Goal: Task Accomplishment & Management: Complete application form

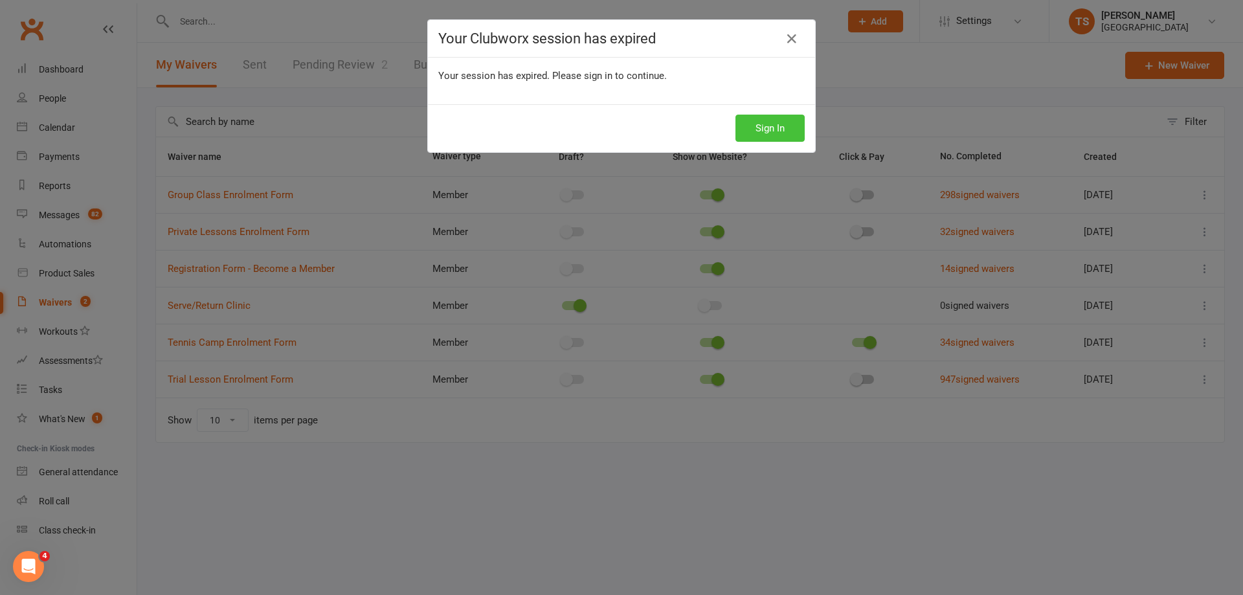
click at [773, 128] on button "Sign In" at bounding box center [770, 128] width 69 height 27
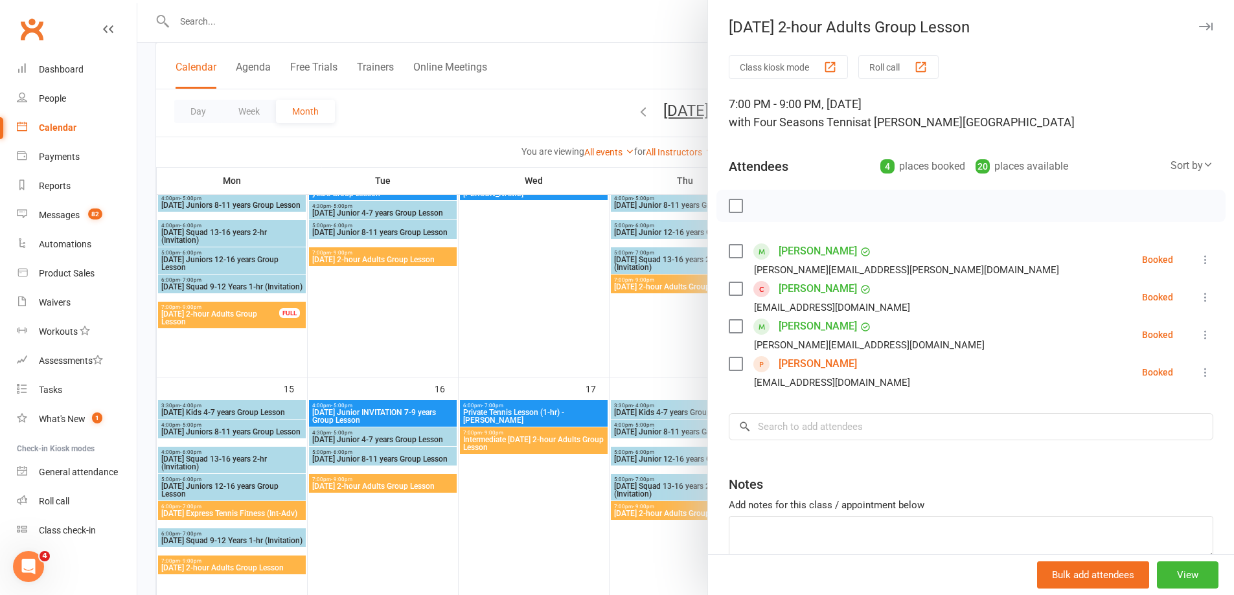
drag, startPoint x: 543, startPoint y: 283, endPoint x: 517, endPoint y: 266, distance: 30.9
click at [540, 278] on div at bounding box center [685, 297] width 1096 height 595
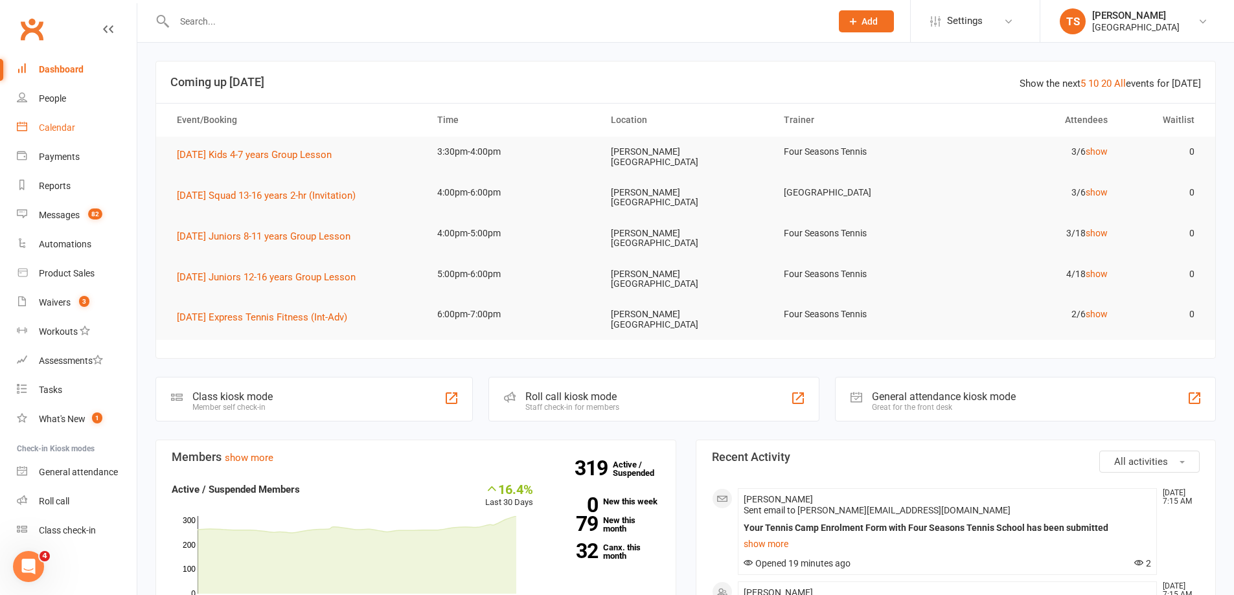
click at [53, 128] on div "Calendar" at bounding box center [57, 127] width 36 height 10
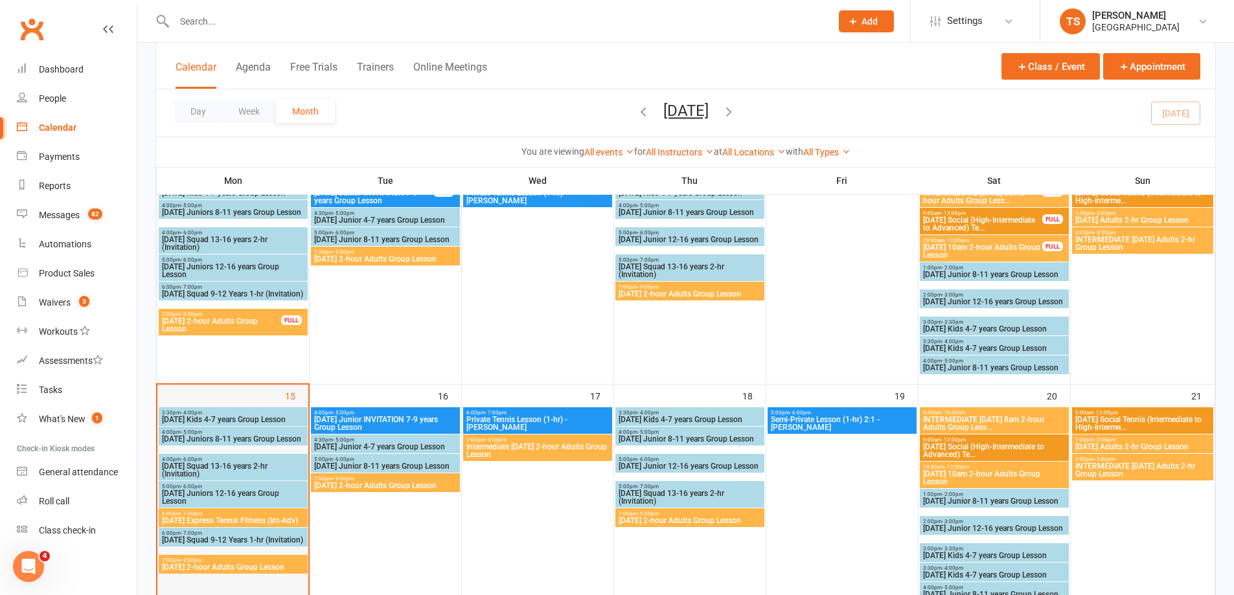
scroll to position [389, 0]
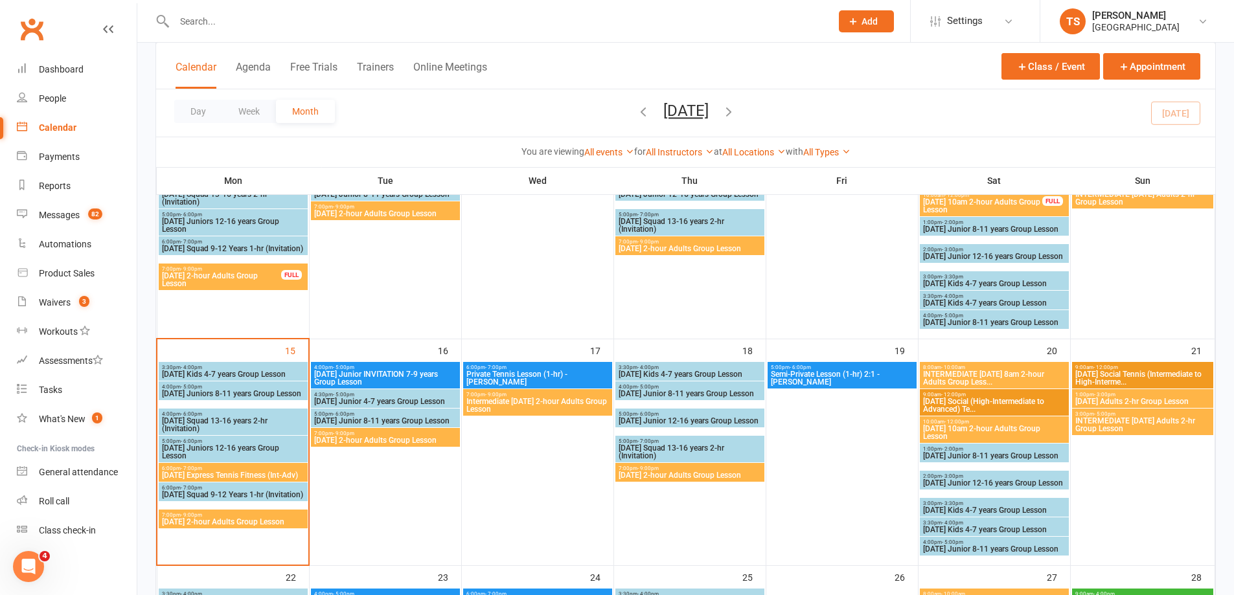
click at [232, 514] on span "7:00pm - 9:00pm" at bounding box center [233, 515] width 144 height 6
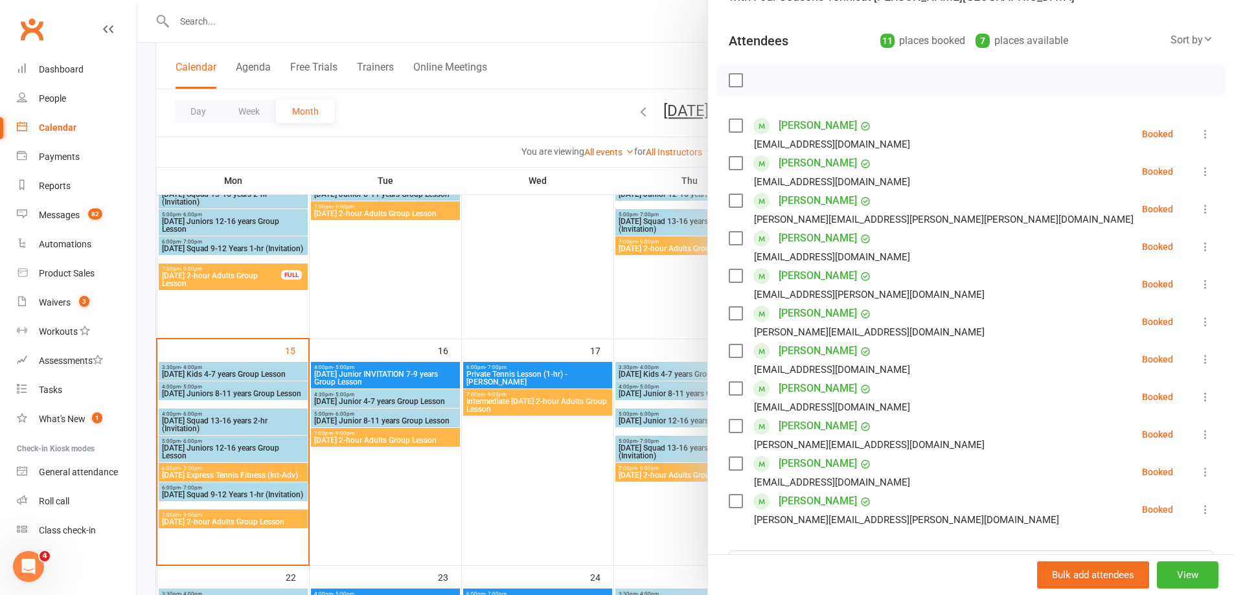
scroll to position [130, 0]
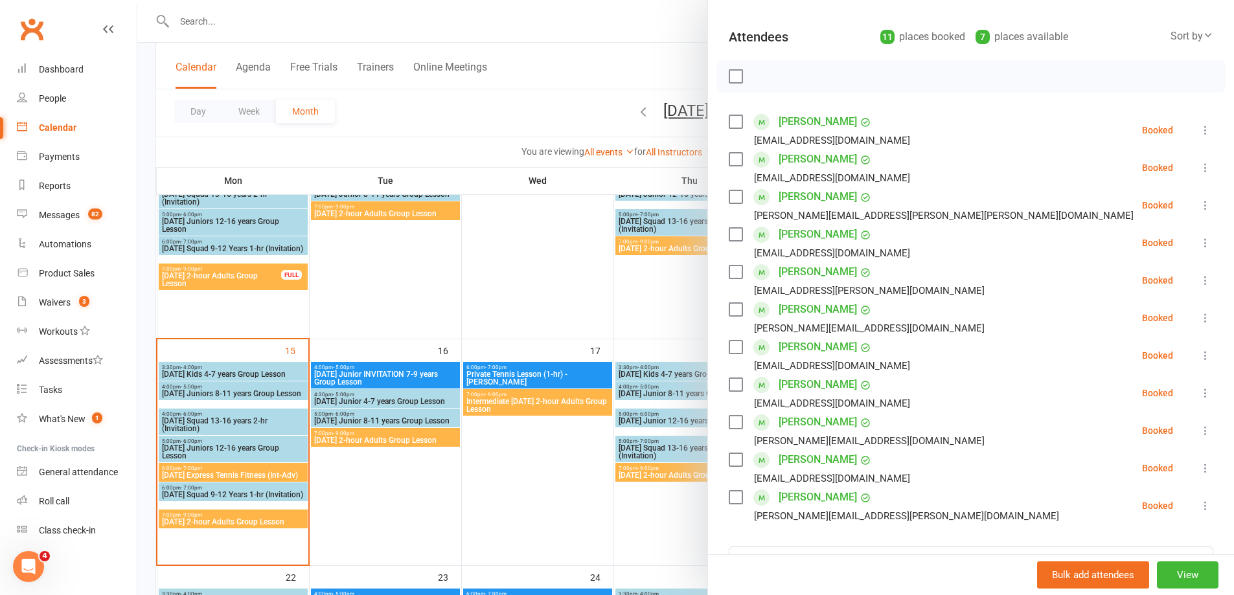
drag, startPoint x: 535, startPoint y: 288, endPoint x: 485, endPoint y: 245, distance: 65.3
click at [535, 287] on div at bounding box center [685, 297] width 1096 height 595
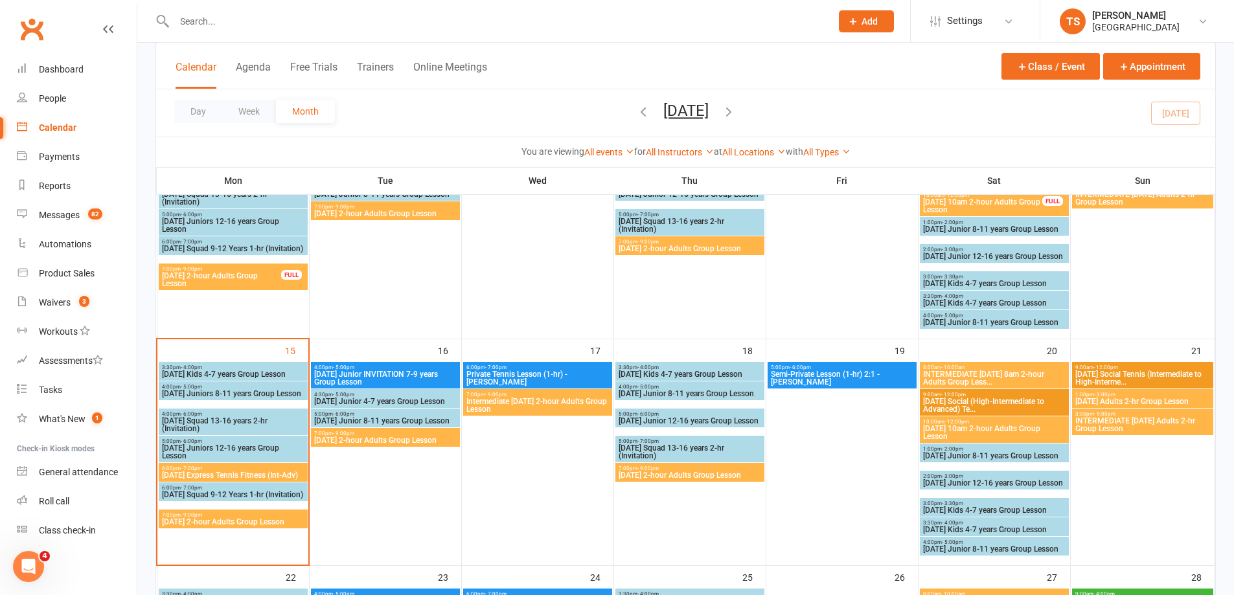
click at [193, 17] on input "text" at bounding box center [496, 21] width 652 height 18
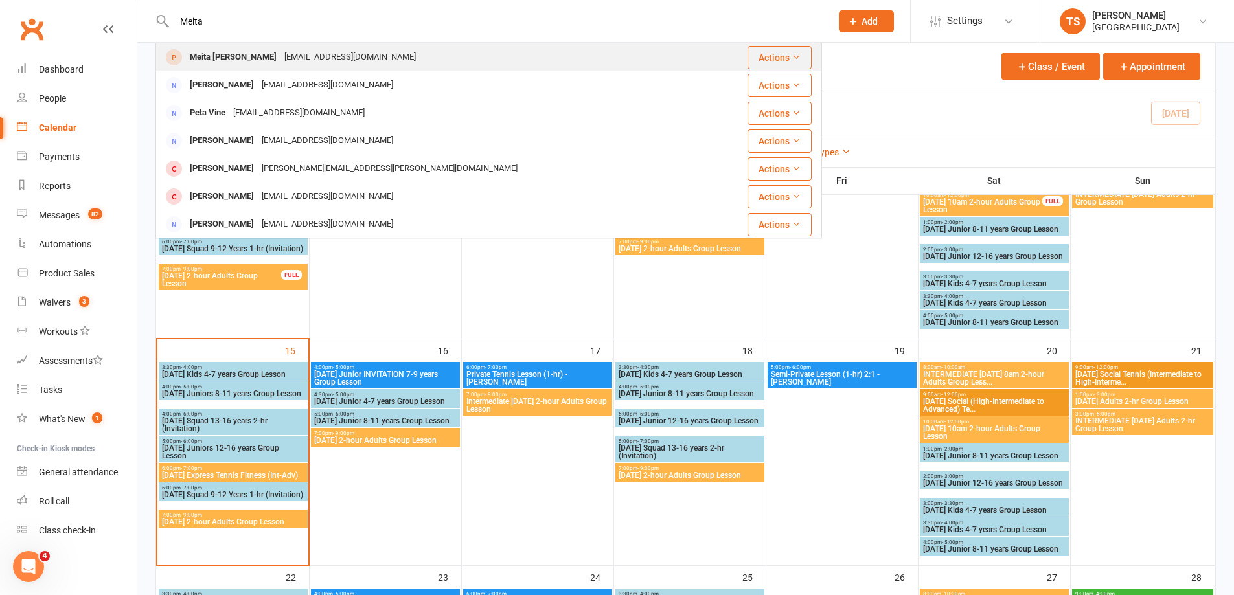
type input "Meita"
click at [280, 56] on div "[EMAIL_ADDRESS][DOMAIN_NAME]" at bounding box center [349, 57] width 139 height 19
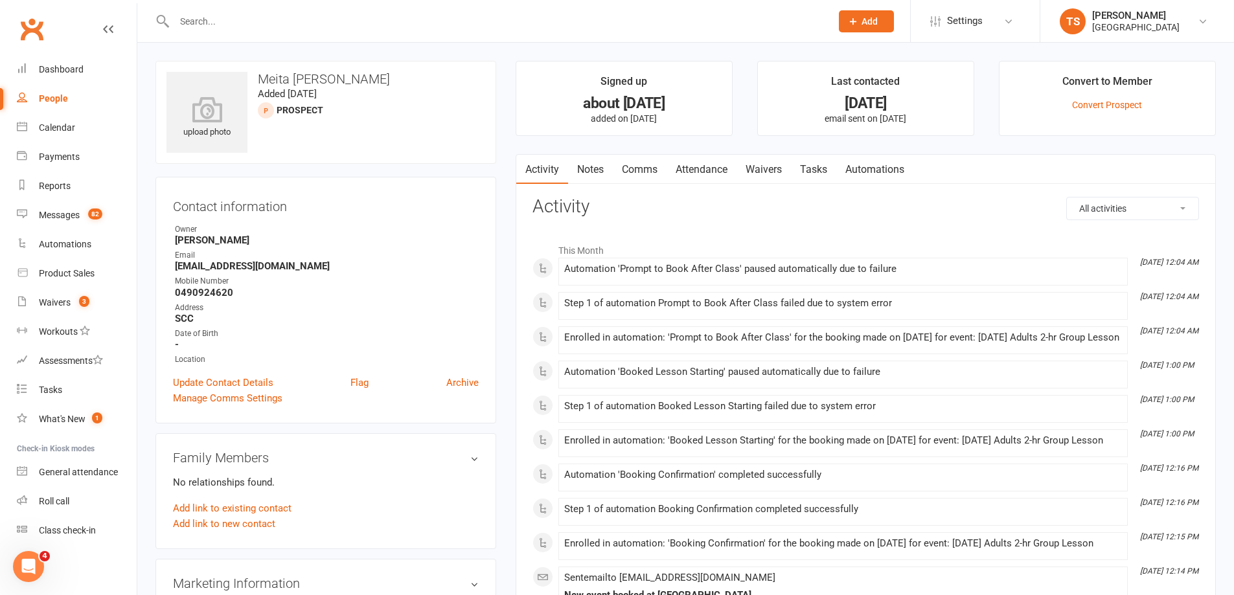
click at [707, 172] on link "Attendance" at bounding box center [701, 170] width 70 height 30
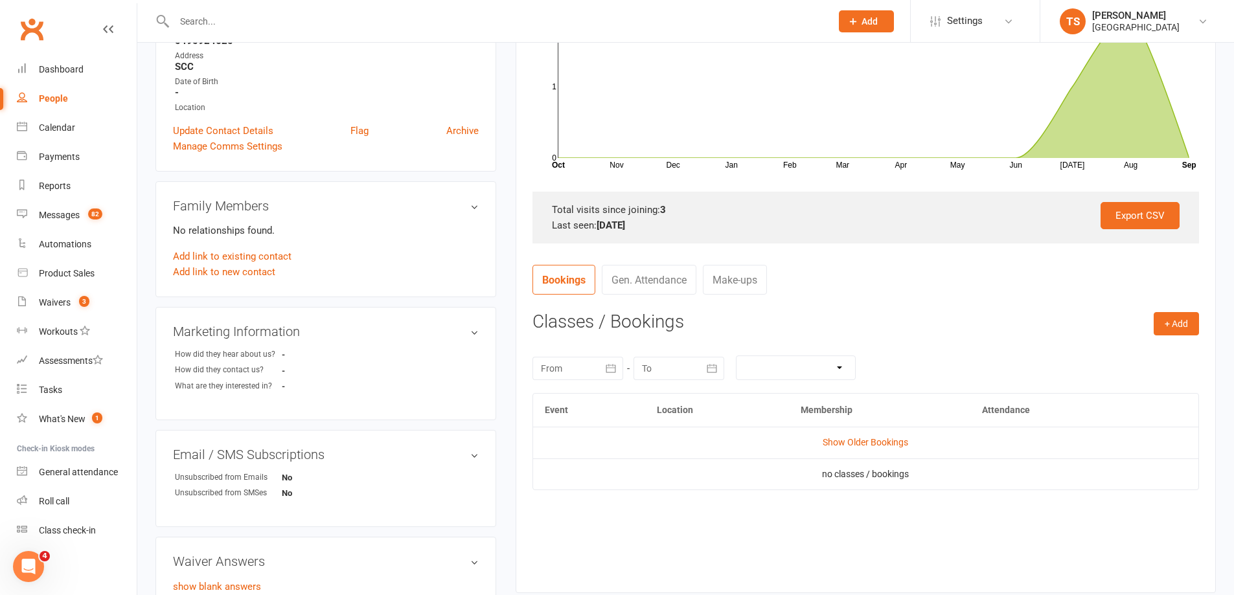
scroll to position [259, 0]
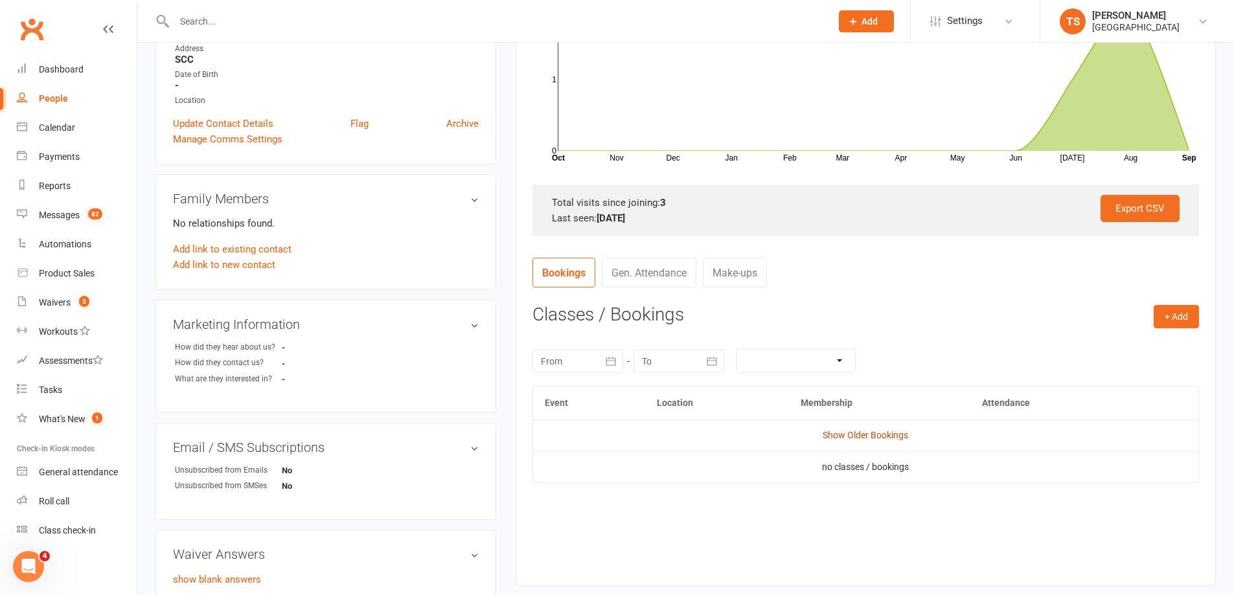
click at [879, 437] on link "Show Older Bookings" at bounding box center [864, 435] width 85 height 10
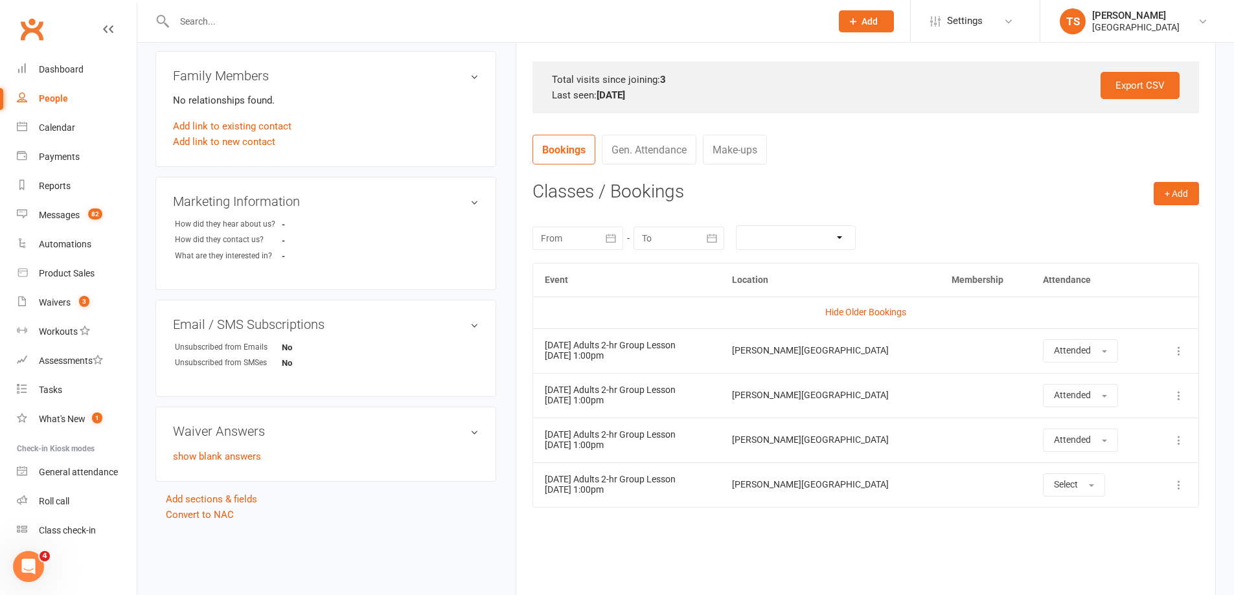
scroll to position [480, 0]
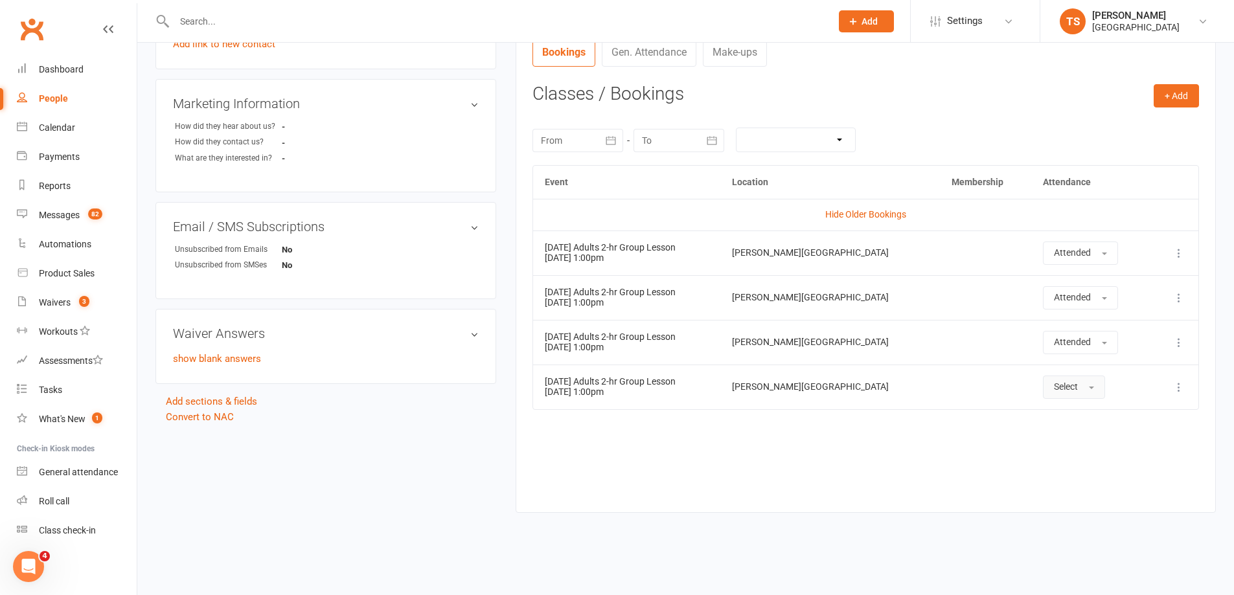
click at [1089, 388] on span "button" at bounding box center [1091, 388] width 5 height 3
click at [1054, 441] on span "Absent" at bounding box center [1069, 443] width 30 height 12
click at [55, 128] on div "Calendar" at bounding box center [57, 127] width 36 height 10
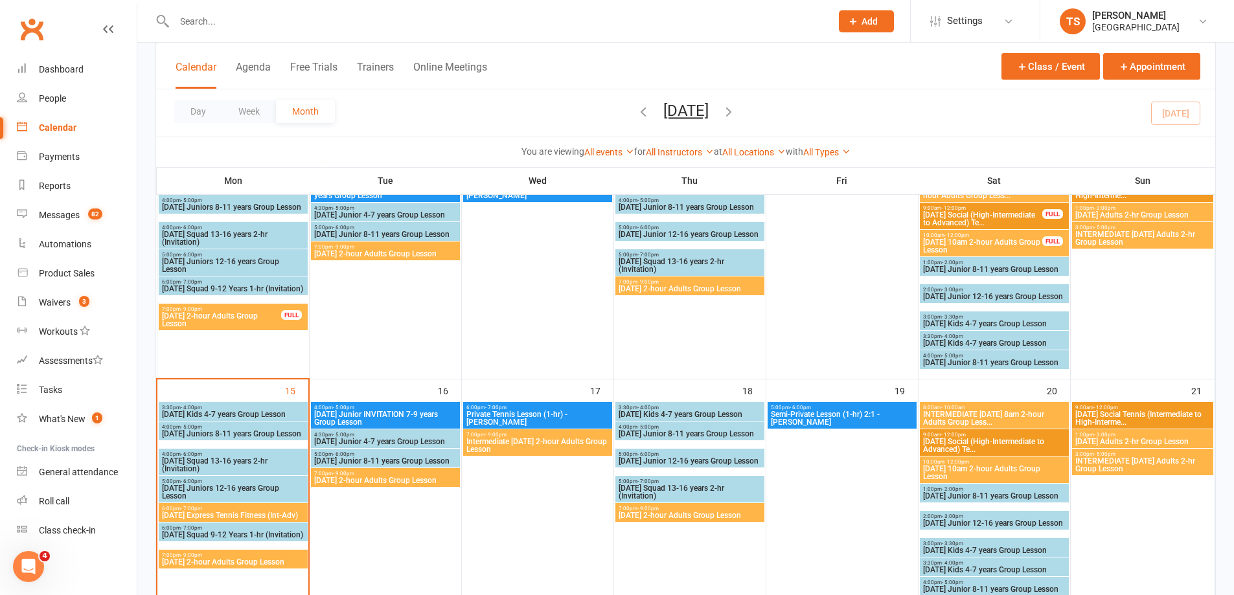
scroll to position [389, 0]
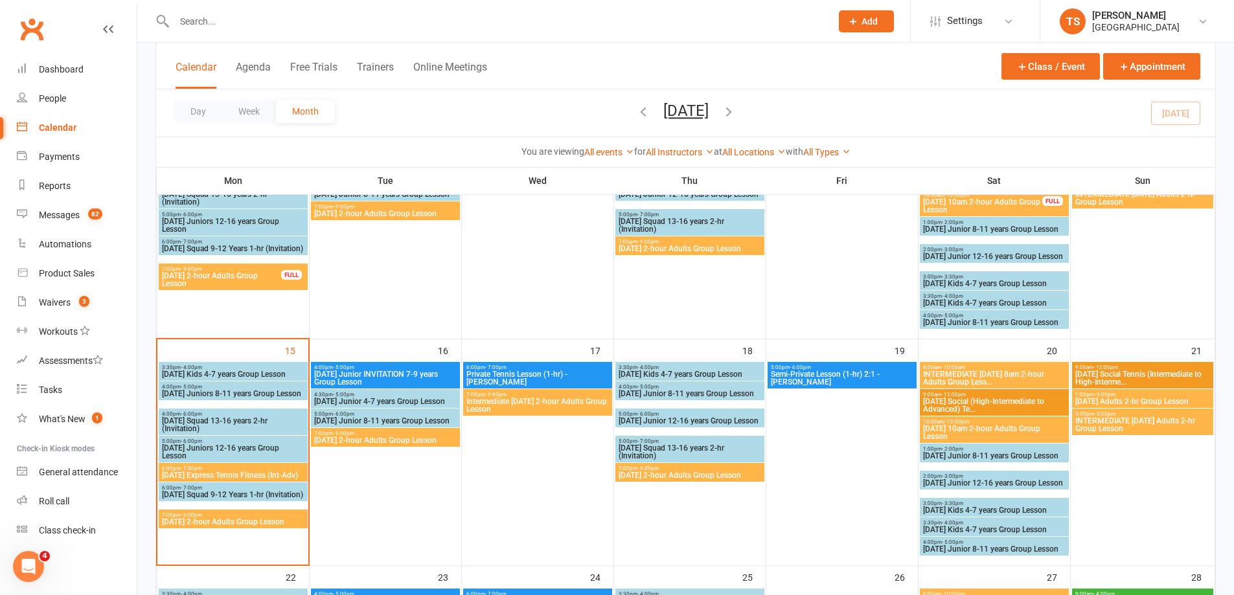
click at [1115, 396] on span "1:00pm - 3:00pm" at bounding box center [1142, 395] width 137 height 6
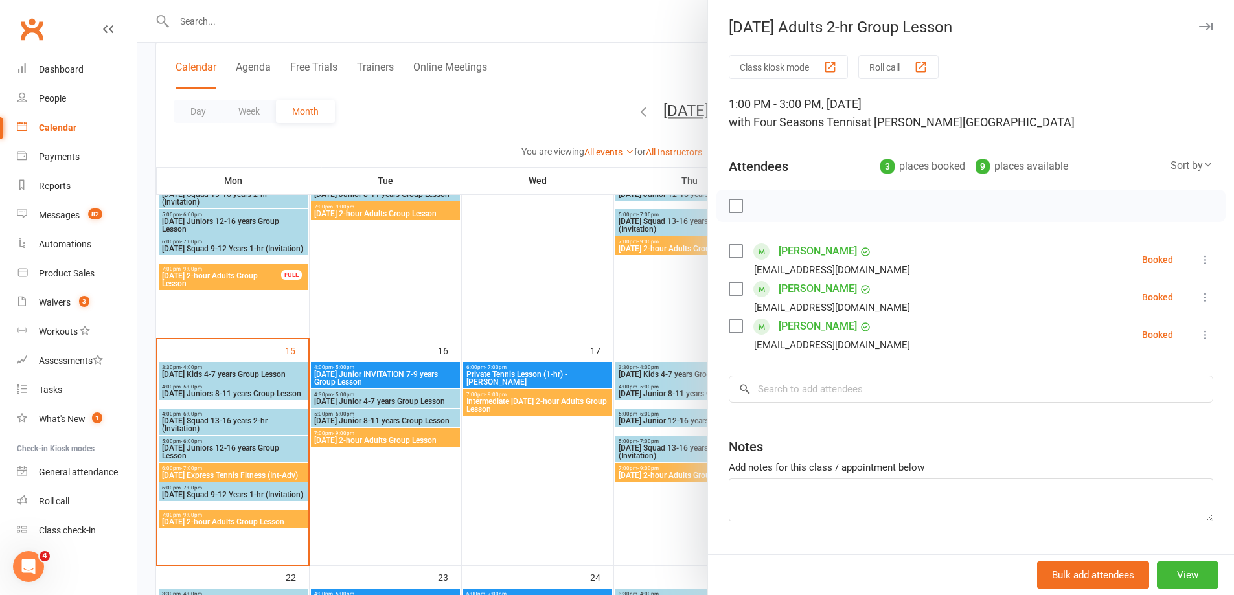
click at [561, 493] on div at bounding box center [685, 297] width 1096 height 595
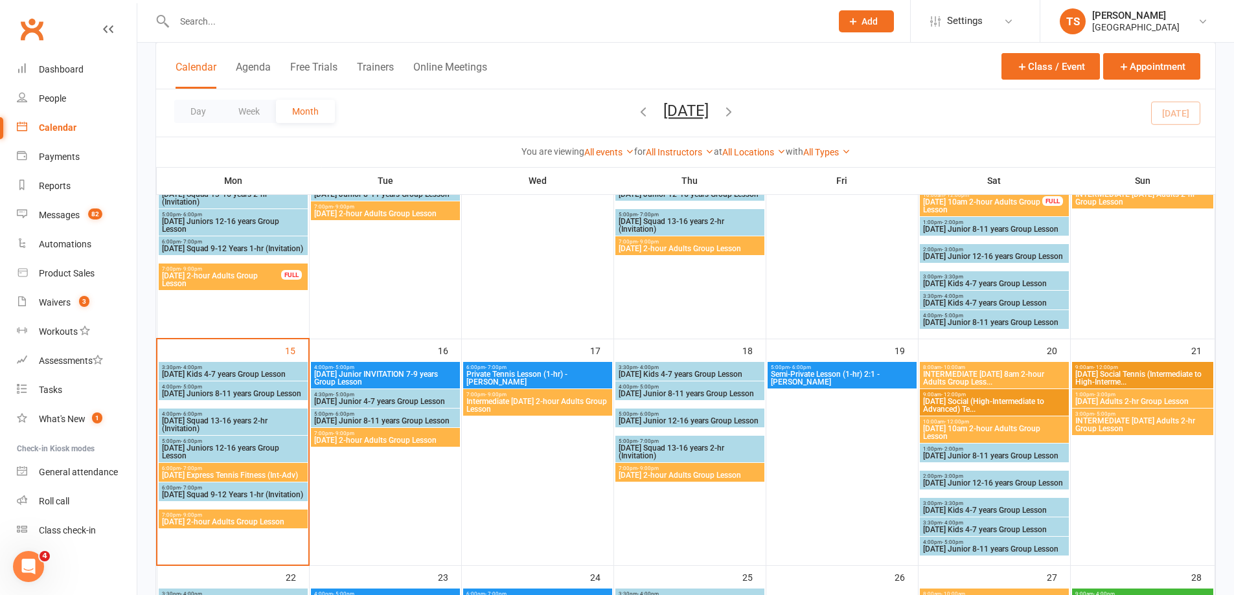
click at [384, 437] on span "[DATE] 2-hour Adults Group Lesson" at bounding box center [385, 441] width 144 height 8
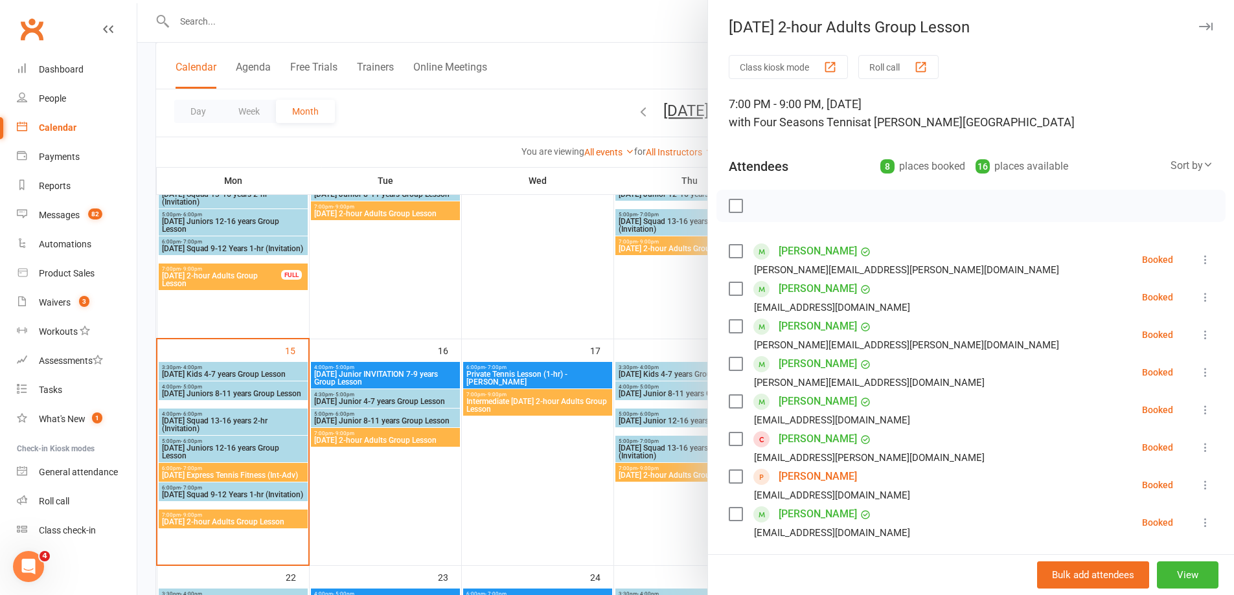
click at [530, 485] on div at bounding box center [685, 297] width 1096 height 595
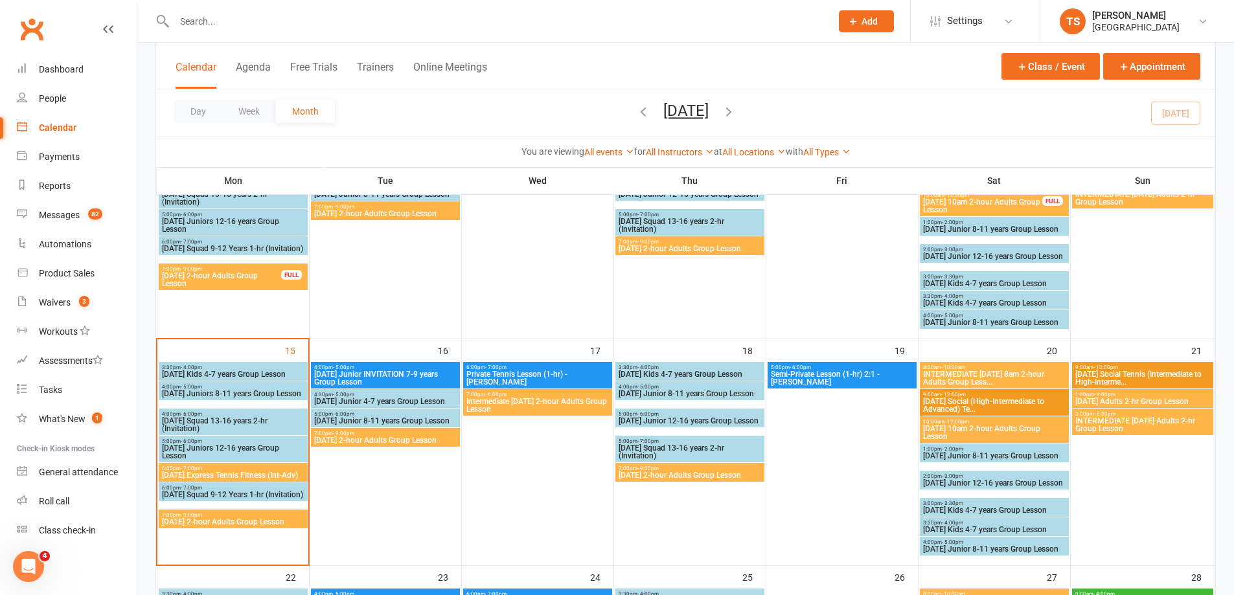
click at [566, 405] on span "Intermediate [DATE] 2-hour Adults Group Lesson" at bounding box center [538, 406] width 144 height 16
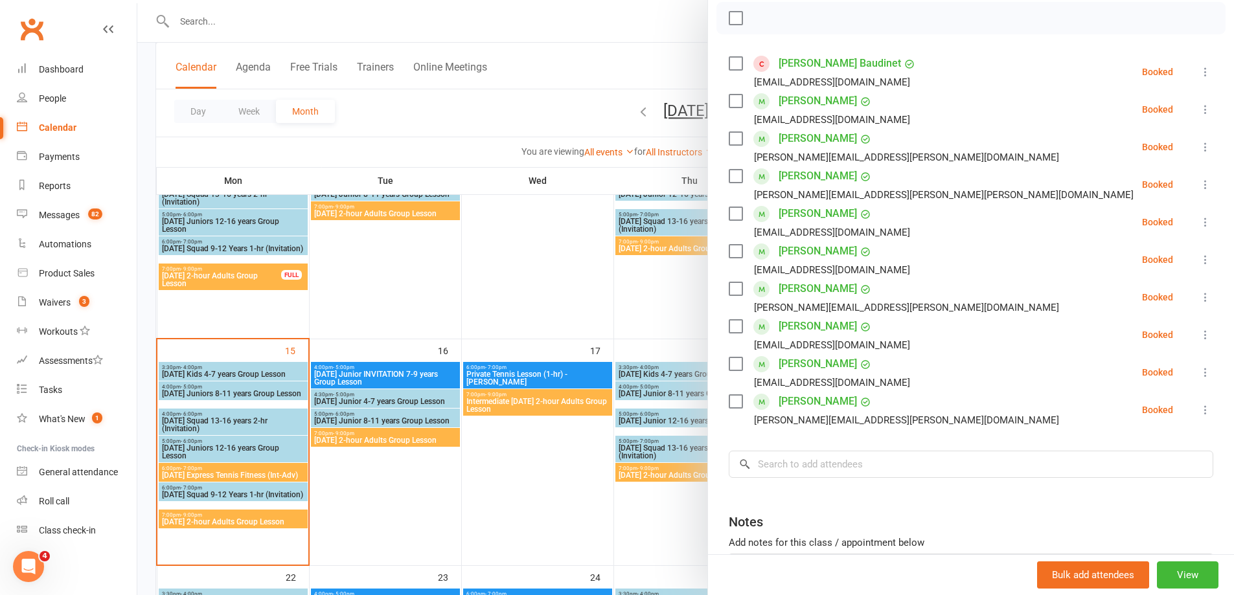
scroll to position [194, 0]
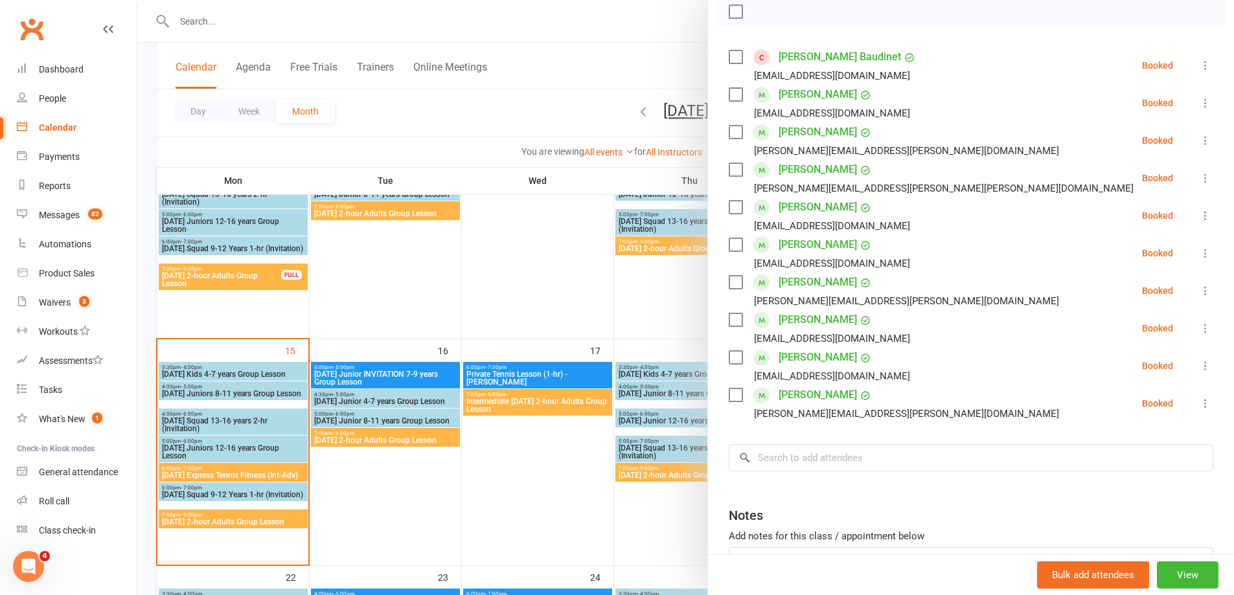
click at [560, 470] on div at bounding box center [685, 297] width 1096 height 595
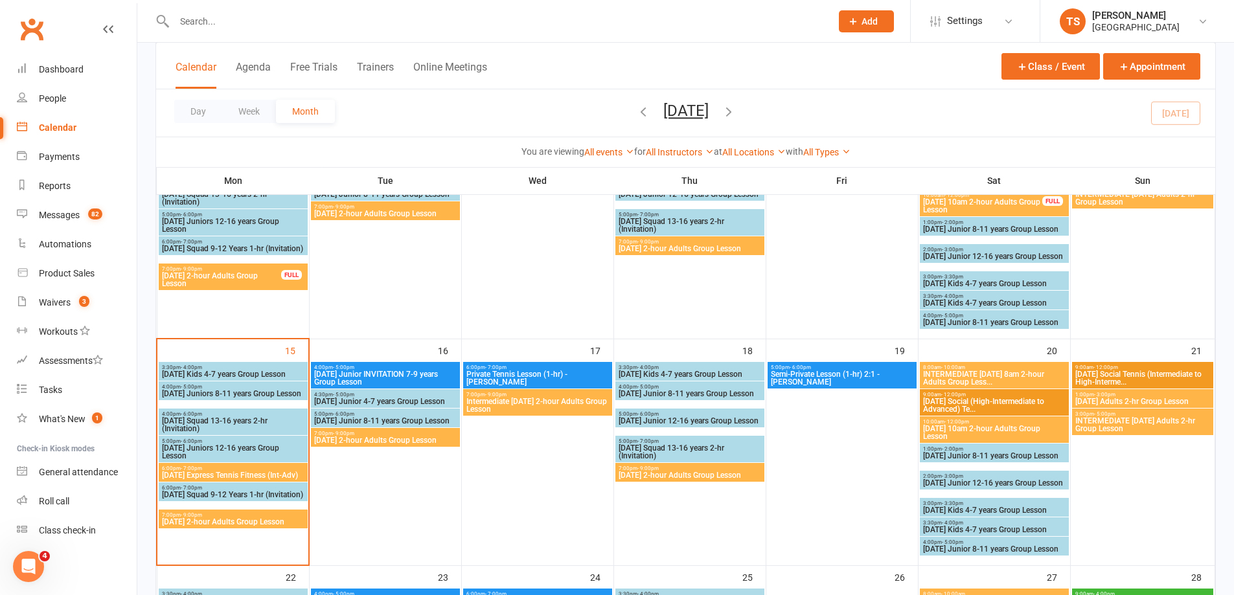
click at [701, 471] on span "[DATE] 2-hour Adults Group Lesson" at bounding box center [690, 475] width 144 height 8
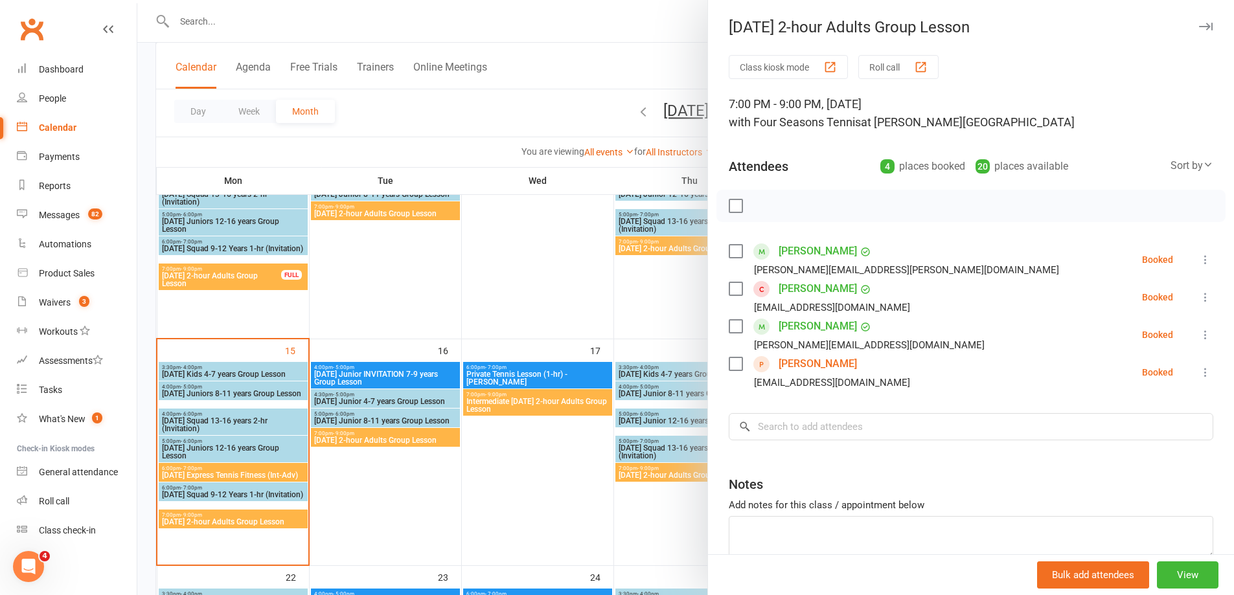
click at [573, 470] on div at bounding box center [685, 297] width 1096 height 595
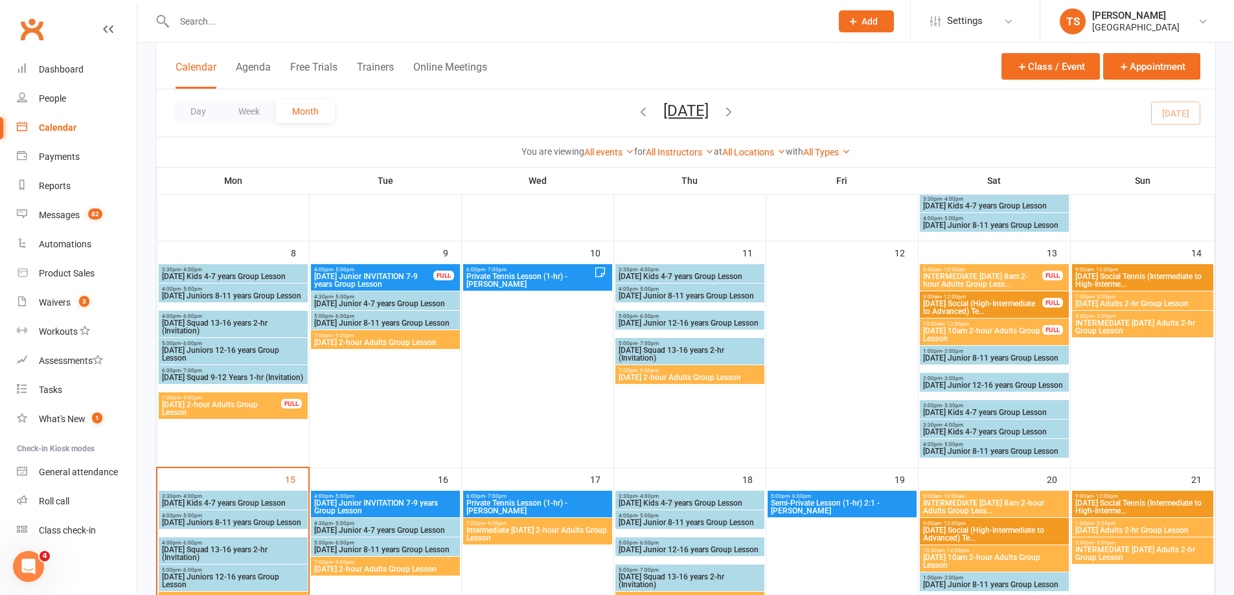
scroll to position [259, 0]
click at [1116, 299] on span "1:00pm - 3:00pm" at bounding box center [1142, 298] width 137 height 6
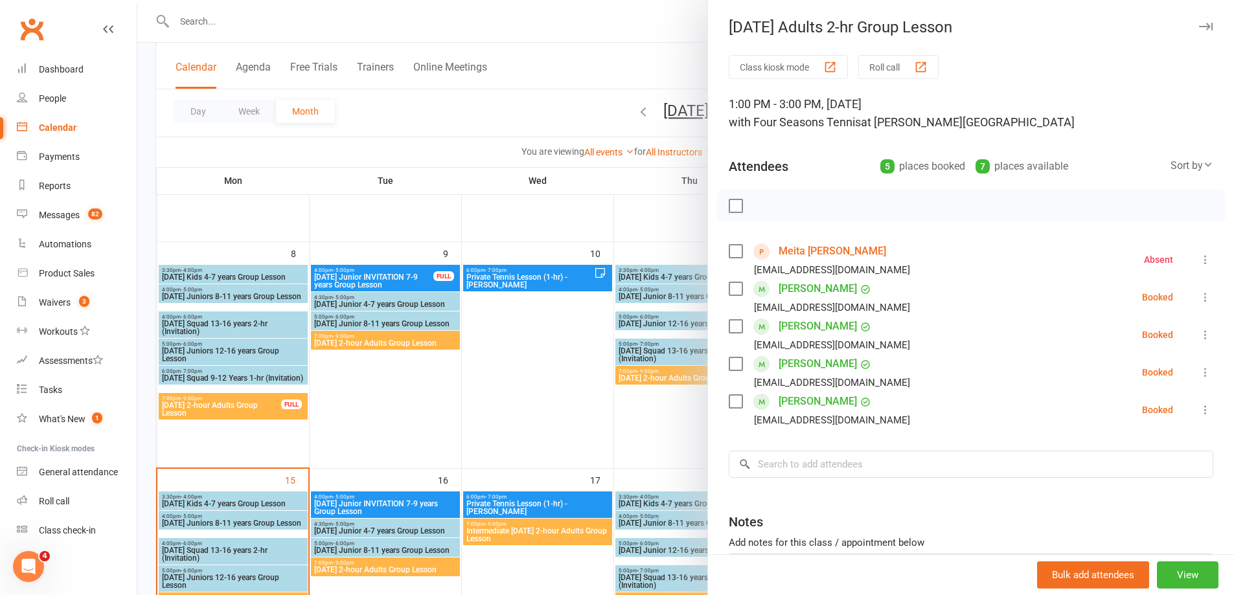
click at [734, 201] on label at bounding box center [735, 205] width 13 height 13
click at [760, 209] on icon "button" at bounding box center [764, 206] width 14 height 14
click at [1199, 258] on icon at bounding box center [1205, 259] width 13 height 13
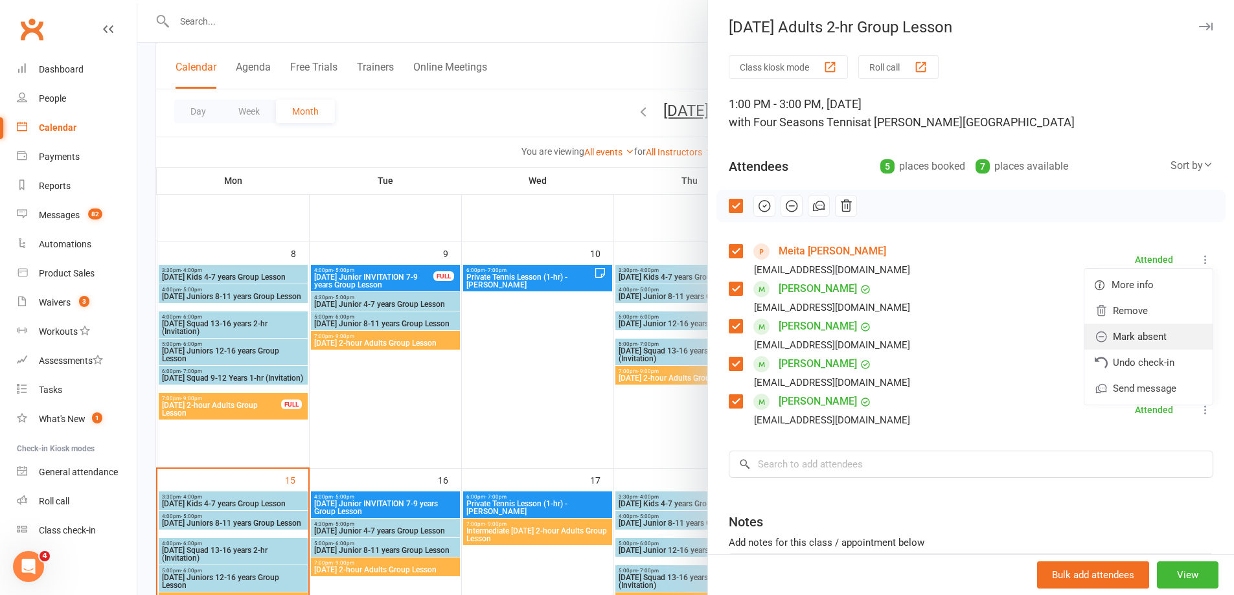
click at [1113, 335] on link "Mark absent" at bounding box center [1148, 337] width 128 height 26
click at [1199, 336] on icon at bounding box center [1205, 334] width 13 height 13
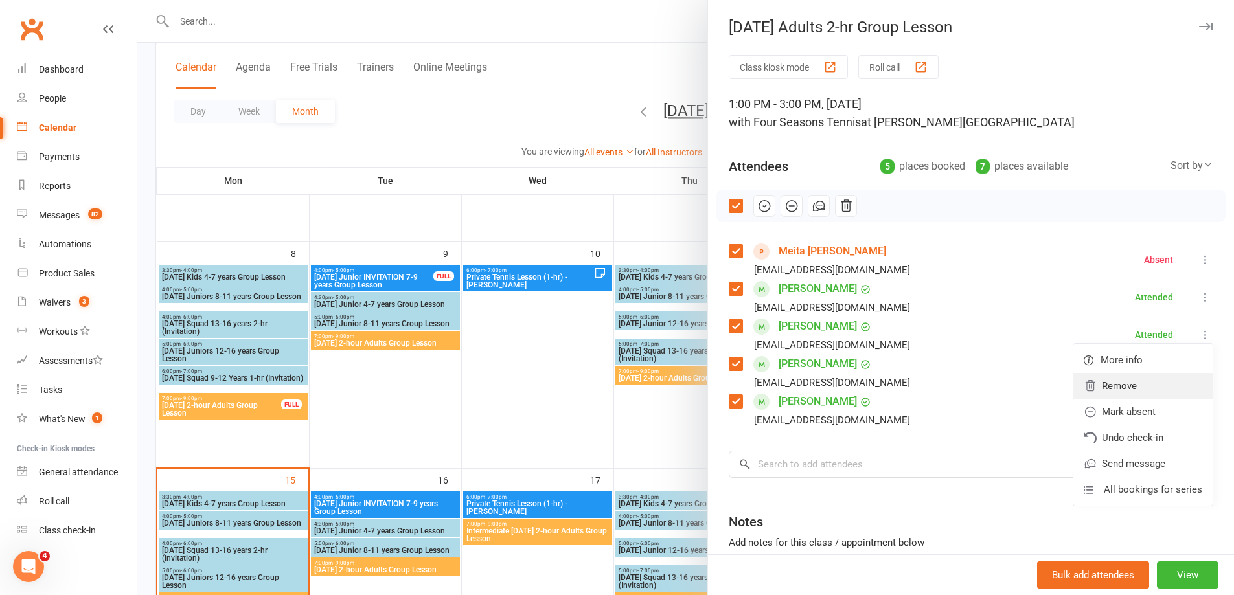
click at [1105, 387] on link "Remove" at bounding box center [1142, 386] width 139 height 26
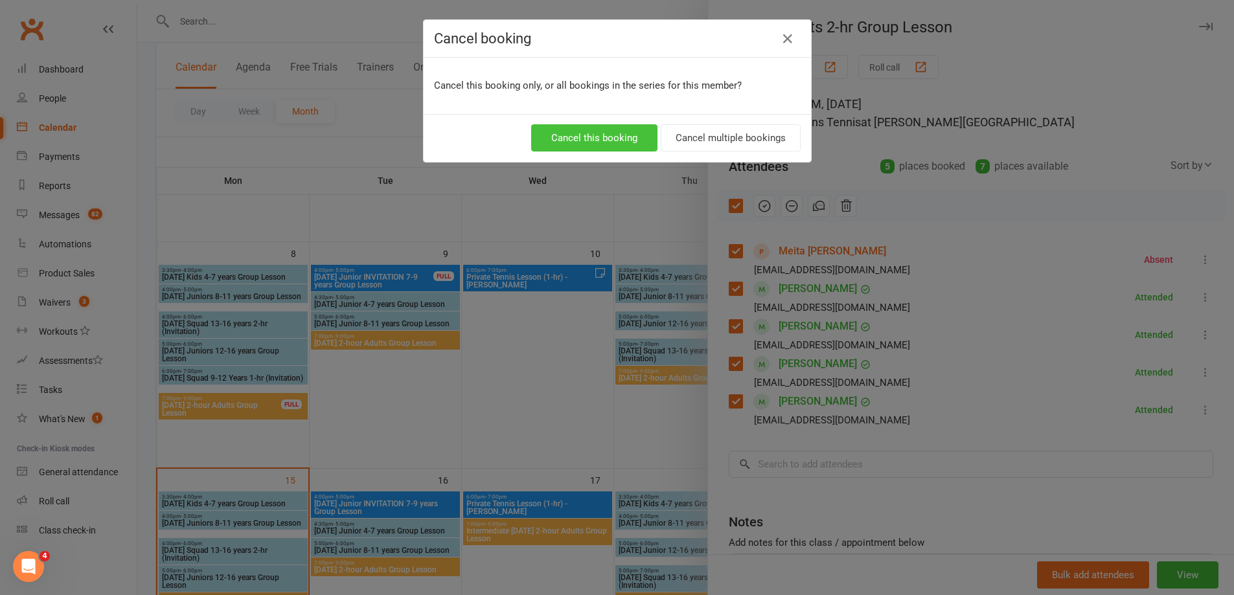
click at [596, 141] on button "Cancel this booking" at bounding box center [594, 137] width 126 height 27
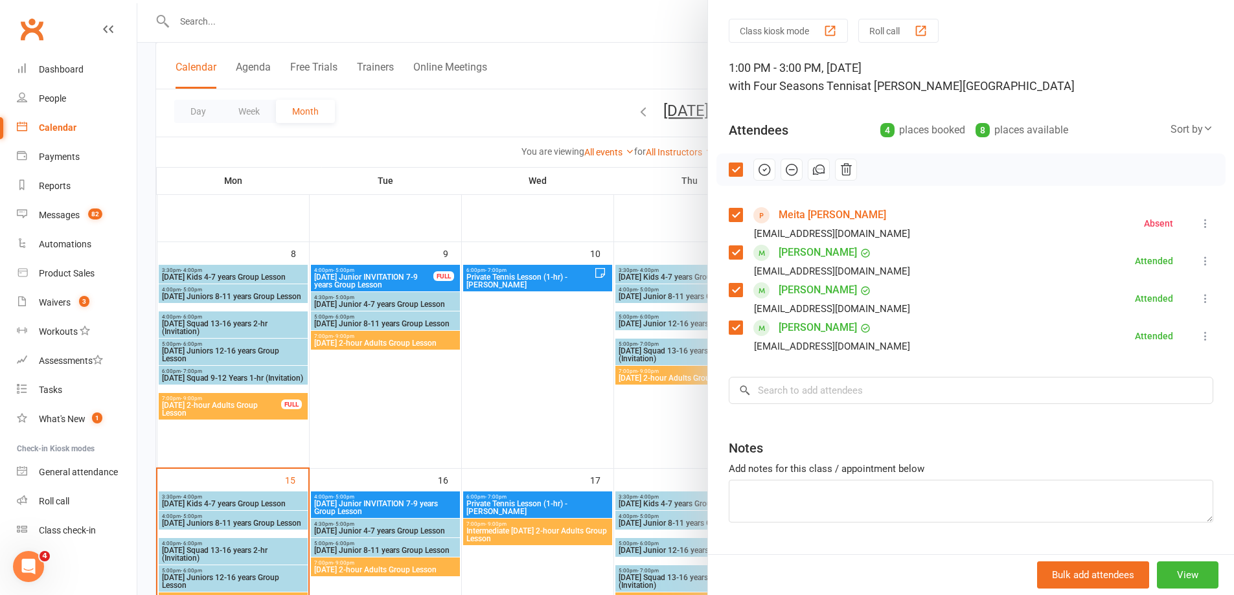
scroll to position [69, 0]
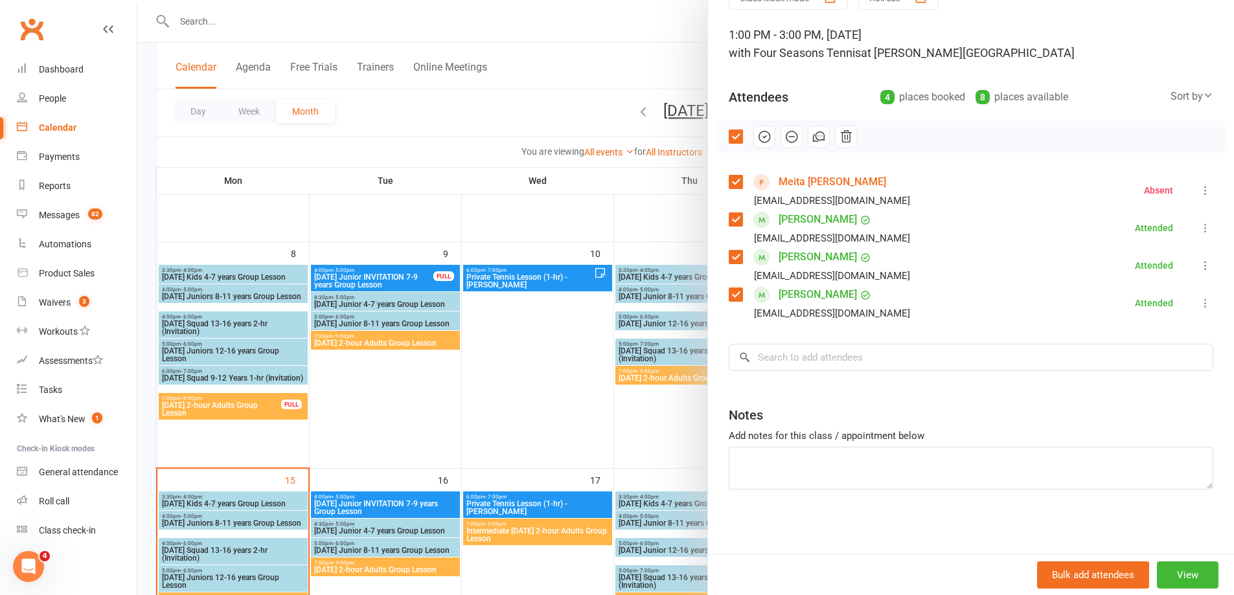
click at [650, 422] on div at bounding box center [685, 297] width 1096 height 595
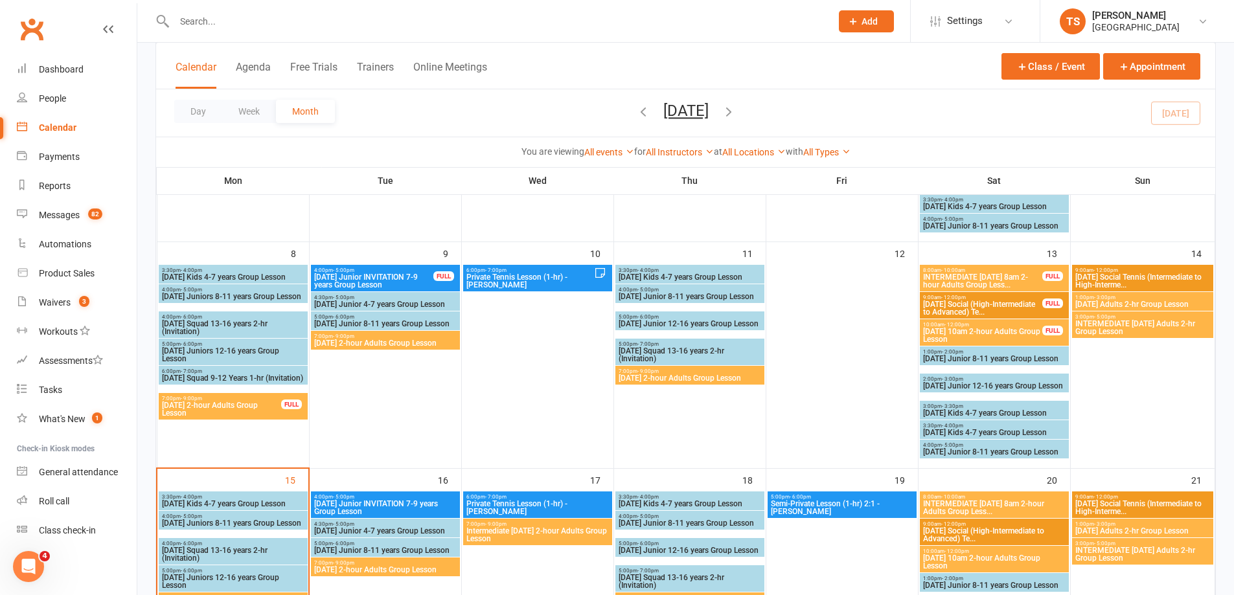
click at [1122, 326] on span "INTERMEDIATE [DATE] Adults 2-hr Group Lesson" at bounding box center [1142, 328] width 137 height 16
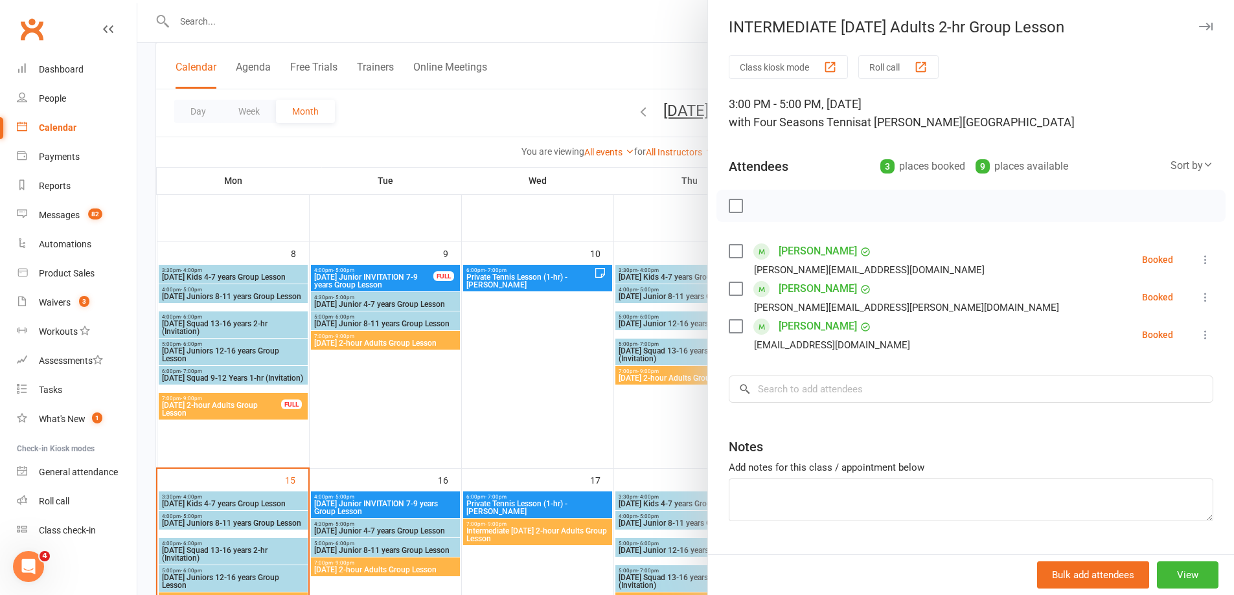
click at [1199, 260] on icon at bounding box center [1205, 259] width 13 height 13
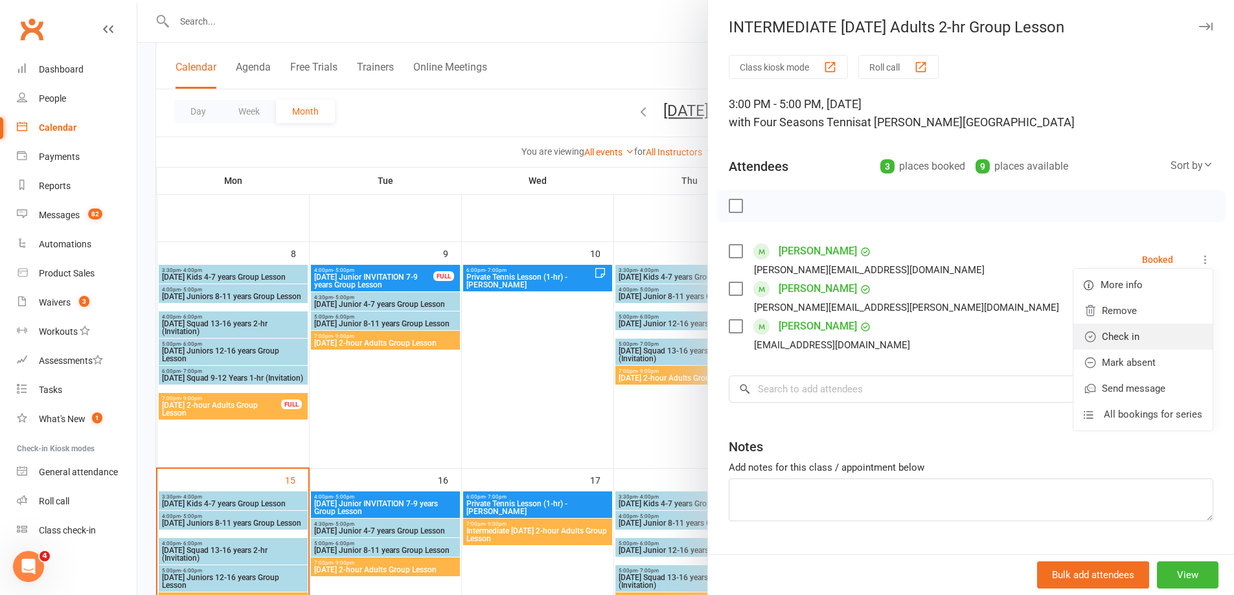
click at [1104, 338] on link "Check in" at bounding box center [1142, 337] width 139 height 26
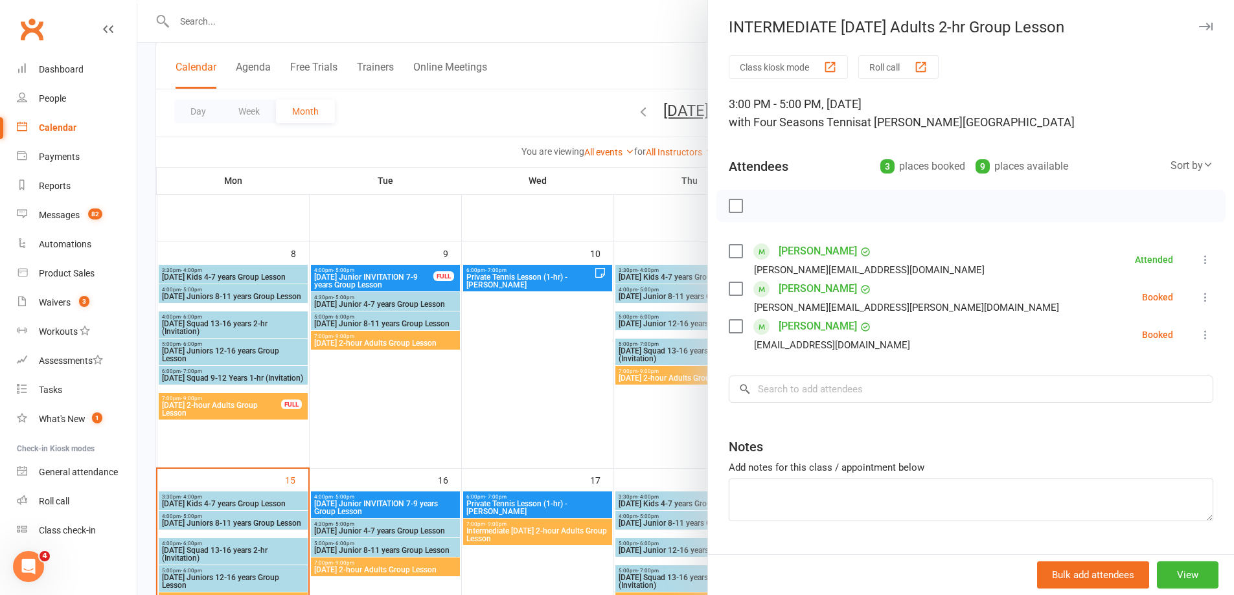
click at [1199, 297] on icon at bounding box center [1205, 297] width 13 height 13
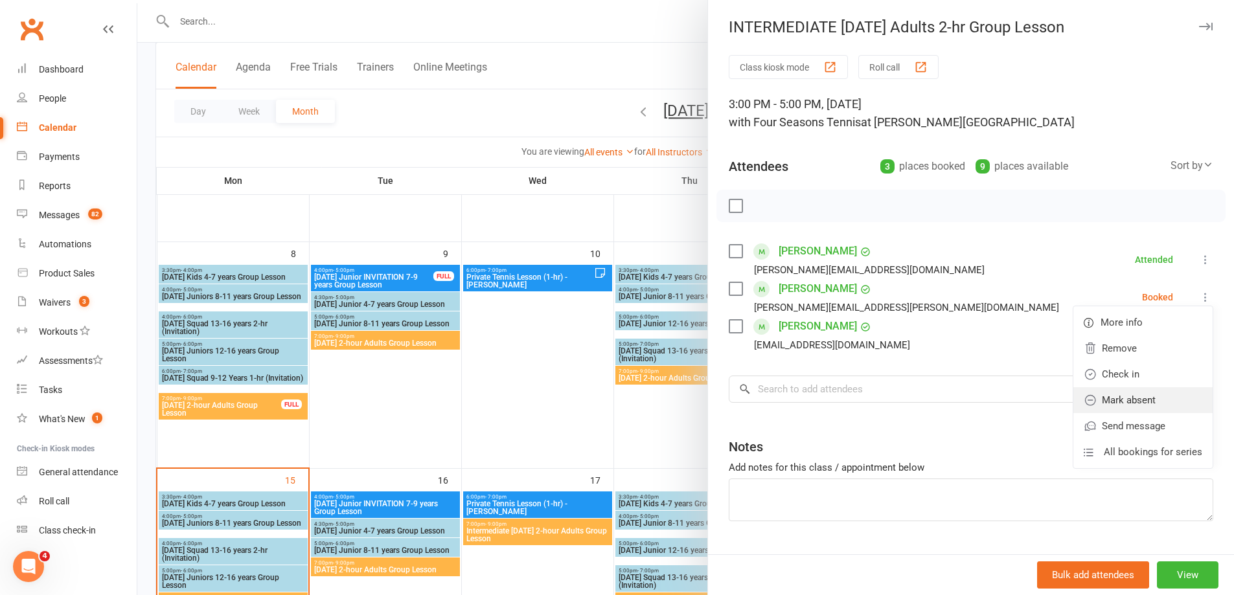
click at [1107, 396] on link "Mark absent" at bounding box center [1142, 400] width 139 height 26
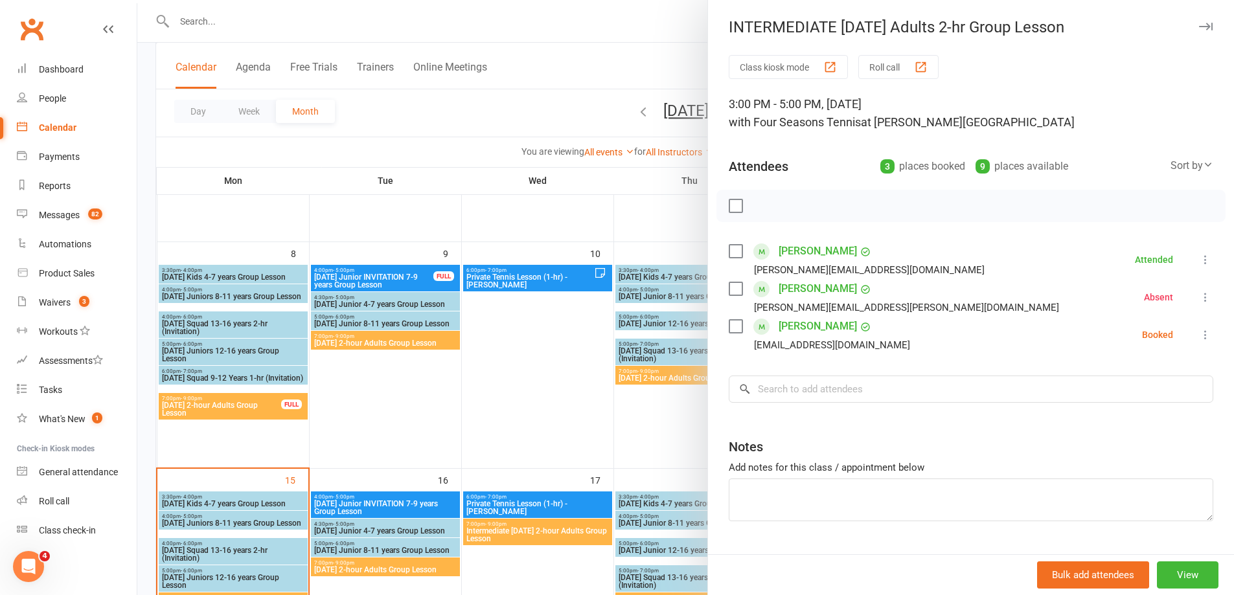
click at [1199, 335] on icon at bounding box center [1205, 334] width 13 height 13
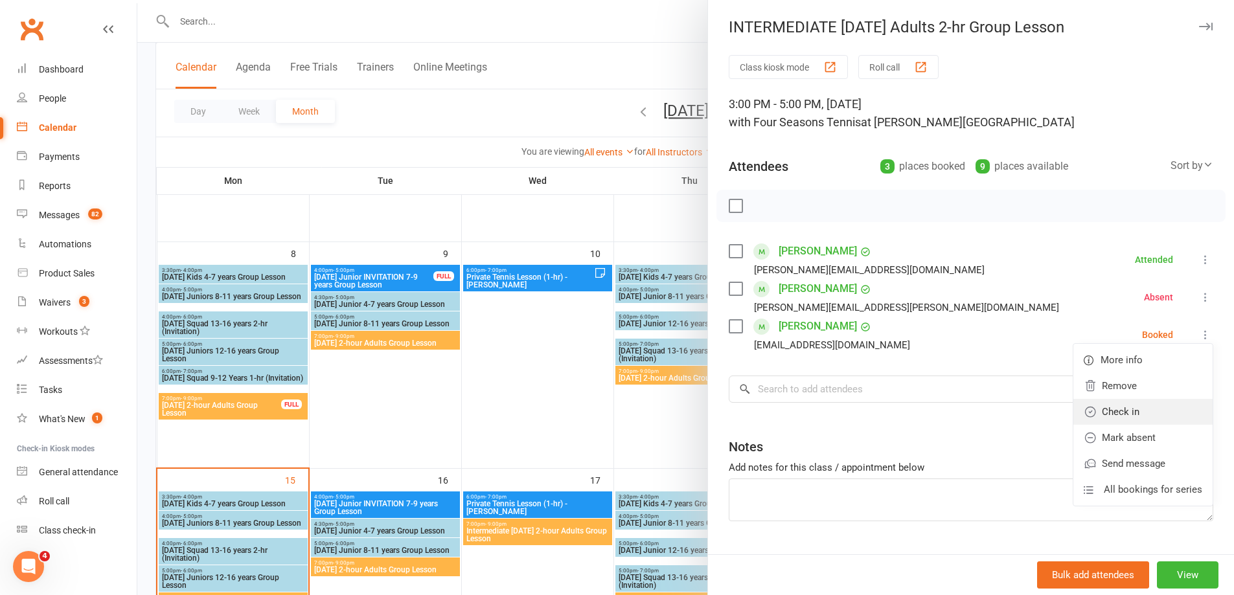
click at [1113, 413] on link "Check in" at bounding box center [1142, 412] width 139 height 26
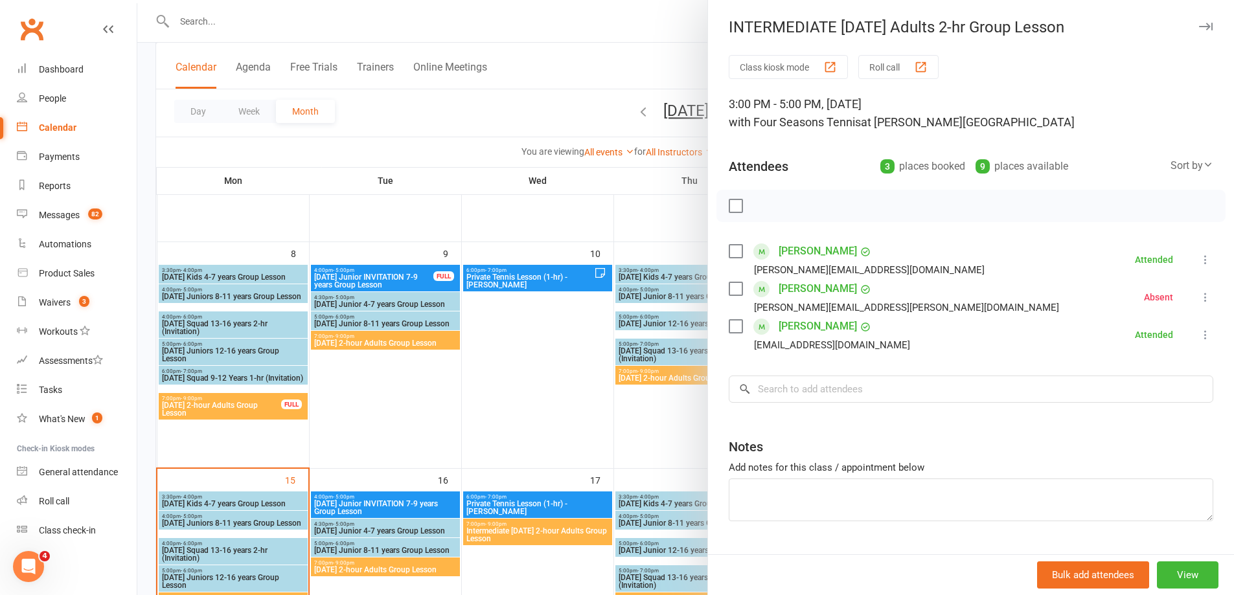
drag, startPoint x: 672, startPoint y: 407, endPoint x: 651, endPoint y: 409, distance: 20.8
click at [671, 408] on div at bounding box center [685, 297] width 1096 height 595
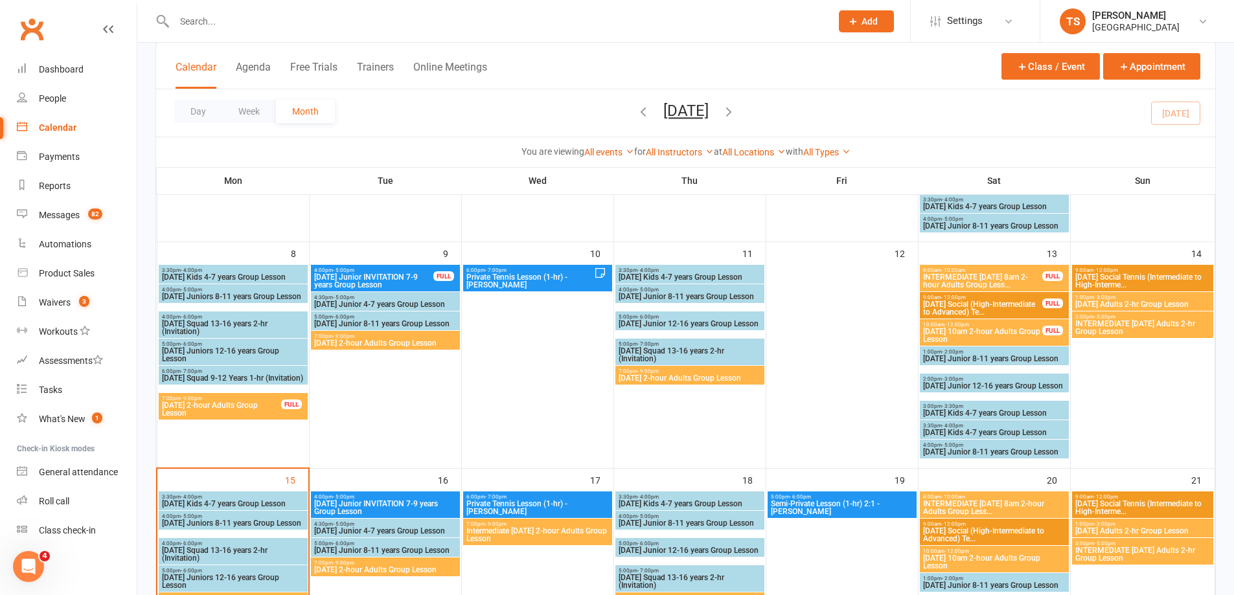
click at [966, 271] on span "8:00am - 10:00am" at bounding box center [982, 270] width 120 height 6
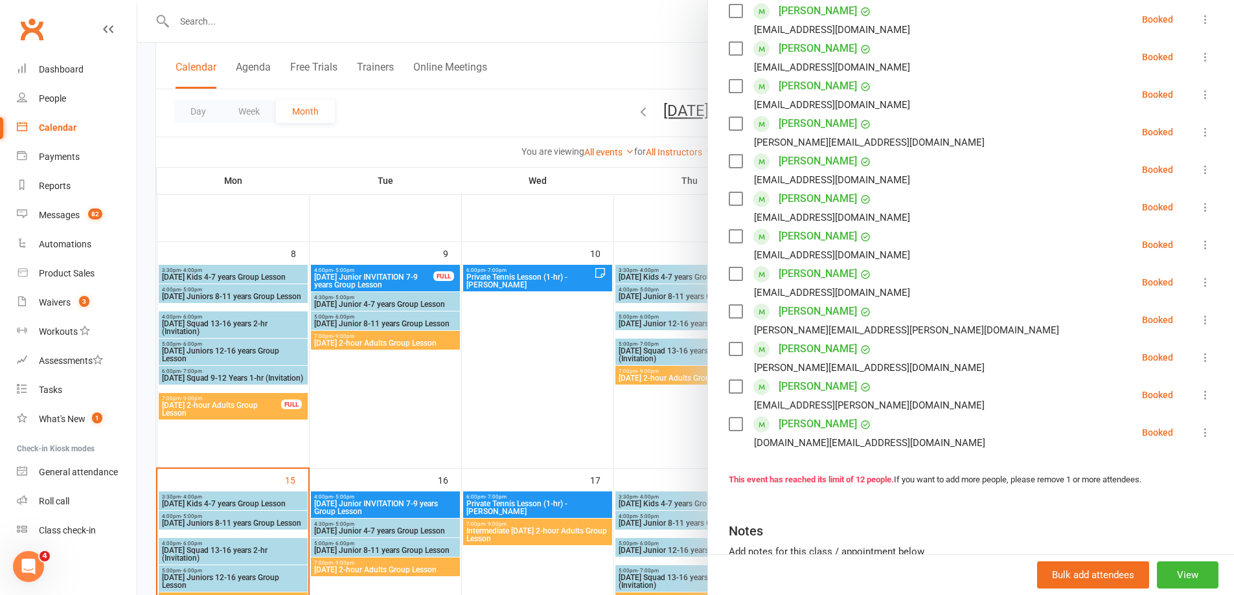
scroll to position [130, 0]
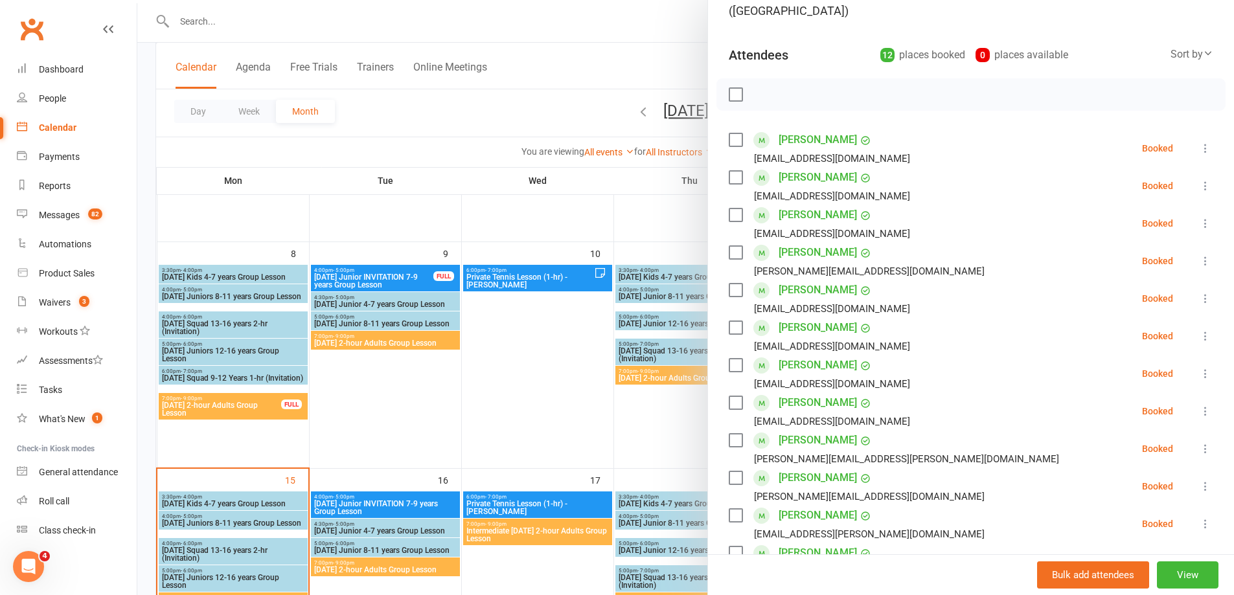
click at [733, 88] on label at bounding box center [735, 94] width 13 height 13
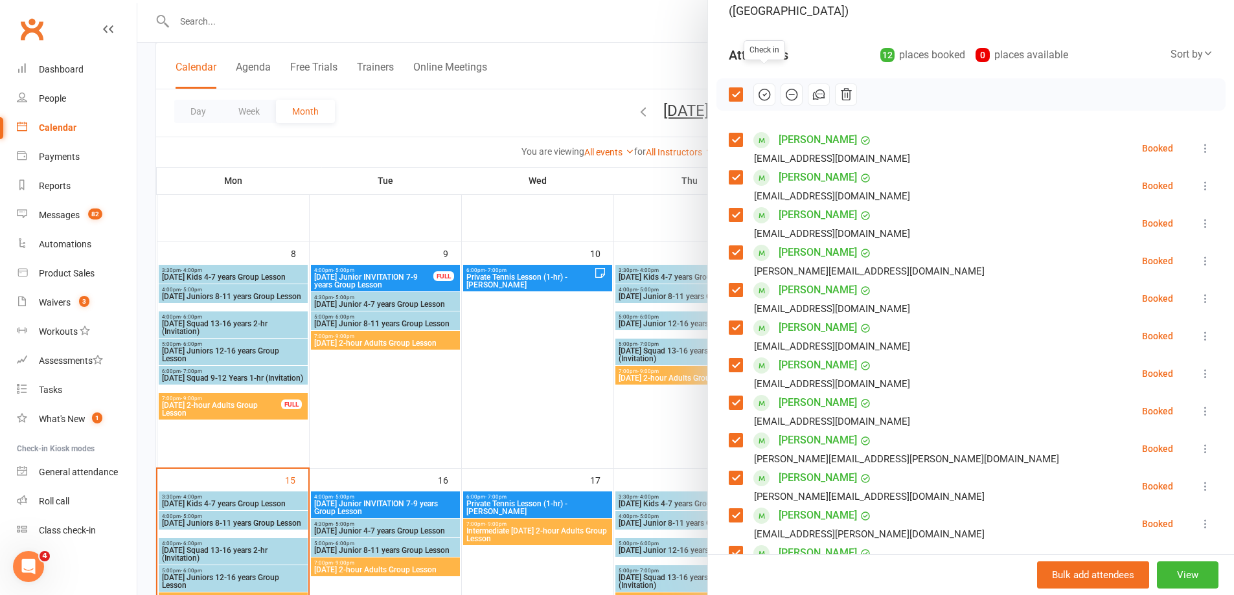
drag, startPoint x: 762, startPoint y: 76, endPoint x: 684, endPoint y: 44, distance: 84.2
click at [762, 87] on icon "button" at bounding box center [764, 94] width 14 height 14
click at [674, 437] on div at bounding box center [685, 297] width 1096 height 595
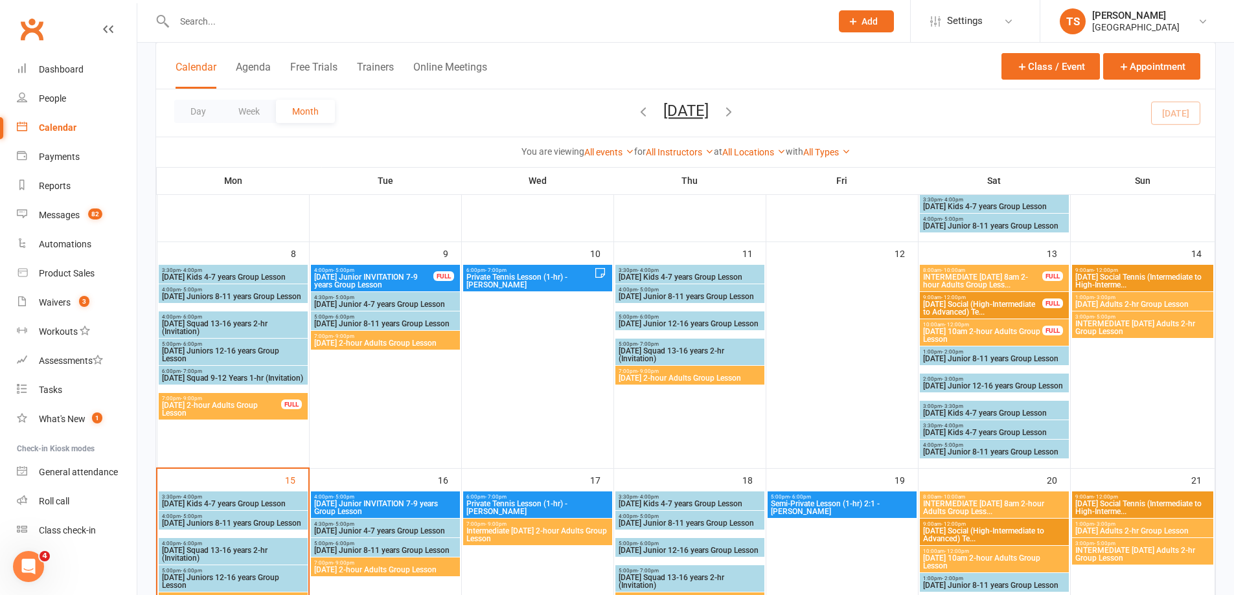
click at [970, 339] on span "[DATE] 10am 2-hour Adults Group Lesson" at bounding box center [982, 336] width 120 height 16
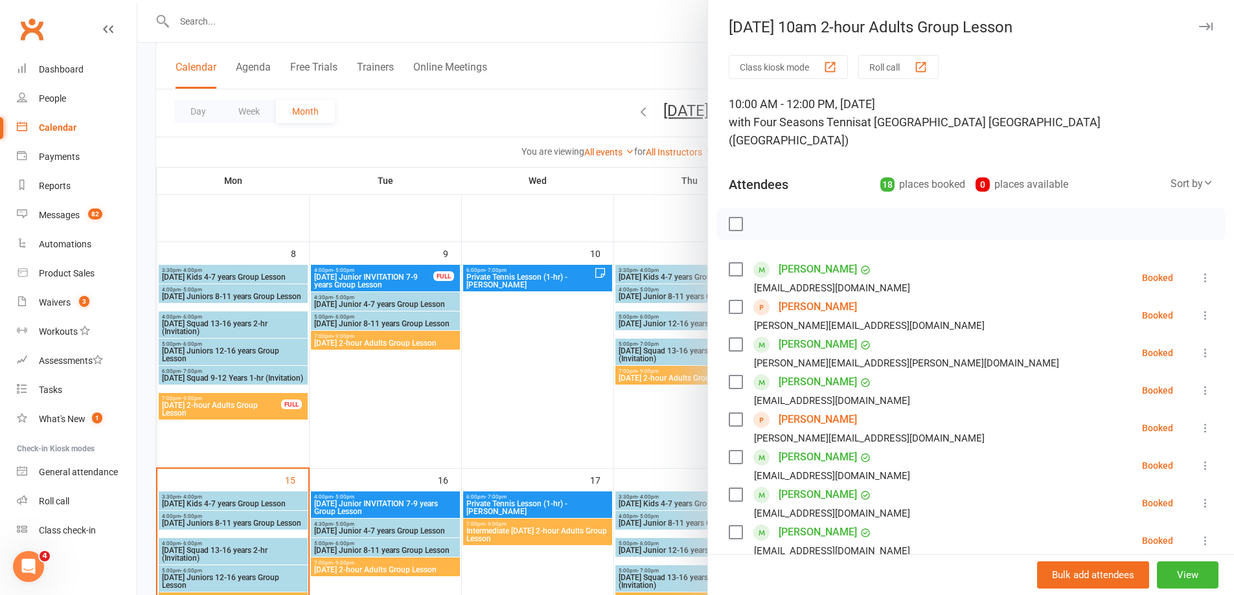
click at [732, 218] on label at bounding box center [735, 224] width 13 height 13
click at [761, 217] on icon "button" at bounding box center [764, 224] width 14 height 14
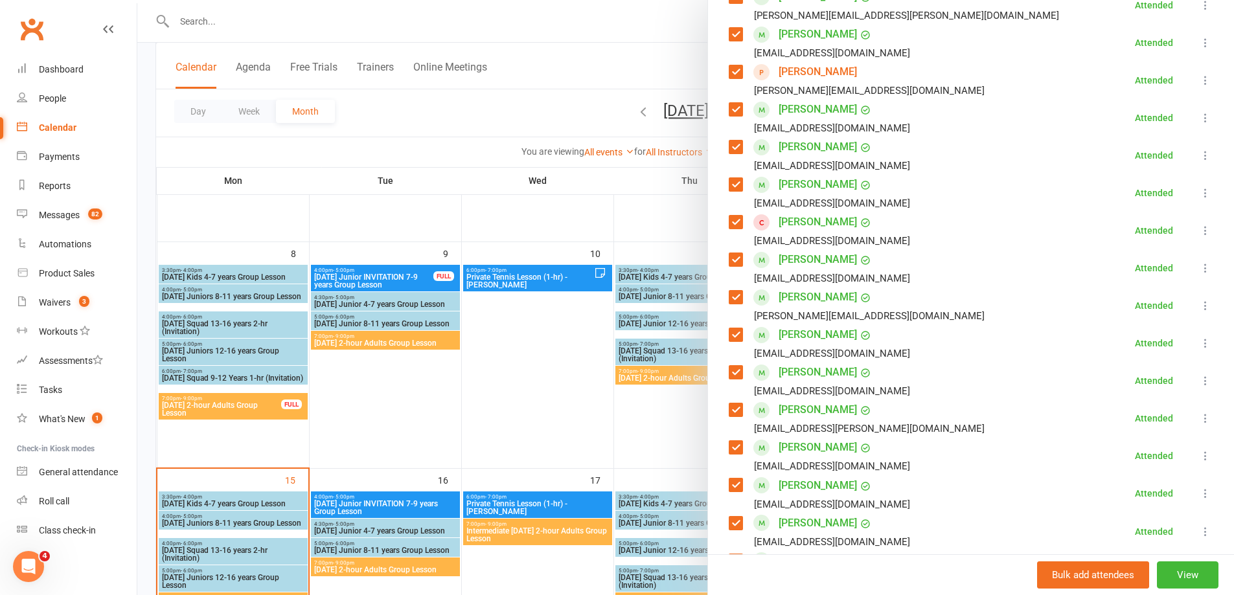
scroll to position [323, 0]
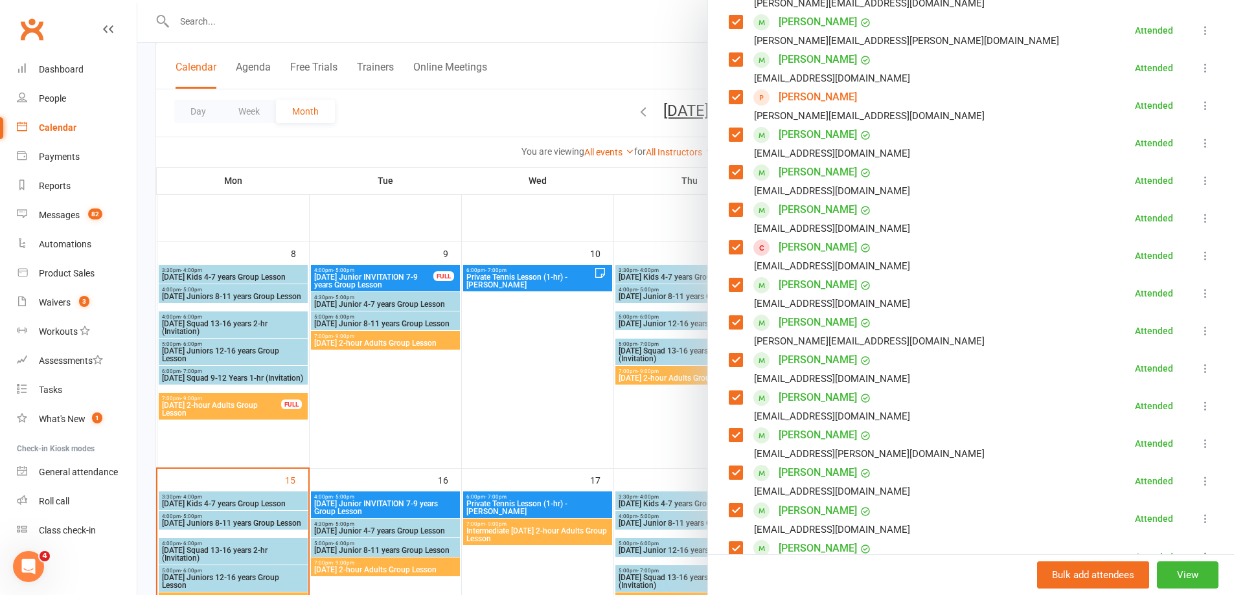
click at [818, 275] on link "[PERSON_NAME]" at bounding box center [817, 285] width 78 height 21
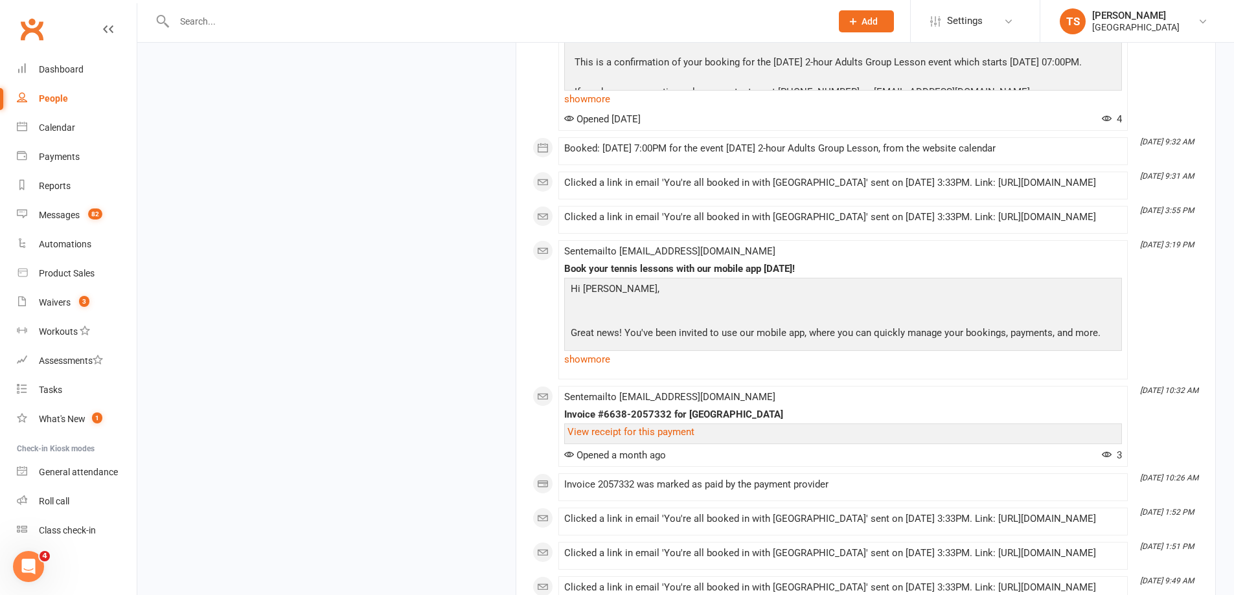
scroll to position [6785, 0]
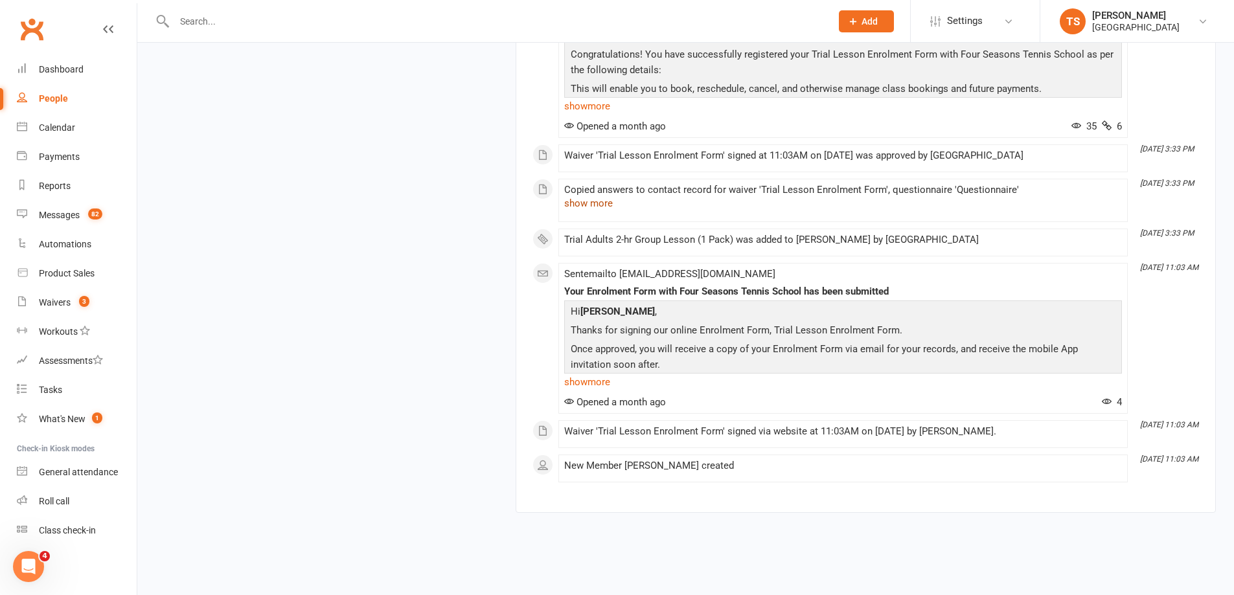
click at [575, 204] on button "show more" at bounding box center [588, 204] width 49 height 16
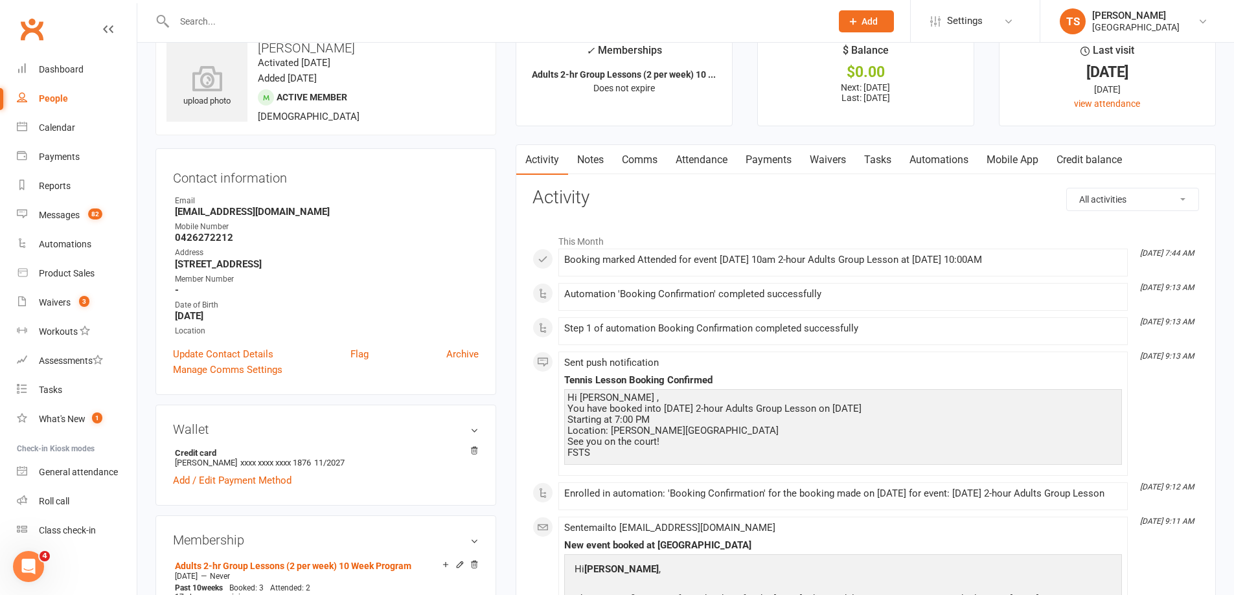
scroll to position [0, 0]
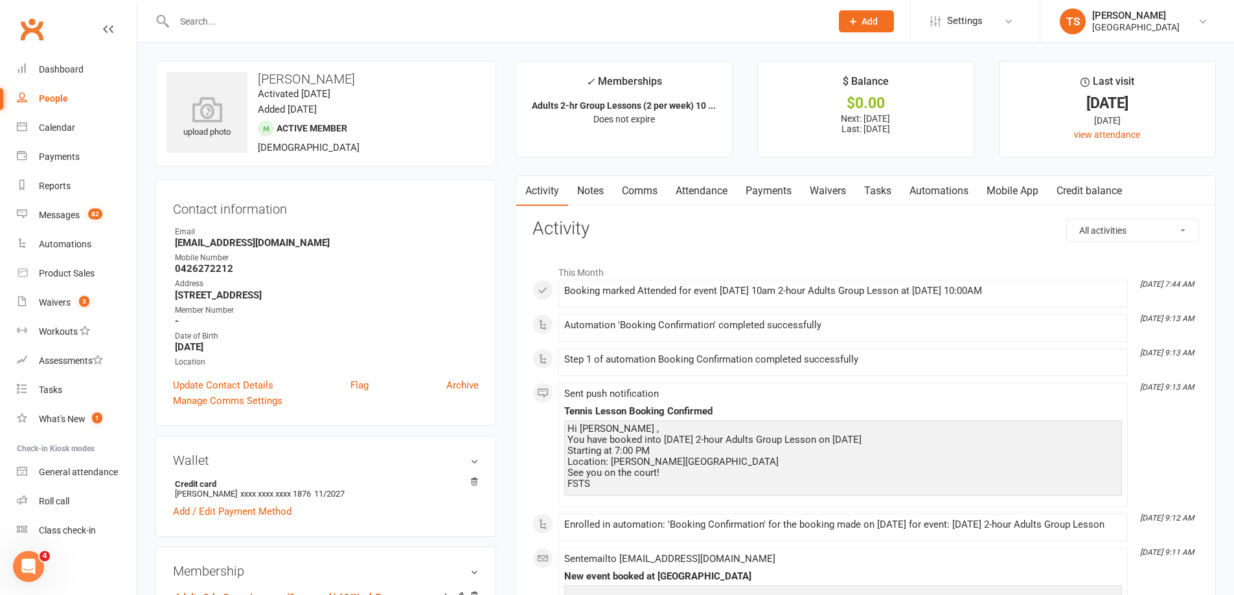
click at [607, 190] on link "Notes" at bounding box center [590, 191] width 45 height 30
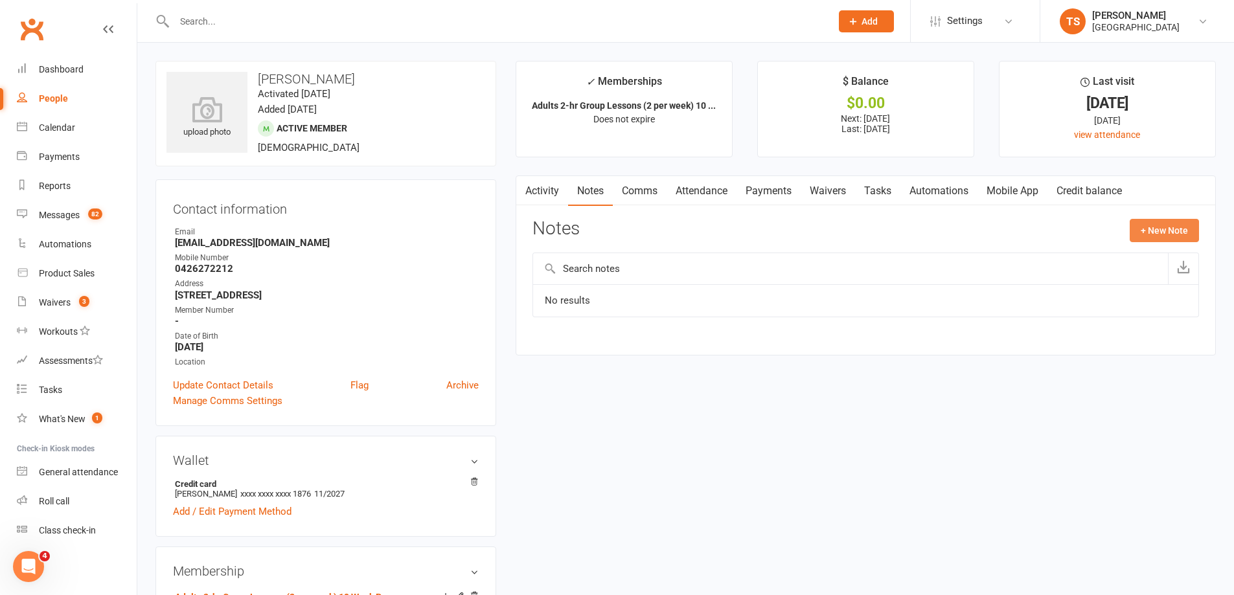
click at [1135, 225] on button "+ New Note" at bounding box center [1163, 230] width 69 height 23
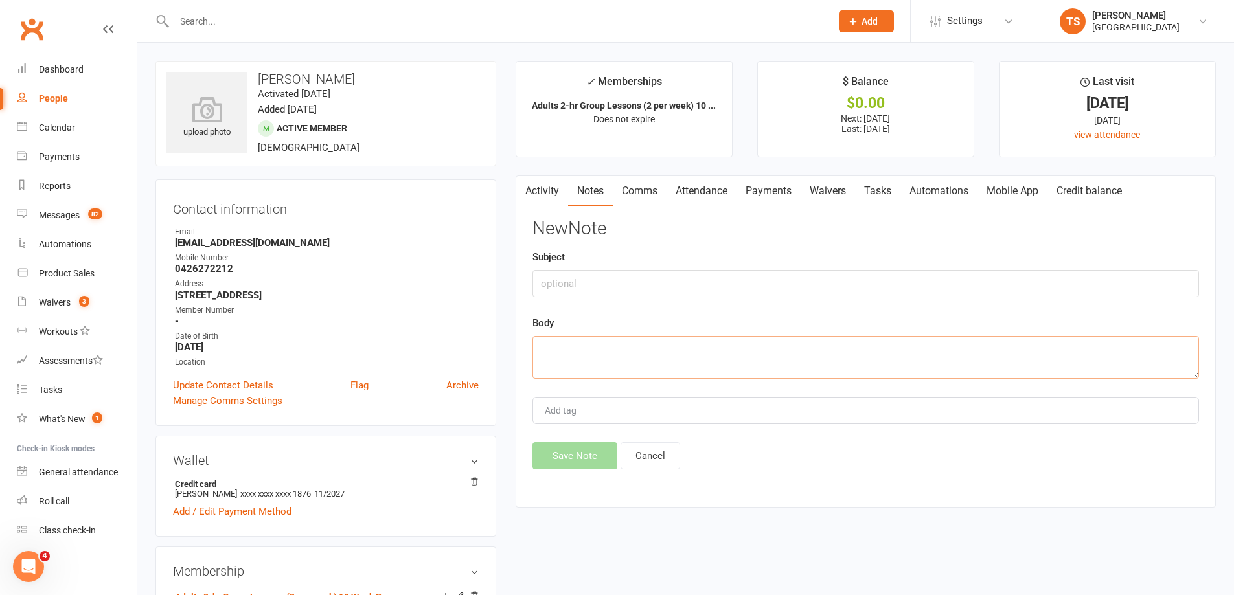
click at [546, 352] on textarea at bounding box center [865, 357] width 666 height 43
type textarea "Intermediate level!"
click at [565, 459] on button "Save Note" at bounding box center [574, 455] width 85 height 27
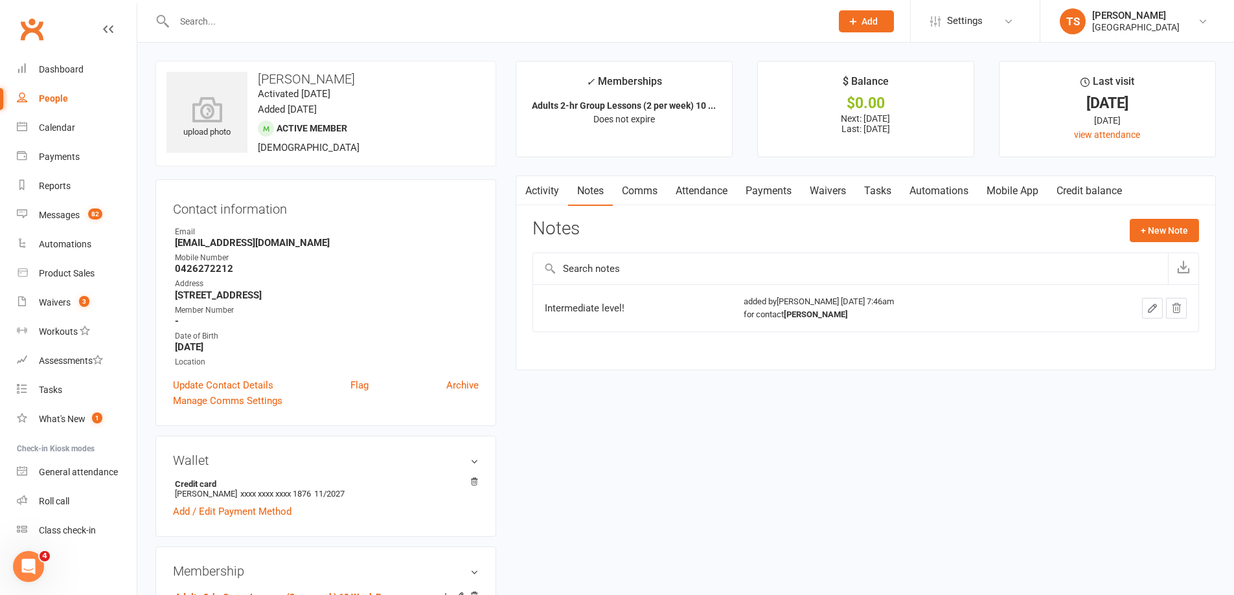
click at [198, 21] on input "text" at bounding box center [496, 21] width 652 height 18
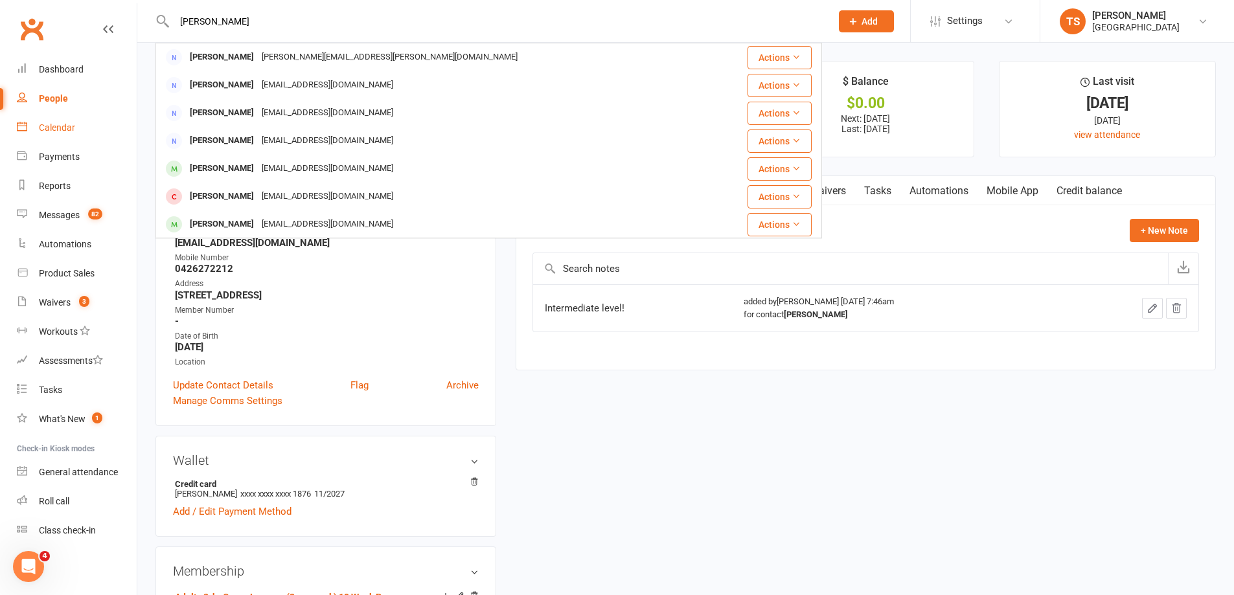
type input "[PERSON_NAME]"
click at [59, 128] on div "Calendar" at bounding box center [57, 127] width 36 height 10
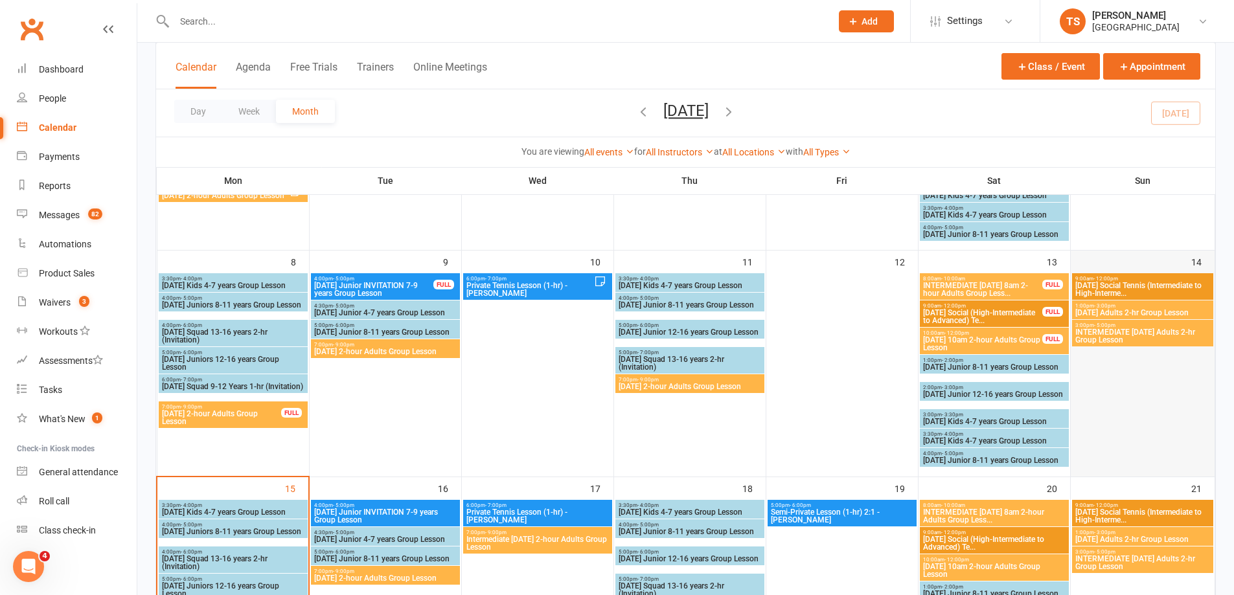
scroll to position [259, 0]
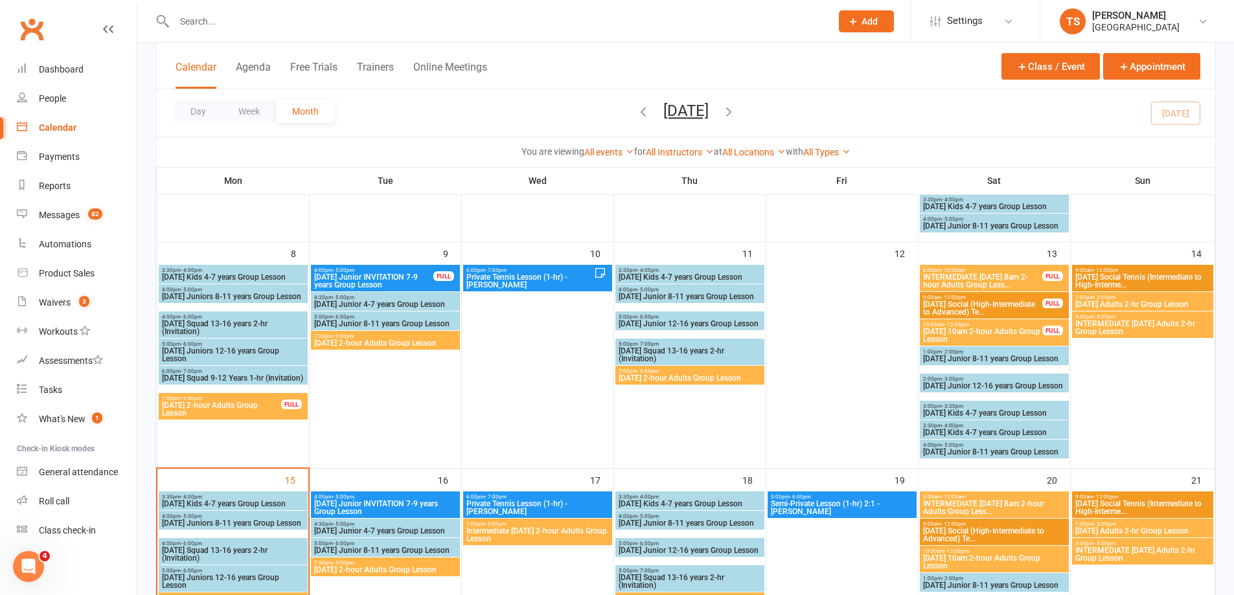
click at [940, 411] on span "[DATE] Kids 4-7 years Group Lesson" at bounding box center [994, 413] width 144 height 8
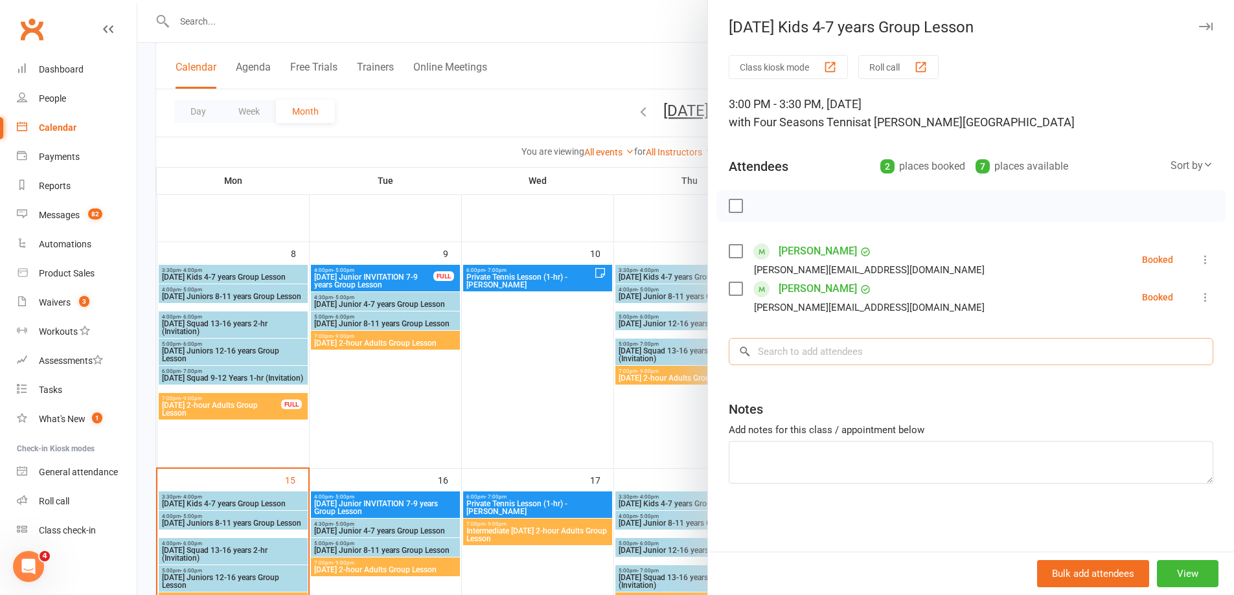
click at [794, 352] on input "search" at bounding box center [971, 351] width 484 height 27
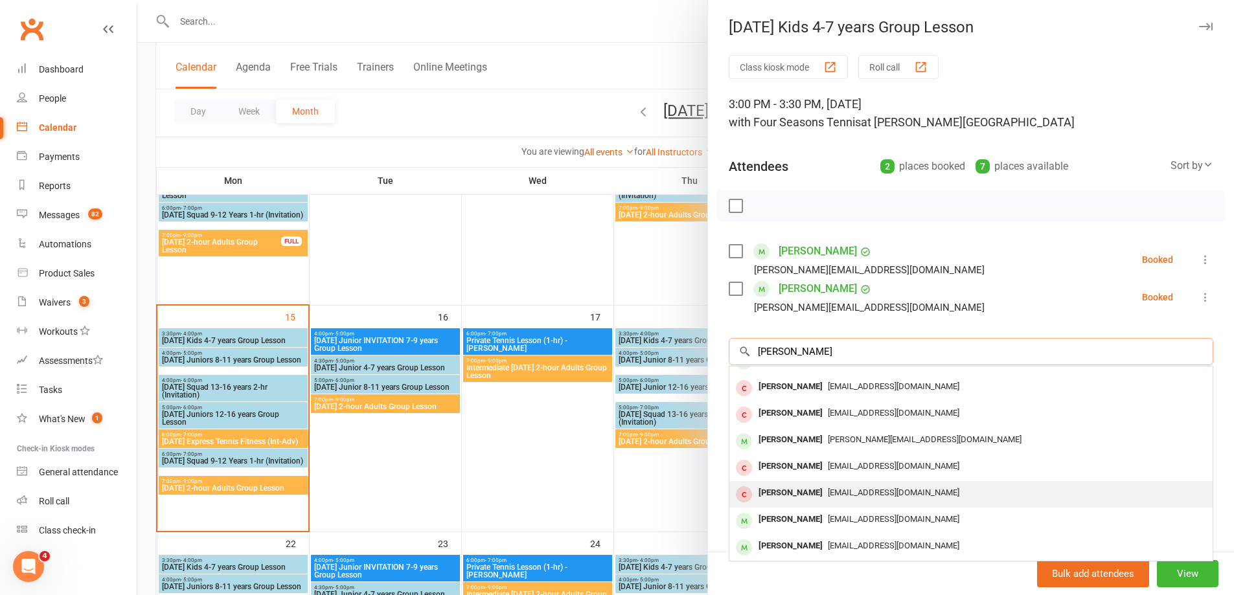
scroll to position [453, 0]
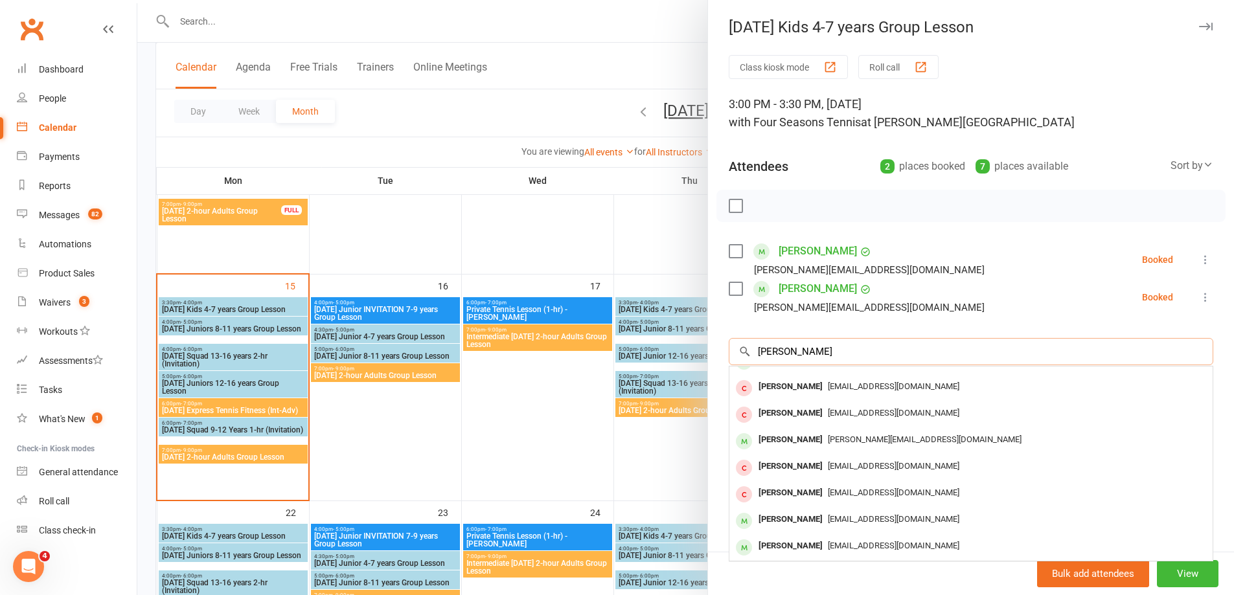
drag, startPoint x: 810, startPoint y: 348, endPoint x: 742, endPoint y: 343, distance: 67.6
click at [744, 344] on input "[PERSON_NAME]" at bounding box center [971, 351] width 484 height 27
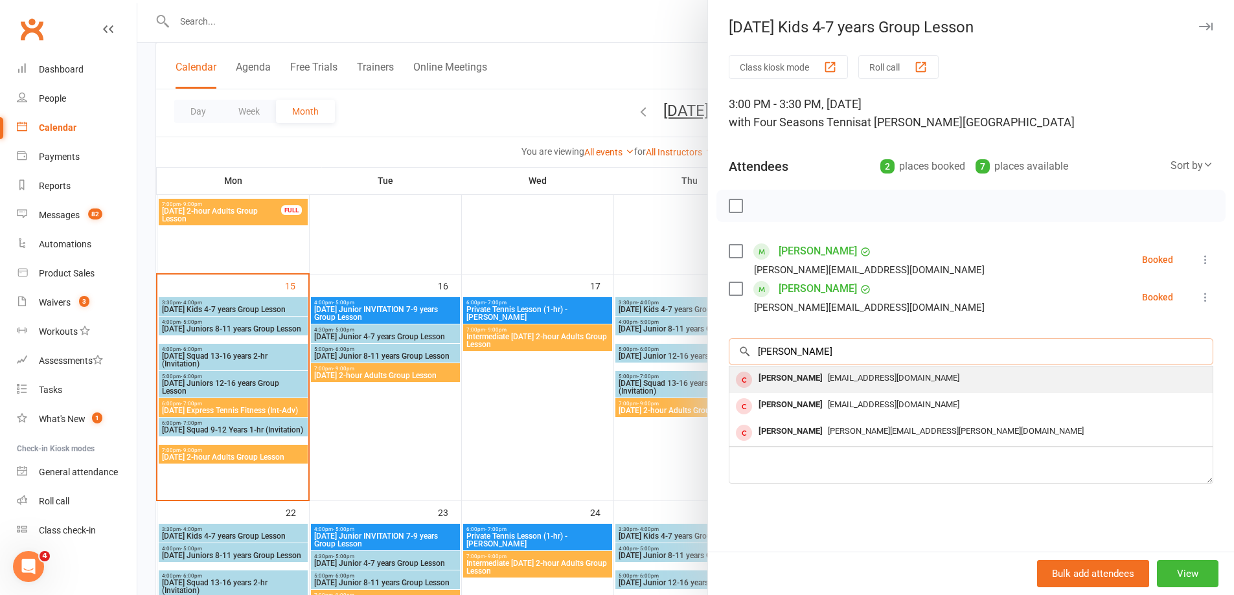
type input "[PERSON_NAME]"
click at [794, 376] on div "[PERSON_NAME]" at bounding box center [790, 378] width 74 height 19
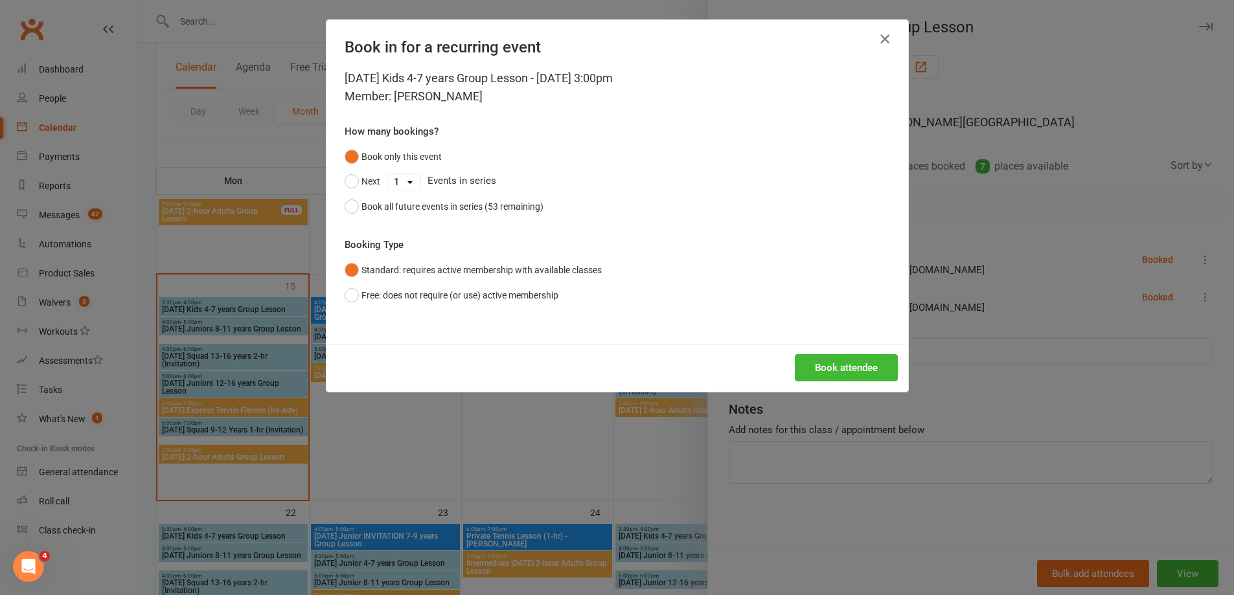
click at [878, 32] on icon "button" at bounding box center [885, 39] width 16 height 16
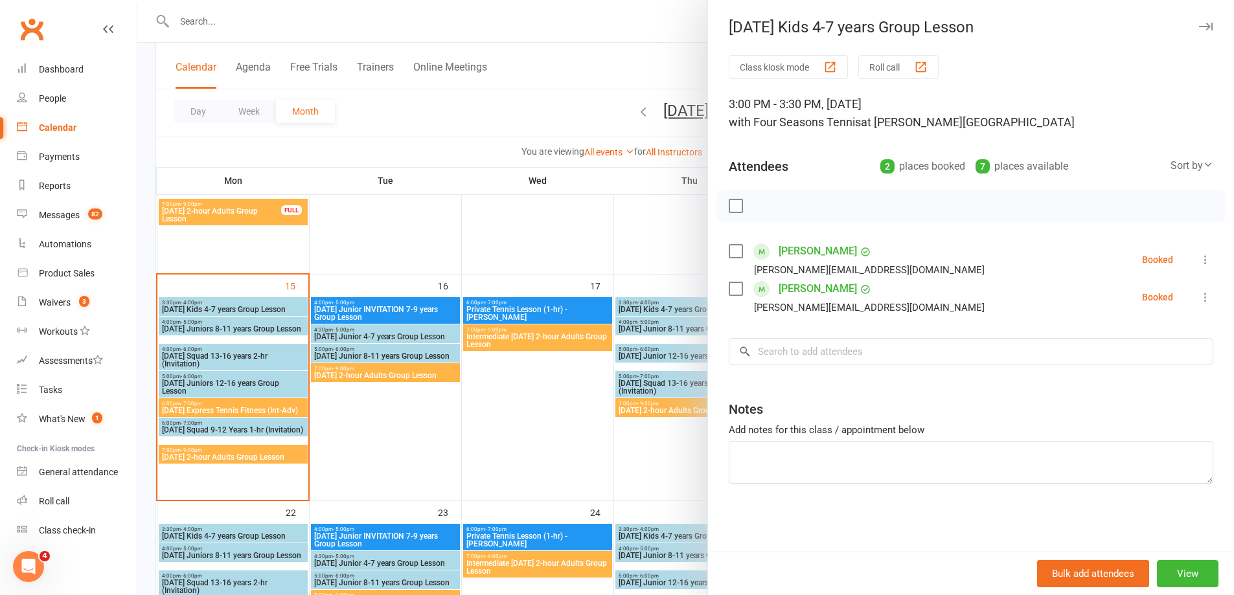
click at [194, 27] on div at bounding box center [685, 297] width 1096 height 595
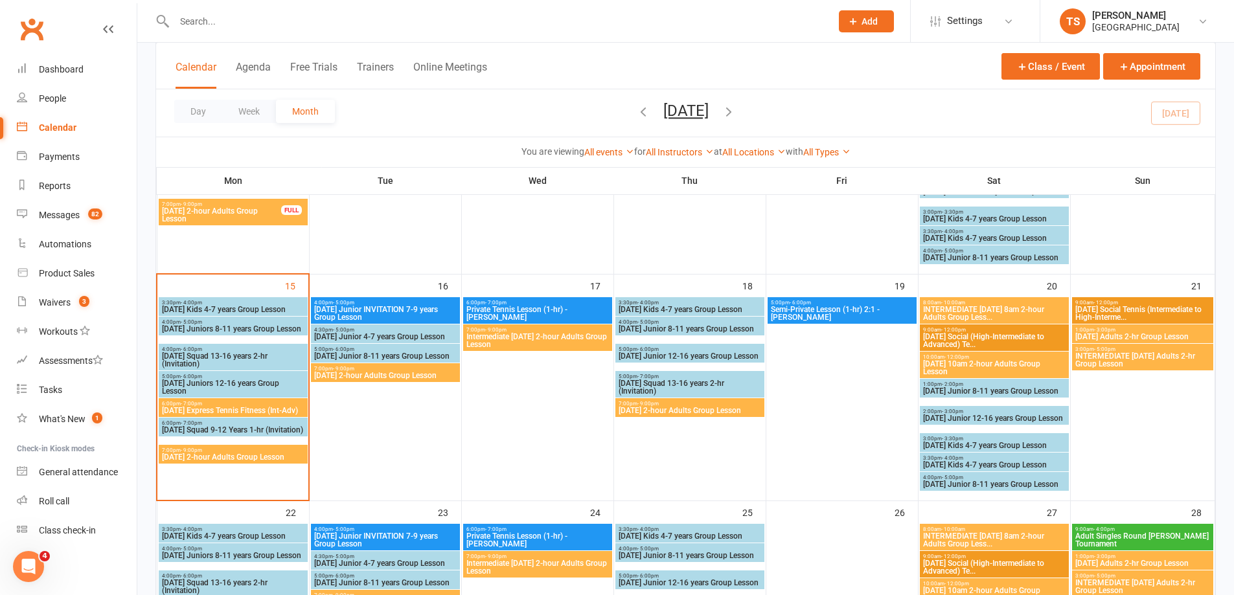
type input "L"
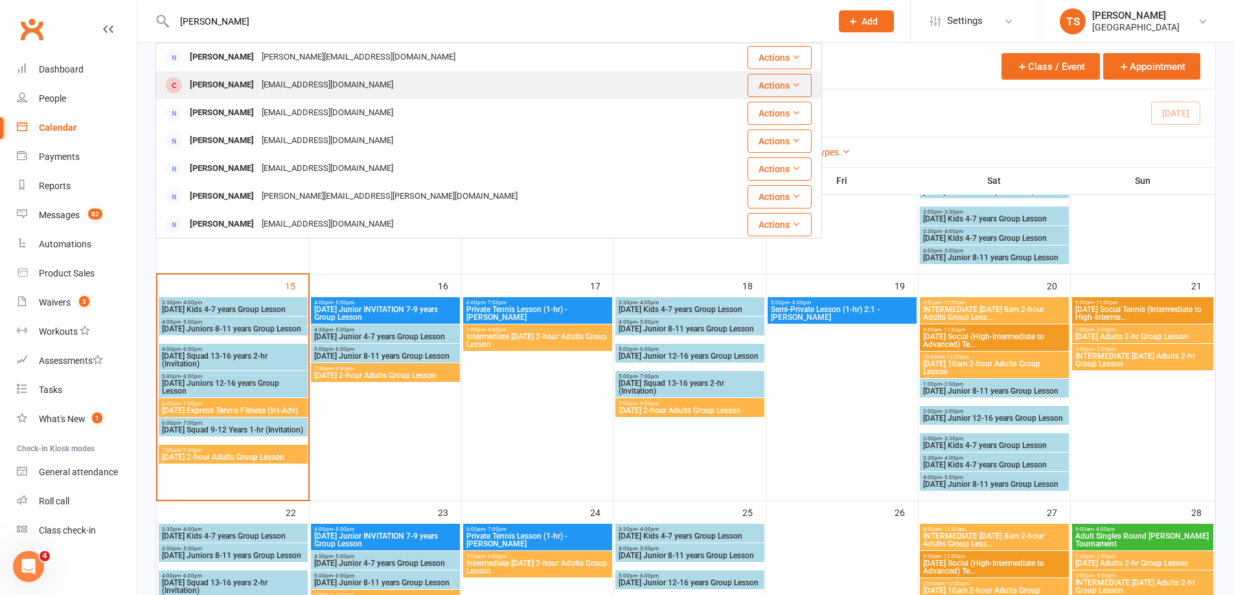
type input "[PERSON_NAME]"
click at [260, 83] on div "[EMAIL_ADDRESS][DOMAIN_NAME]" at bounding box center [327, 85] width 139 height 19
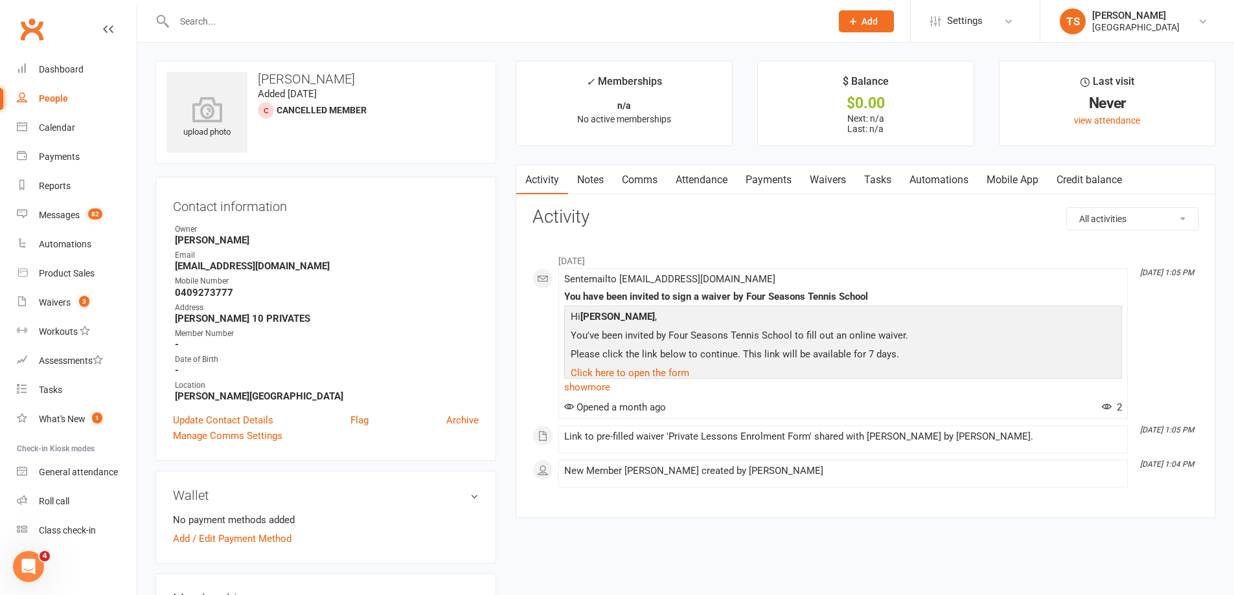
click at [772, 175] on link "Payments" at bounding box center [768, 180] width 64 height 30
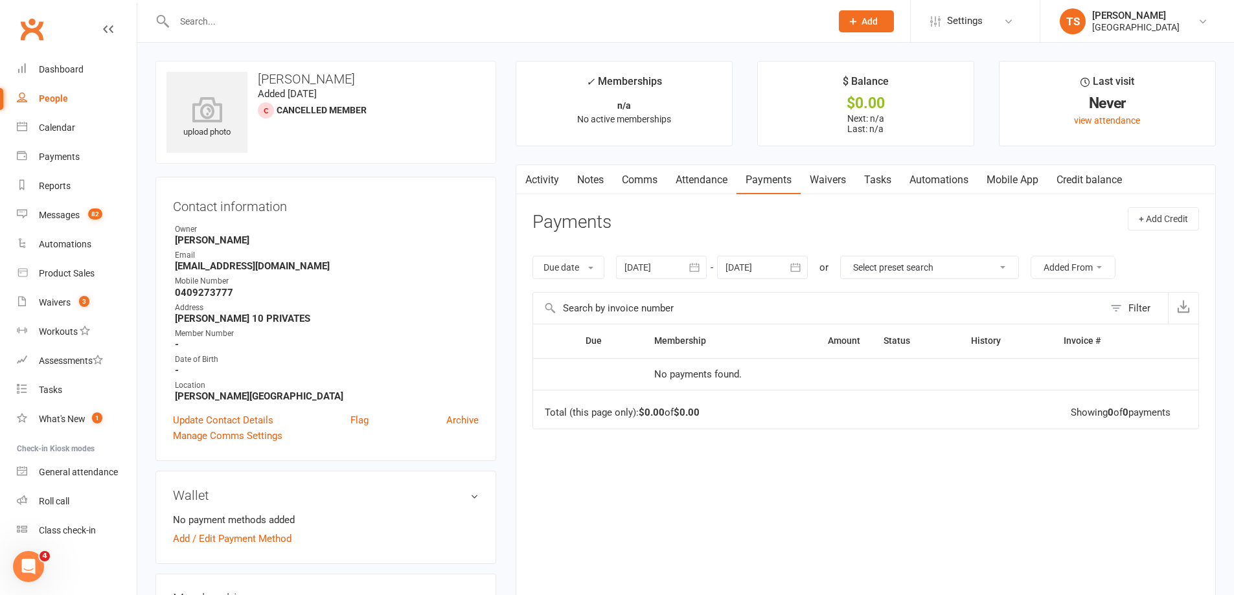
click at [585, 180] on link "Notes" at bounding box center [590, 180] width 45 height 30
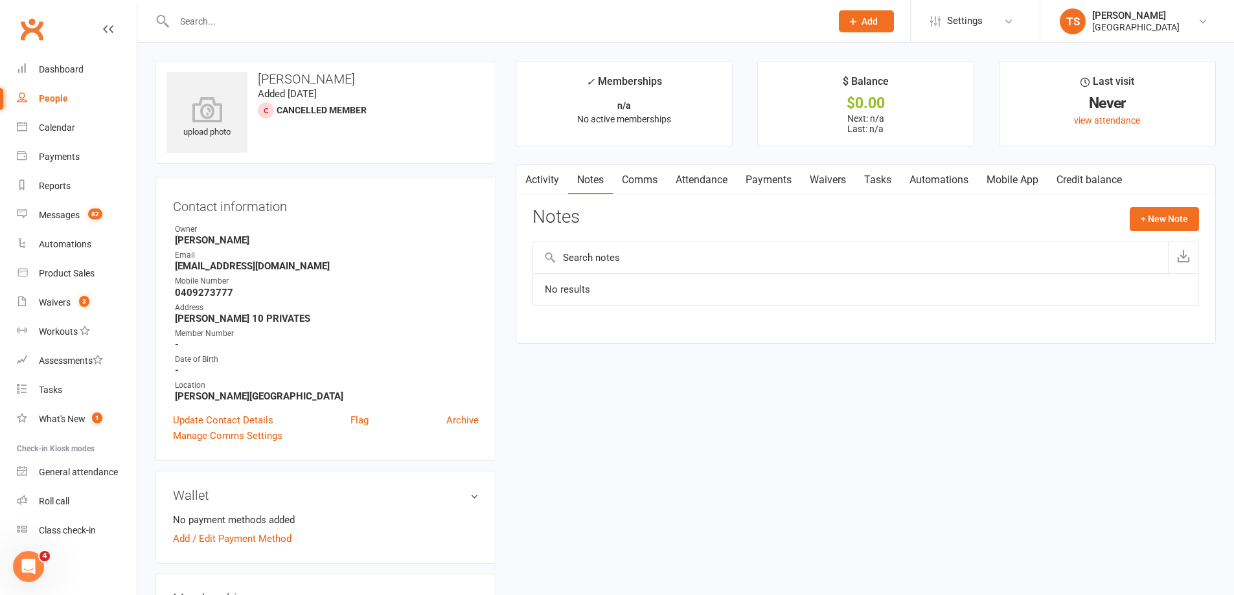
click at [705, 179] on link "Attendance" at bounding box center [701, 180] width 70 height 30
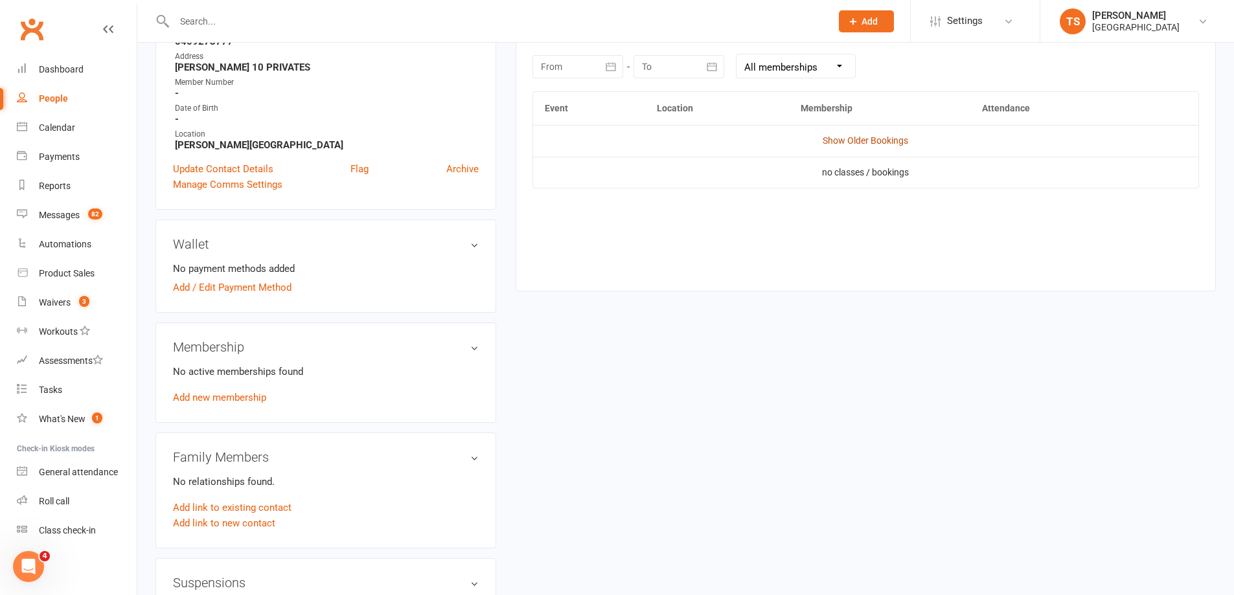
scroll to position [259, 0]
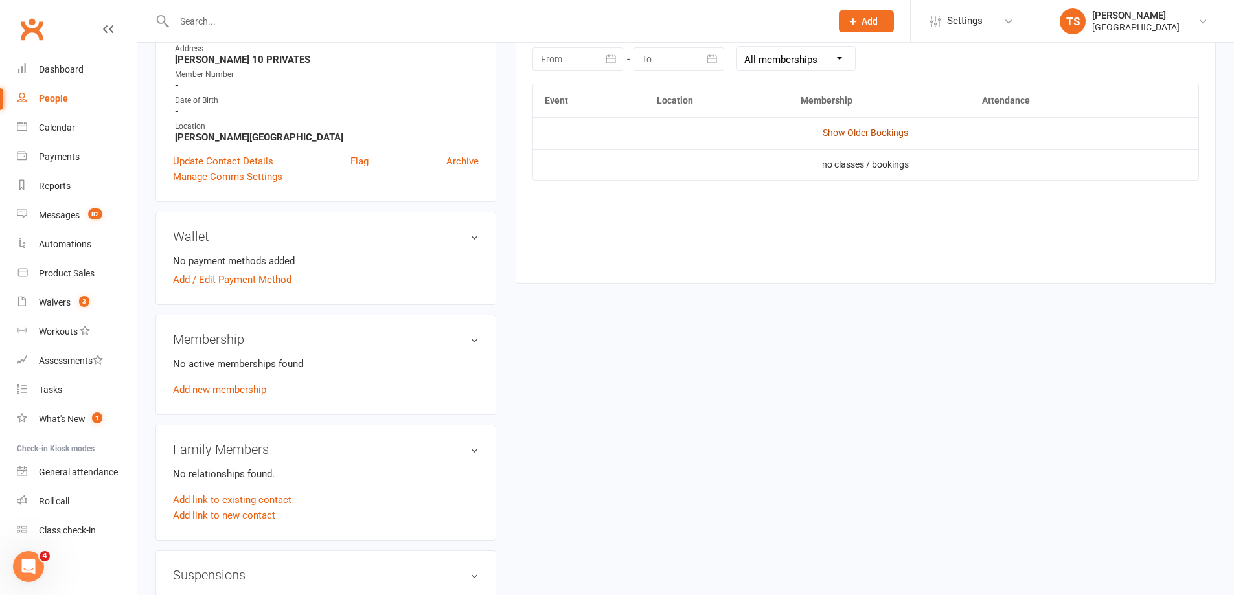
click at [863, 131] on link "Show Older Bookings" at bounding box center [864, 133] width 85 height 10
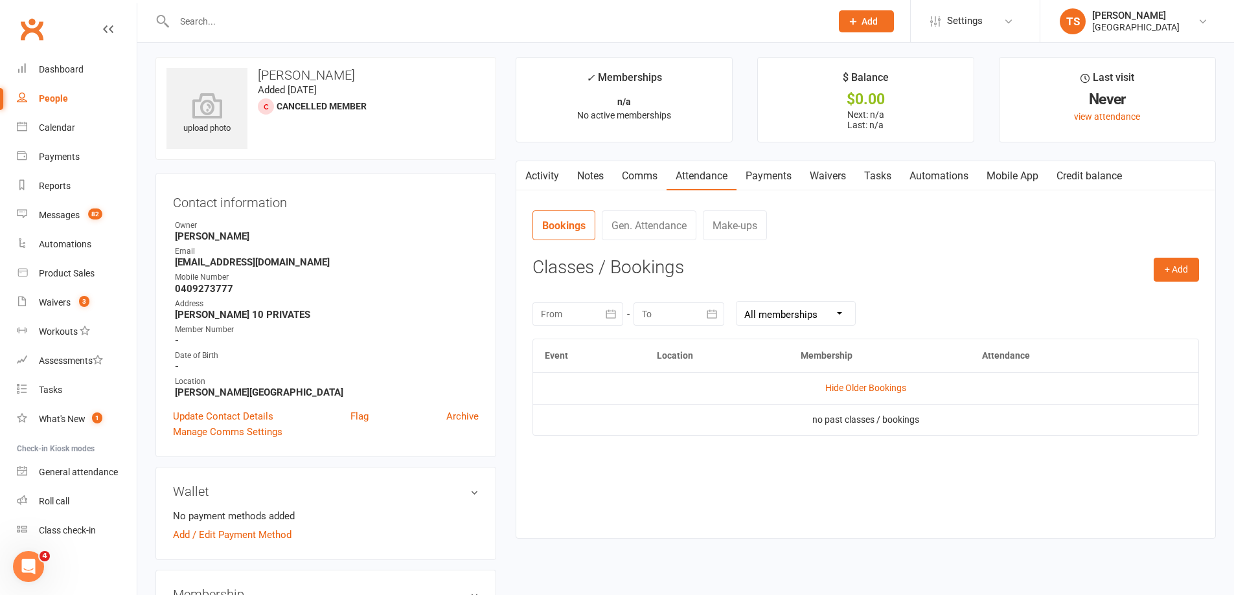
scroll to position [0, 0]
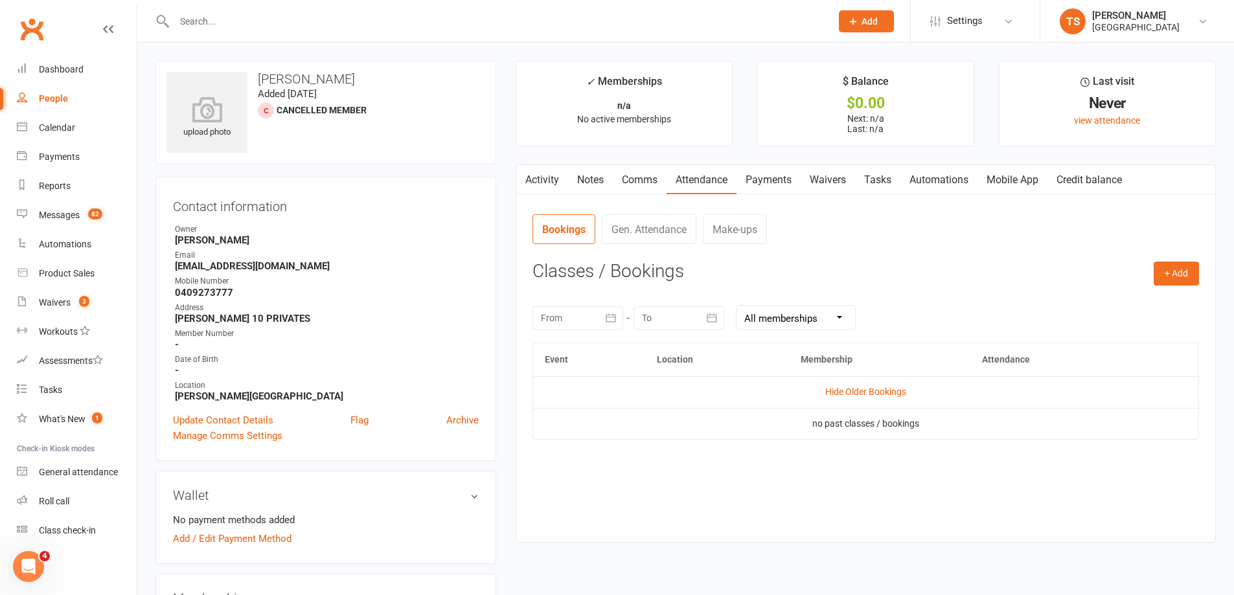
click at [198, 21] on input "text" at bounding box center [496, 21] width 652 height 18
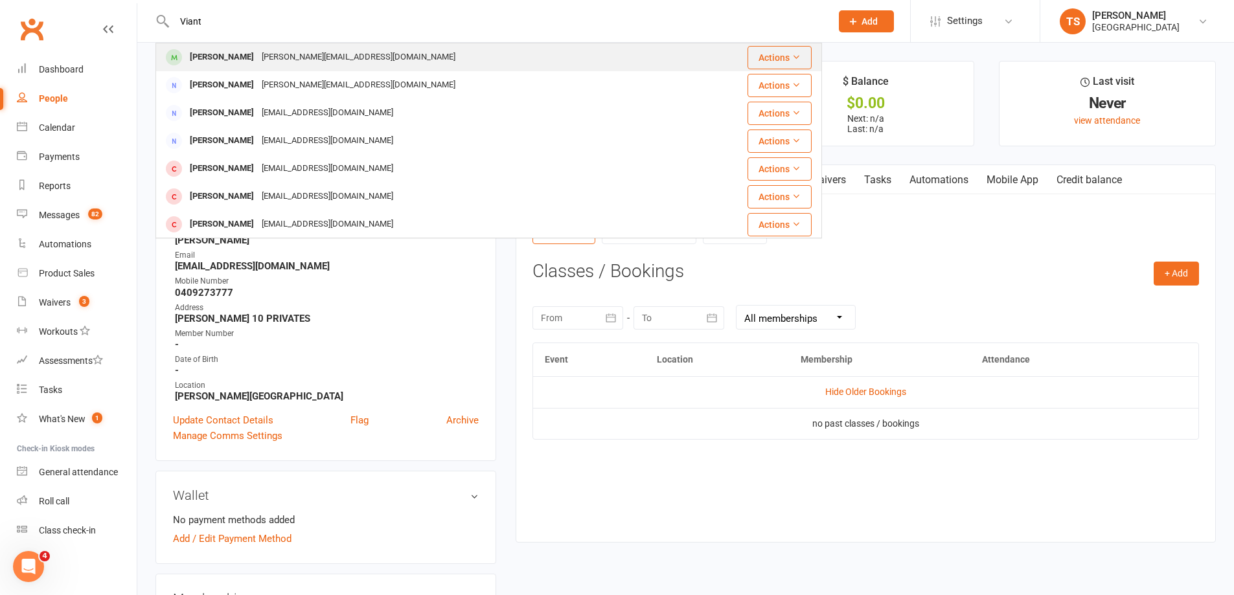
type input "Viant"
click at [233, 56] on div "[PERSON_NAME]" at bounding box center [222, 57] width 72 height 19
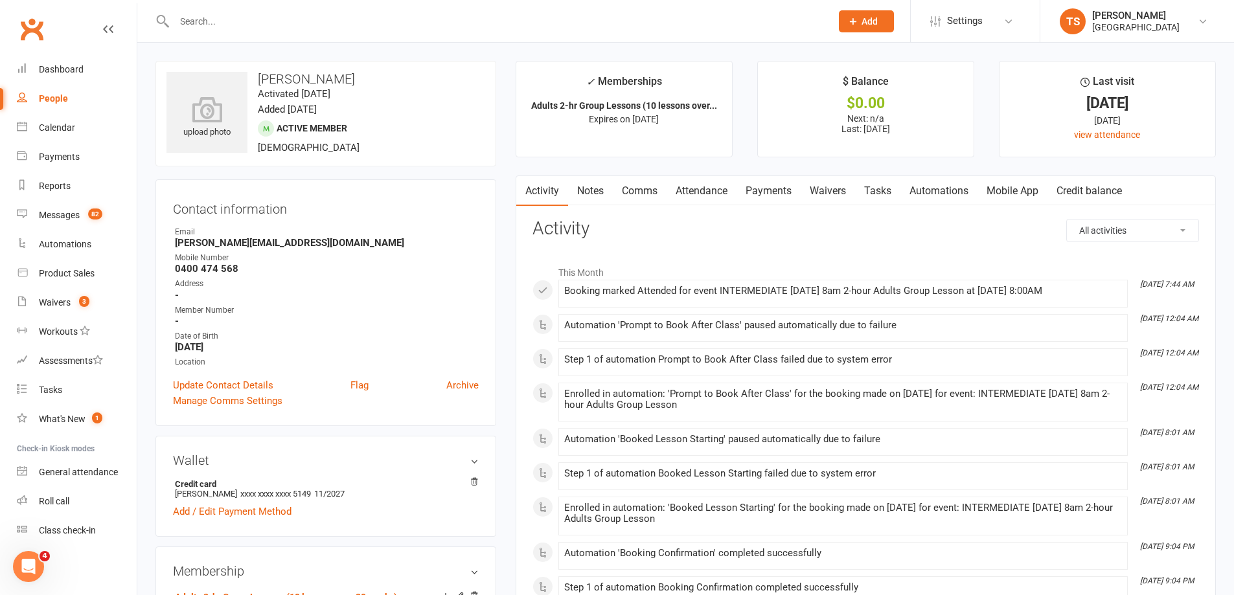
click at [751, 190] on link "Payments" at bounding box center [768, 191] width 64 height 30
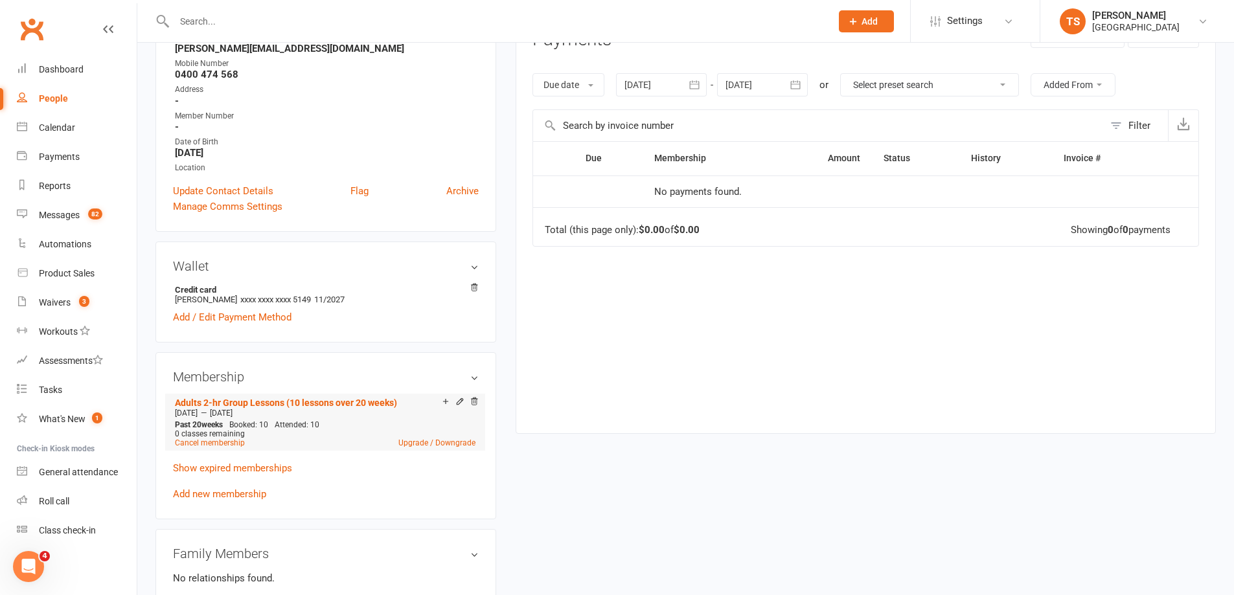
scroll to position [324, 0]
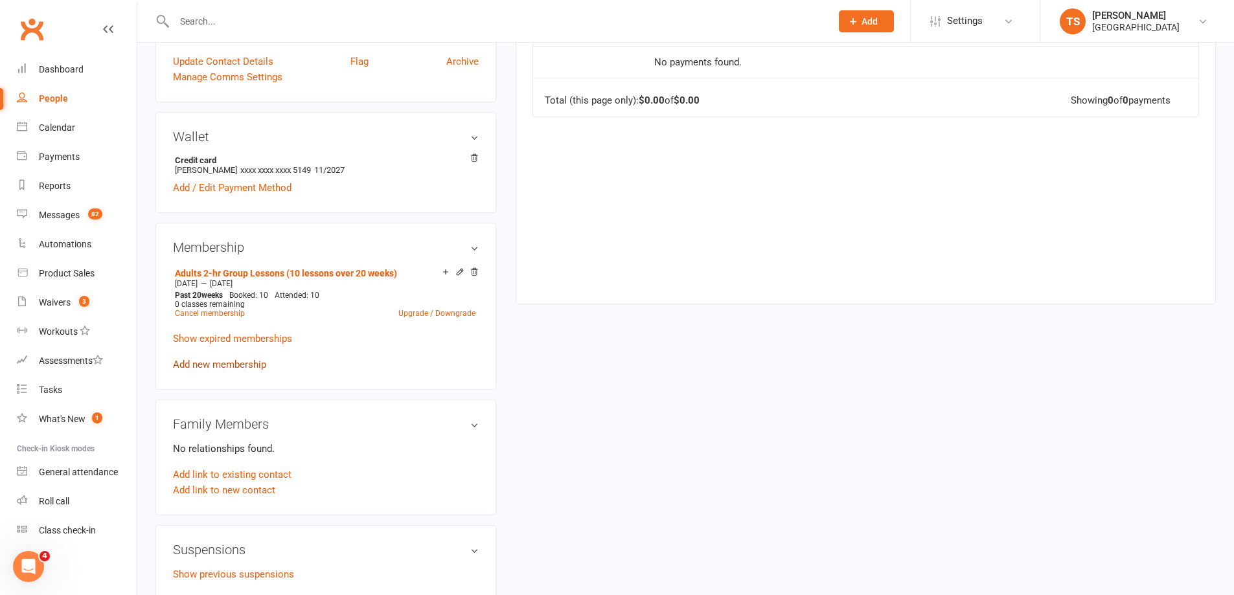
click at [210, 366] on link "Add new membership" at bounding box center [219, 365] width 93 height 12
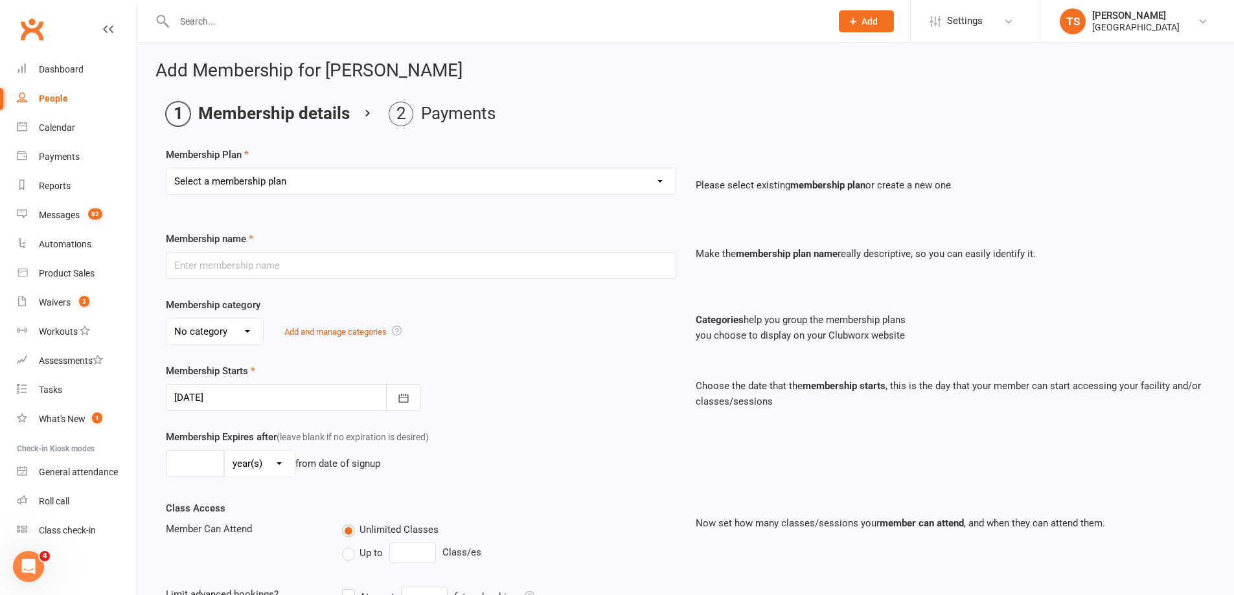
click at [666, 185] on select "Select a membership plan Create new Membership Plan Trial Junior Group Lesson (…" at bounding box center [420, 181] width 509 height 26
click at [663, 183] on select "Select a membership plan Create new Membership Plan Trial Junior Group Lesson (…" at bounding box center [420, 181] width 509 height 26
select select "4"
click at [166, 168] on select "Select a membership plan Create new Membership Plan Trial Junior Group Lesson (…" at bounding box center [420, 181] width 509 height 26
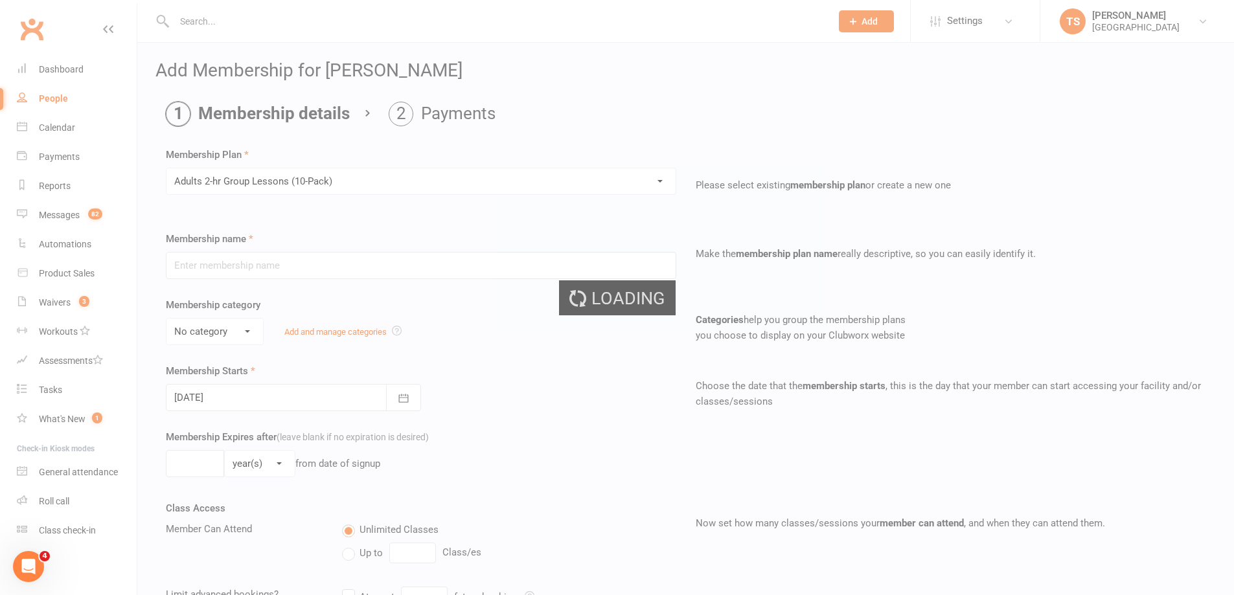
type input "Adults 2-hr Group Lessons (10-Pack)"
select select "0"
type input "3"
select select "2"
type input "10"
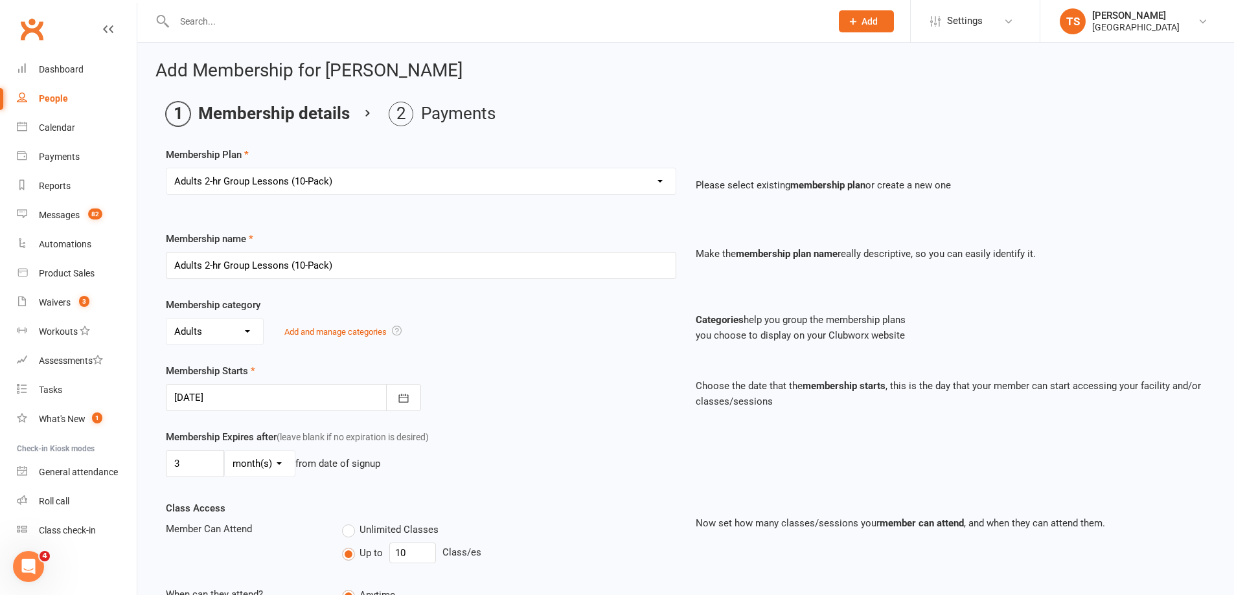
click at [660, 181] on select "Select a membership plan Create new Membership Plan Trial Junior Group Lesson (…" at bounding box center [420, 181] width 509 height 26
click at [729, 96] on div "Add Membership for [PERSON_NAME] Membership details Payments Membership Plan Se…" at bounding box center [685, 556] width 1096 height 1027
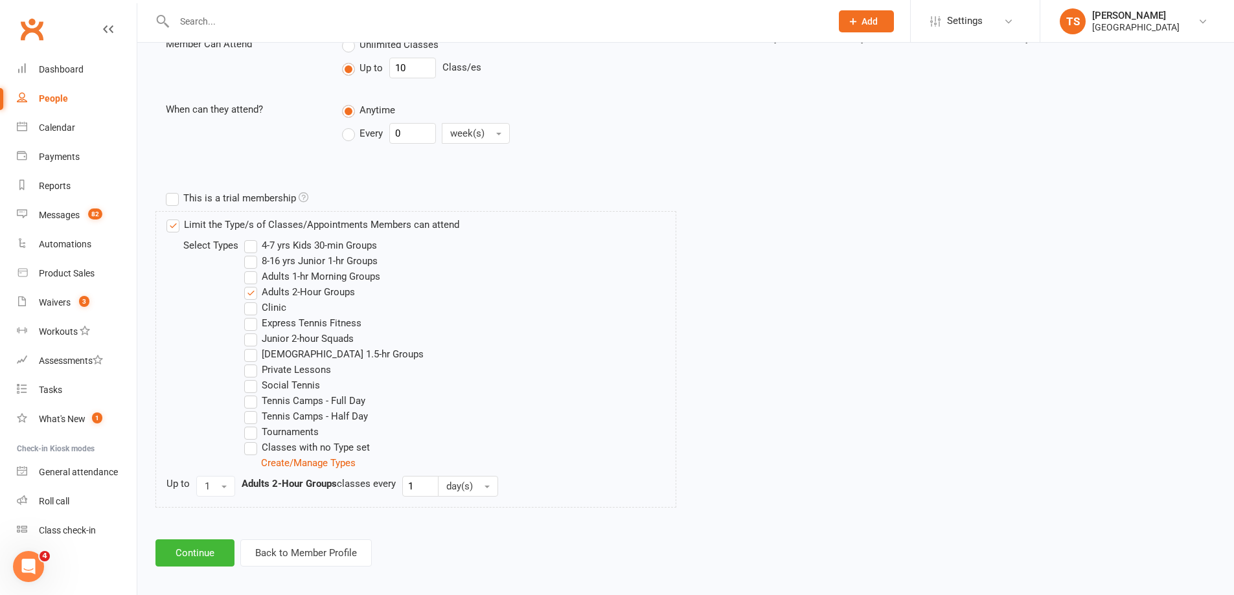
scroll to position [493, 0]
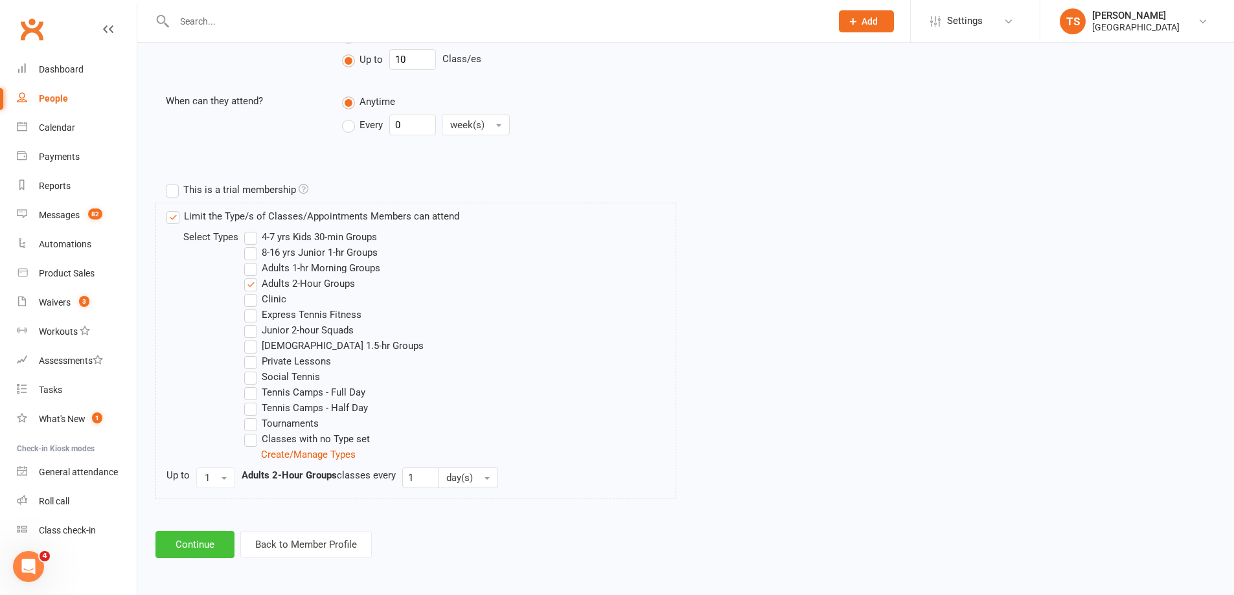
click at [205, 549] on button "Continue" at bounding box center [194, 544] width 79 height 27
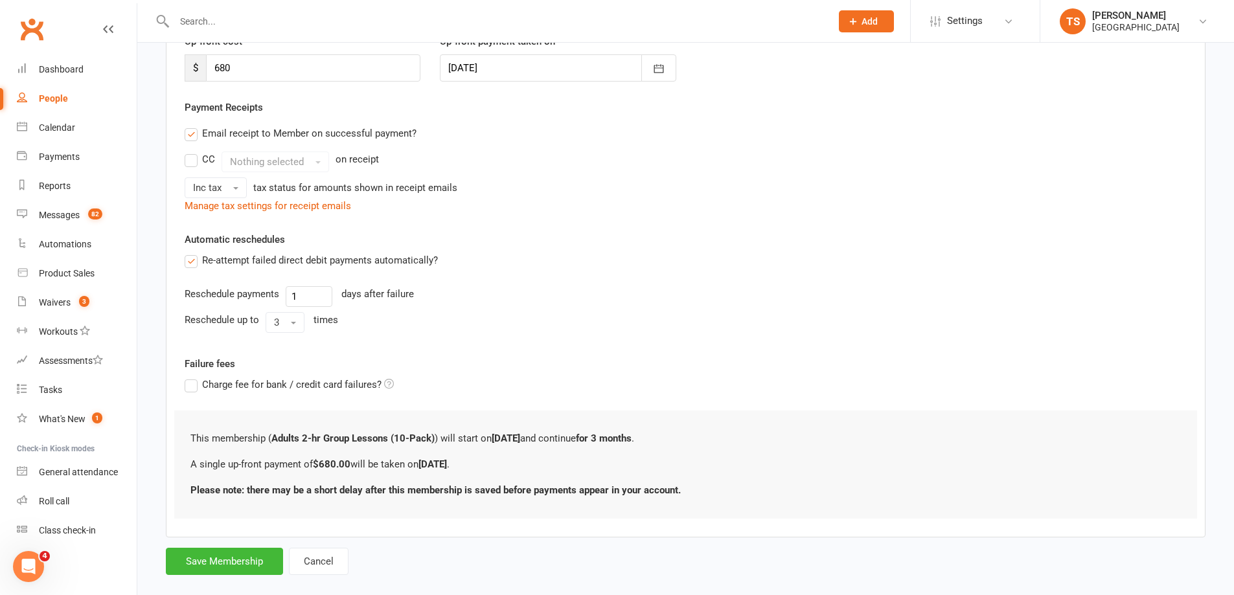
scroll to position [214, 0]
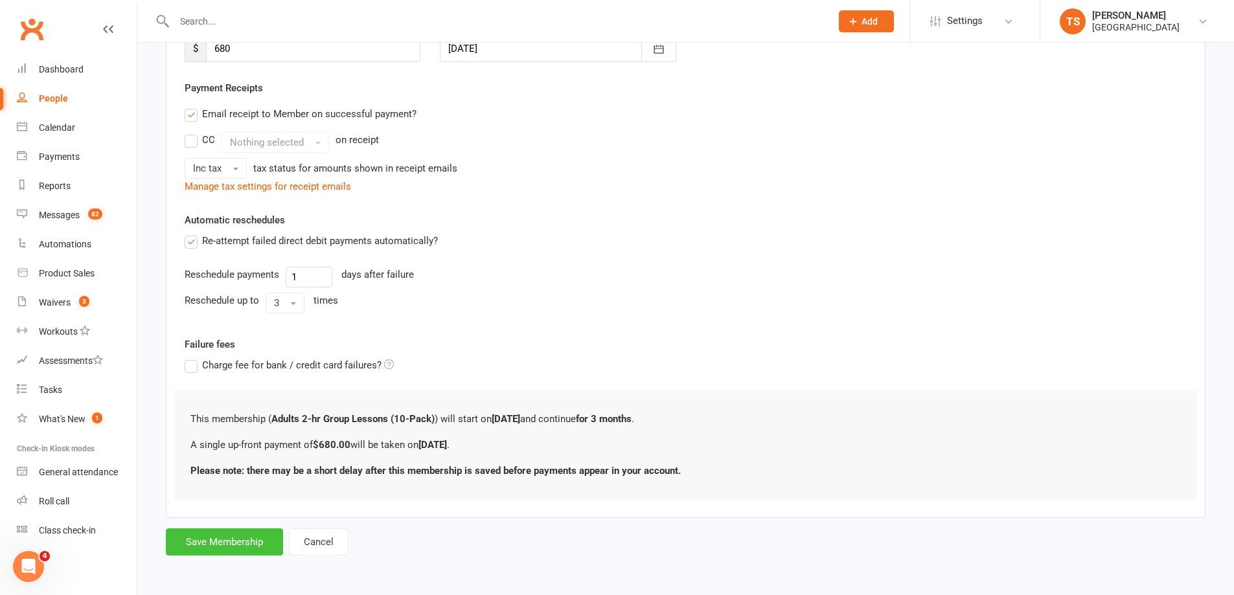
click at [225, 546] on button "Save Membership" at bounding box center [224, 541] width 117 height 27
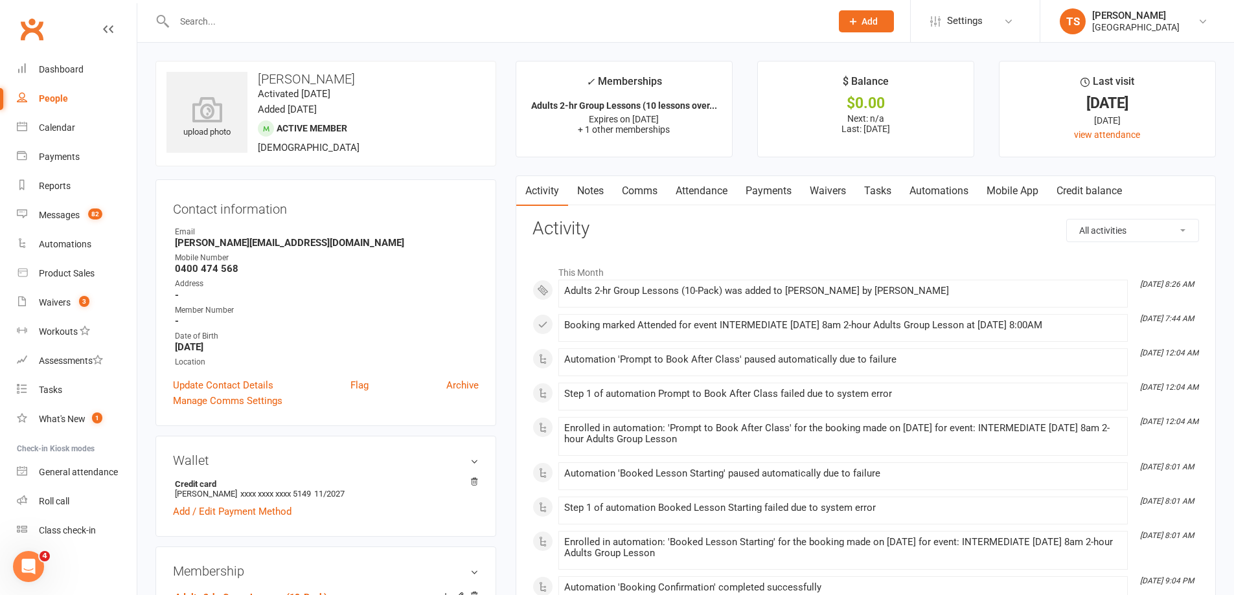
click at [766, 190] on link "Payments" at bounding box center [768, 191] width 64 height 30
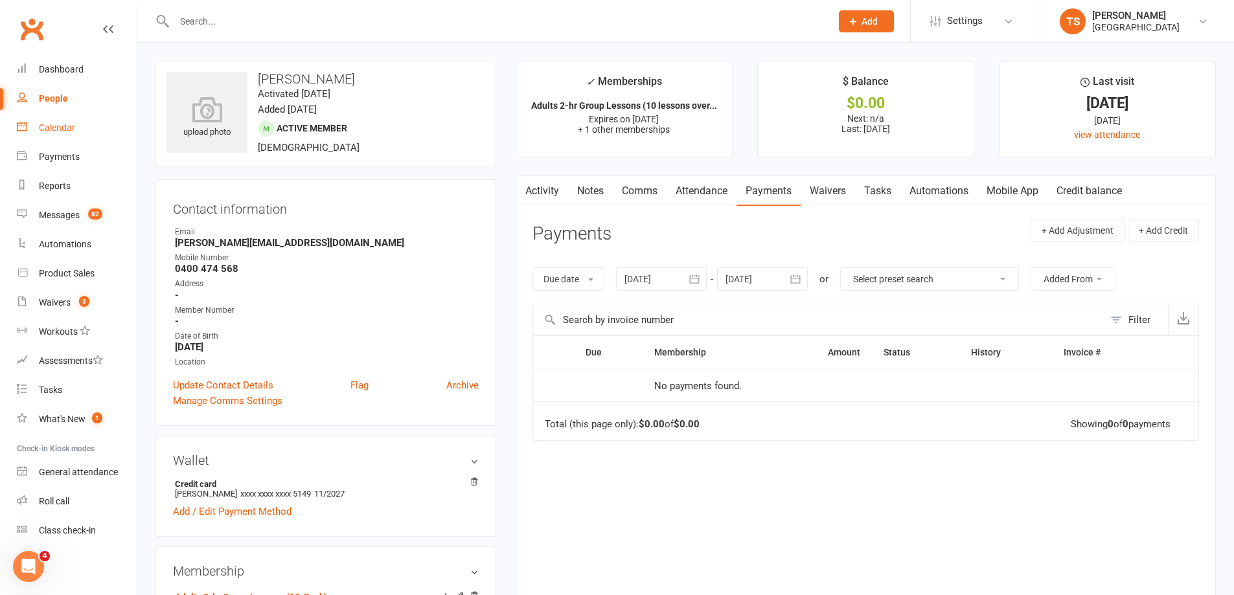
click at [64, 130] on div "Calendar" at bounding box center [57, 127] width 36 height 10
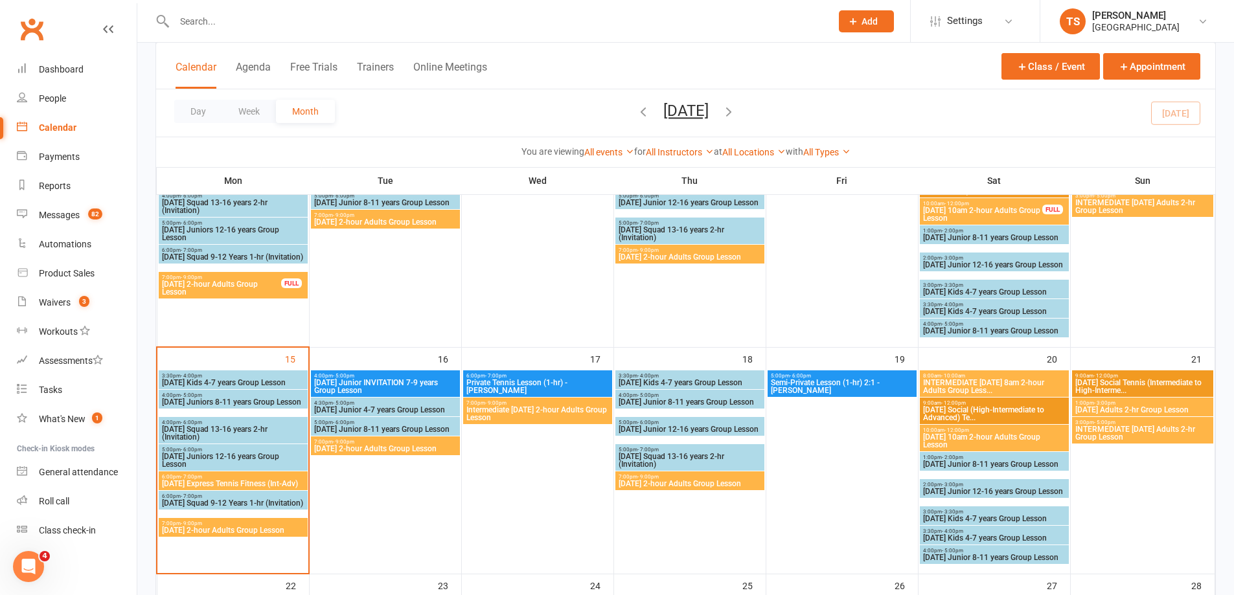
scroll to position [389, 0]
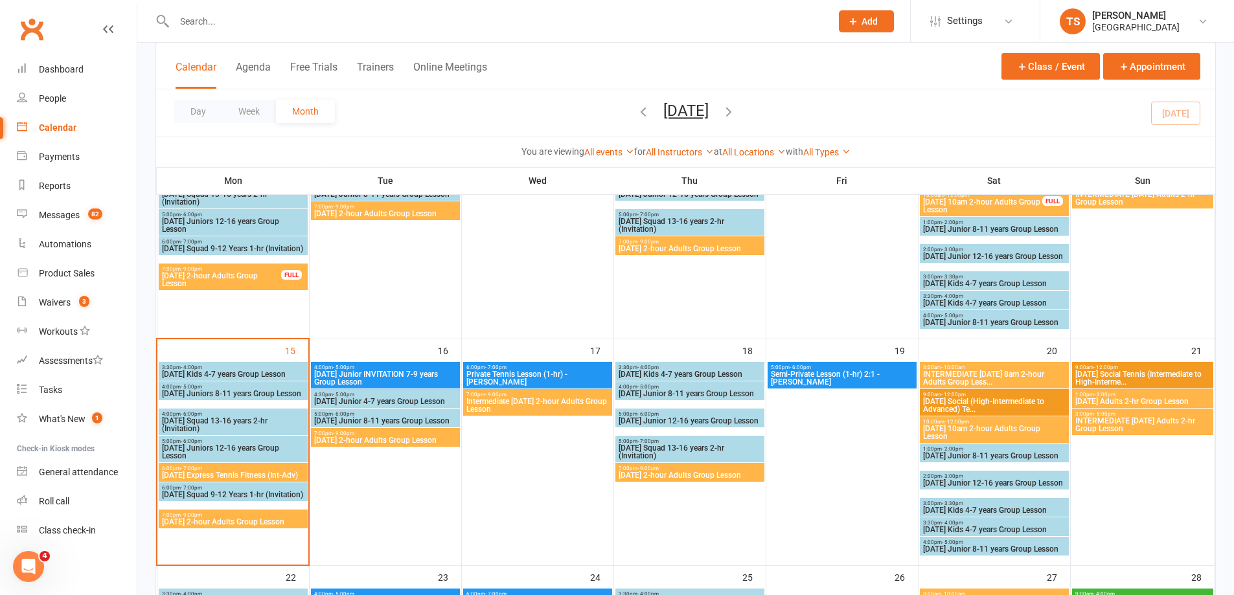
click at [389, 374] on span "[DATE] Junior INVITATION 7-9 years Group Lesson" at bounding box center [385, 378] width 144 height 16
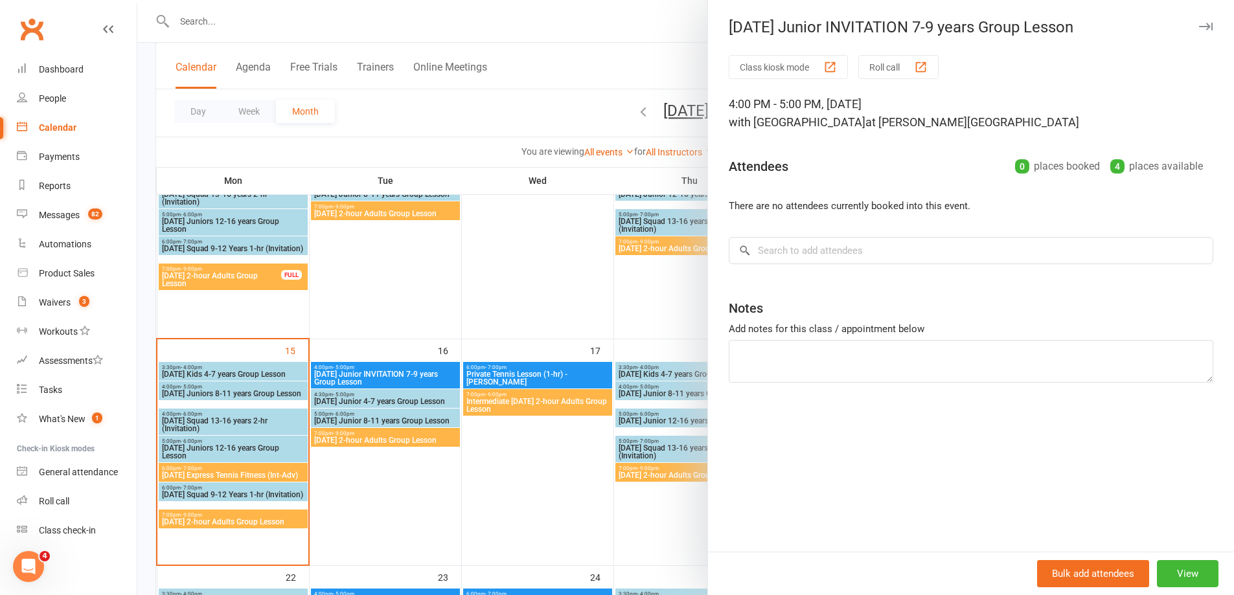
click at [376, 397] on div at bounding box center [685, 297] width 1096 height 595
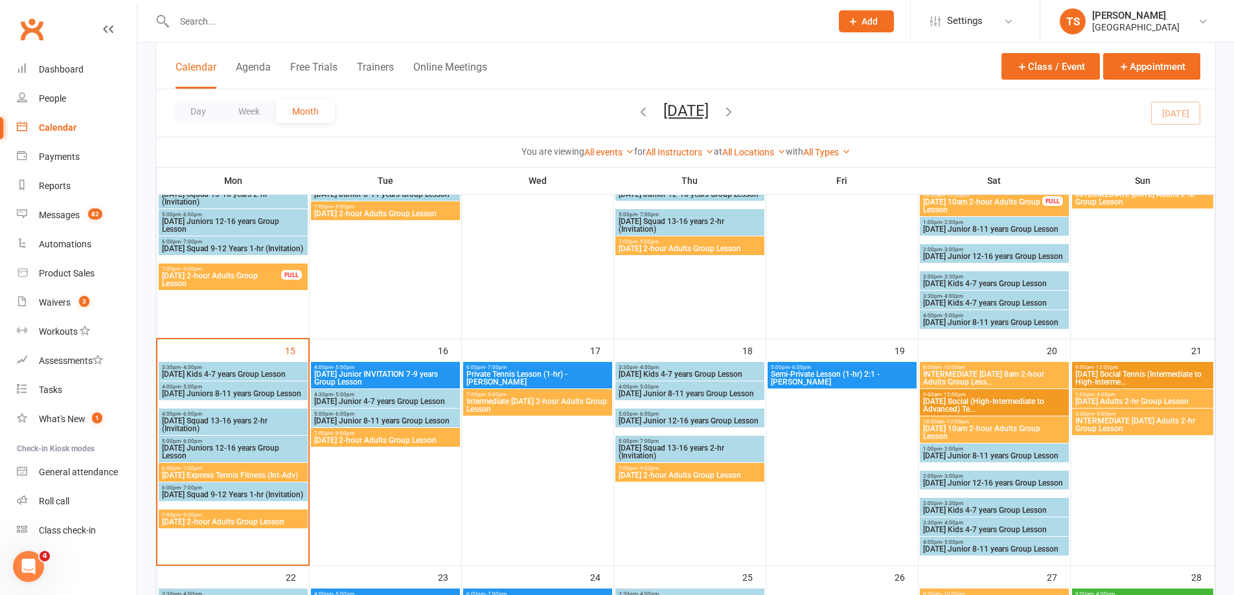
click at [376, 396] on span "4:30pm - 5:00pm" at bounding box center [385, 395] width 144 height 6
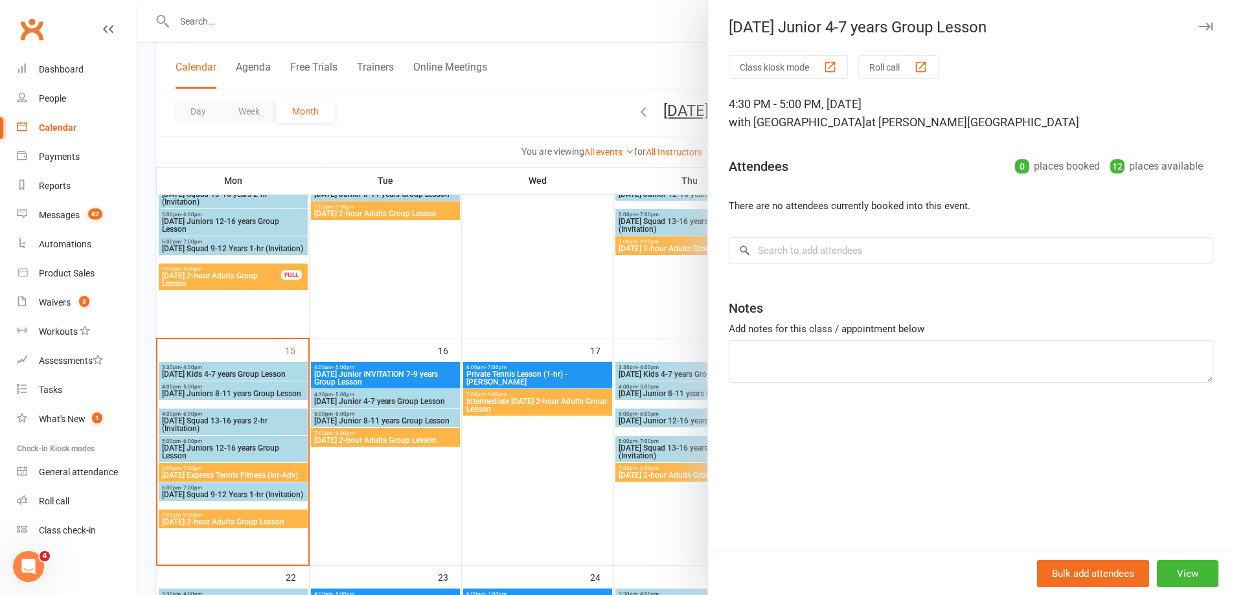
click at [355, 420] on div at bounding box center [685, 297] width 1096 height 595
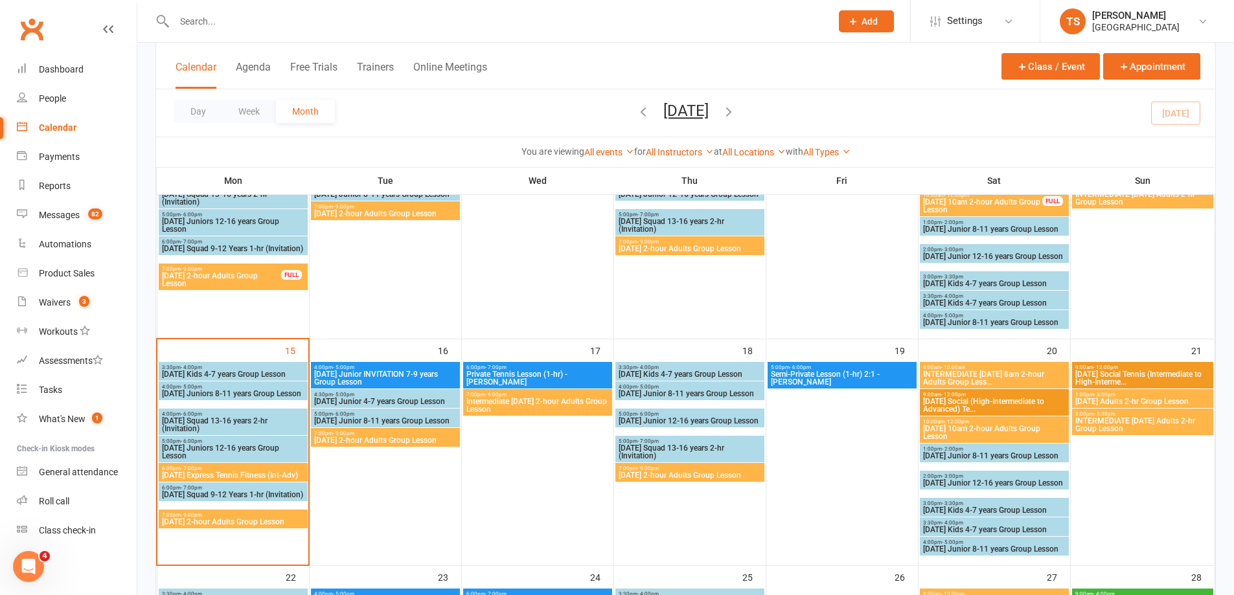
click at [355, 420] on span "[DATE] Junior 8-11 years Group Lesson" at bounding box center [385, 421] width 144 height 8
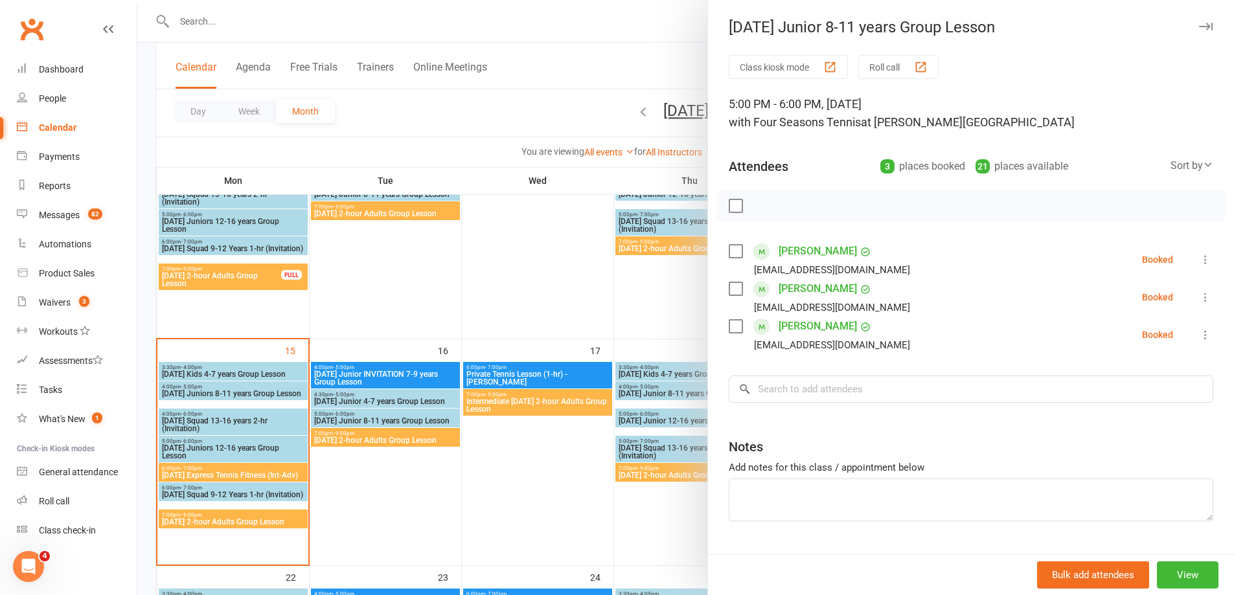
drag, startPoint x: 546, startPoint y: 307, endPoint x: 543, endPoint y: 299, distance: 8.2
click at [545, 304] on div at bounding box center [685, 297] width 1096 height 595
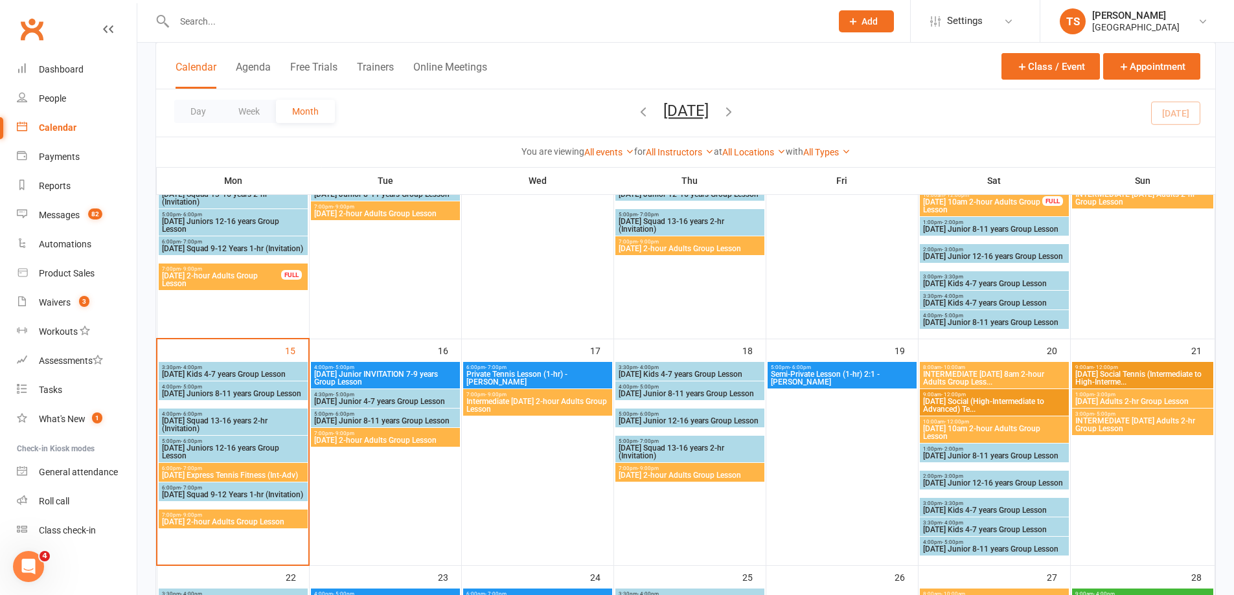
click at [381, 437] on span "[DATE] 2-hour Adults Group Lesson" at bounding box center [385, 441] width 144 height 8
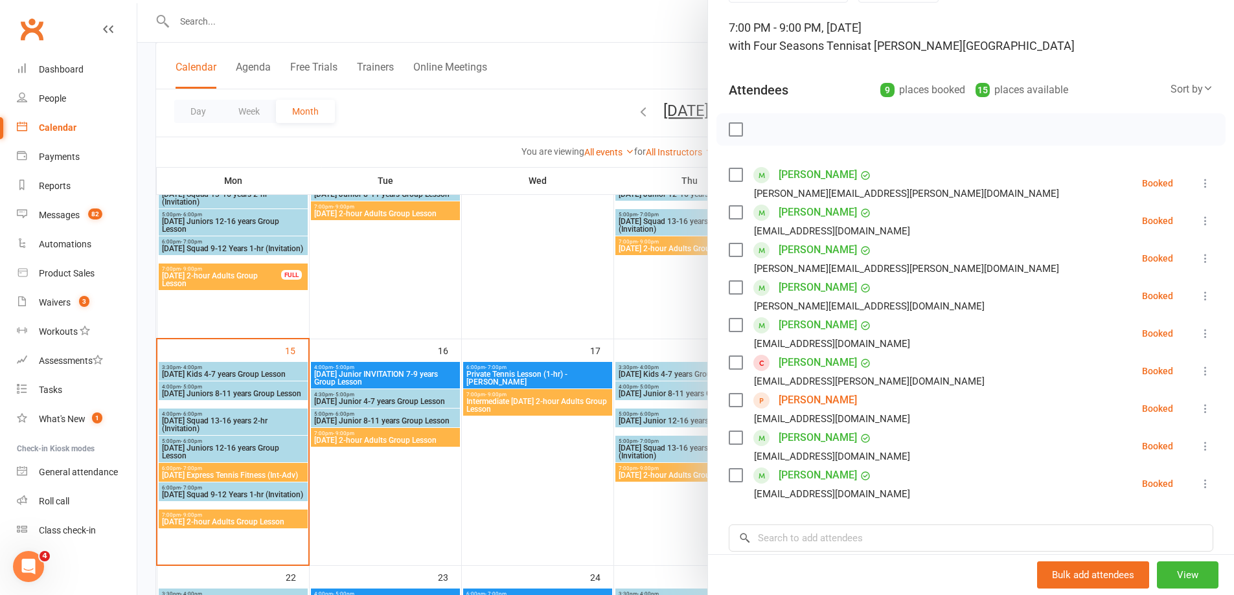
scroll to position [63, 0]
